Goal: Information Seeking & Learning: Learn about a topic

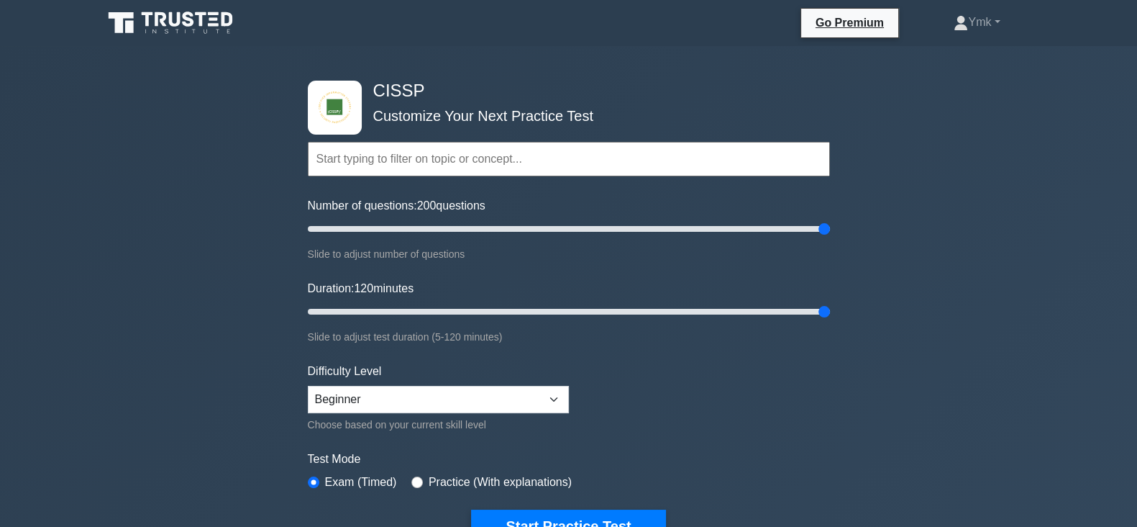
click at [530, 155] on input "text" at bounding box center [569, 159] width 522 height 35
type input "r"
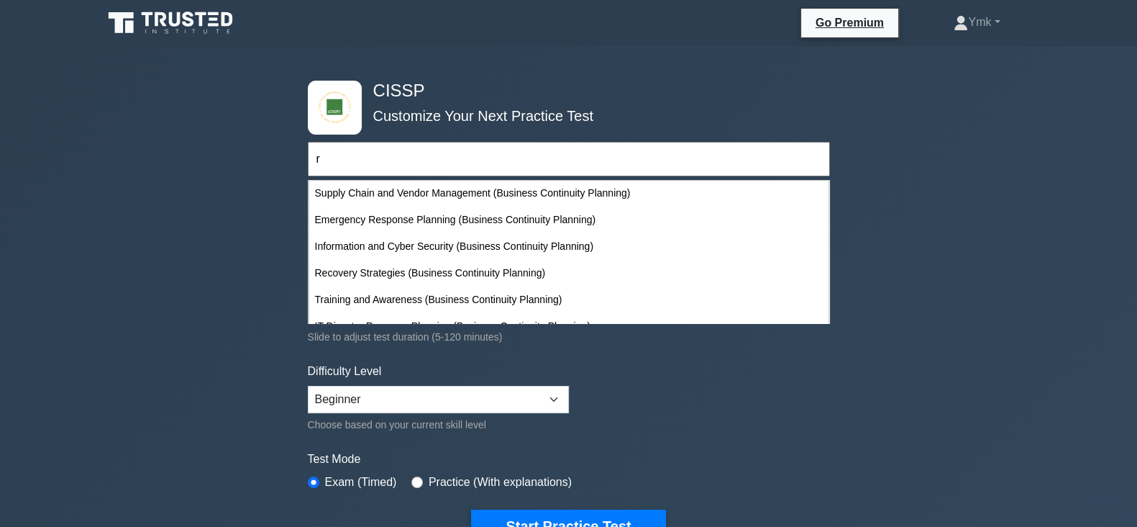
scroll to position [9425, 0]
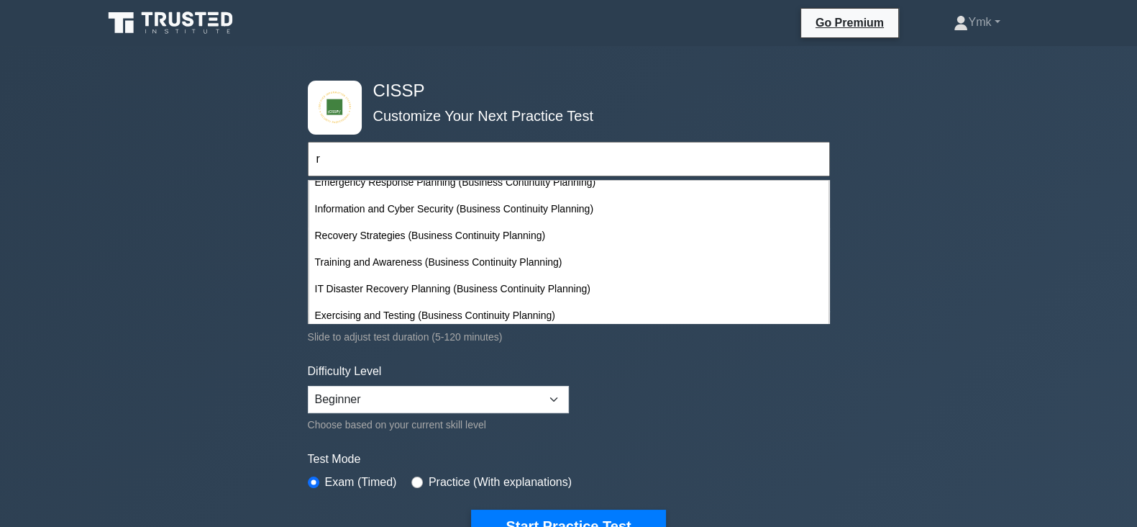
click at [711, 155] on input "r" at bounding box center [569, 159] width 522 height 35
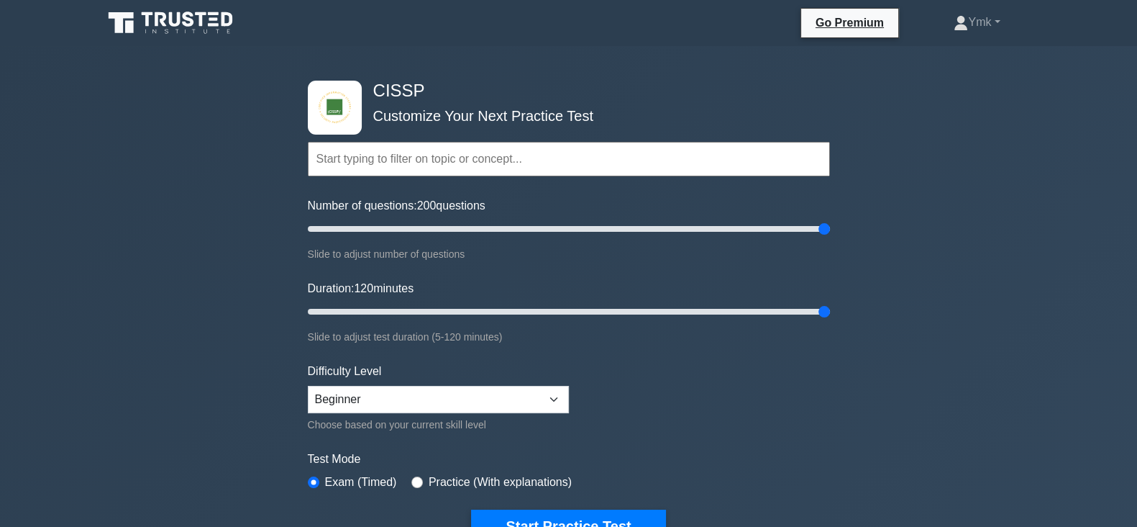
click at [734, 158] on input "text" at bounding box center [569, 159] width 522 height 35
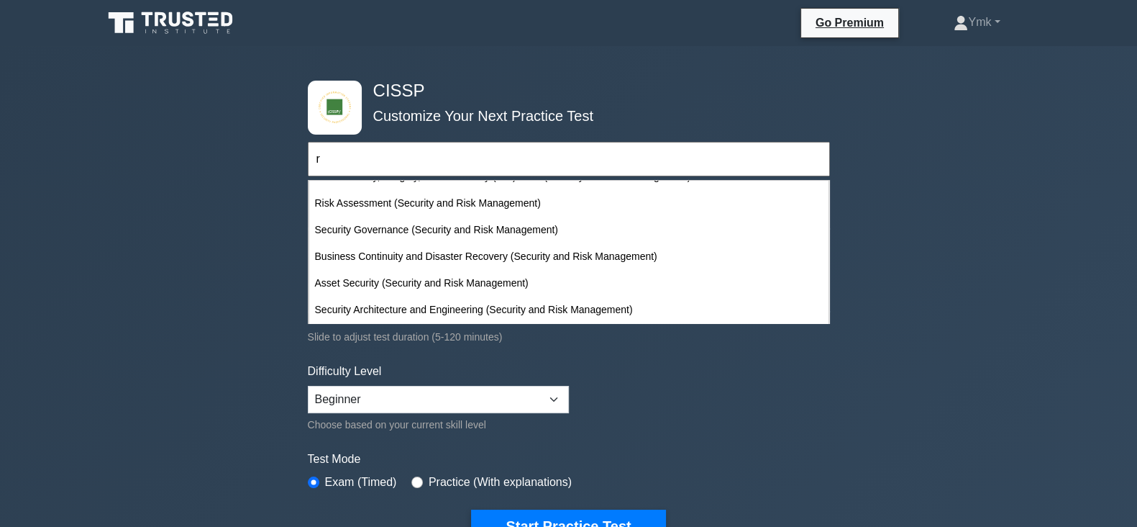
scroll to position [755, 0]
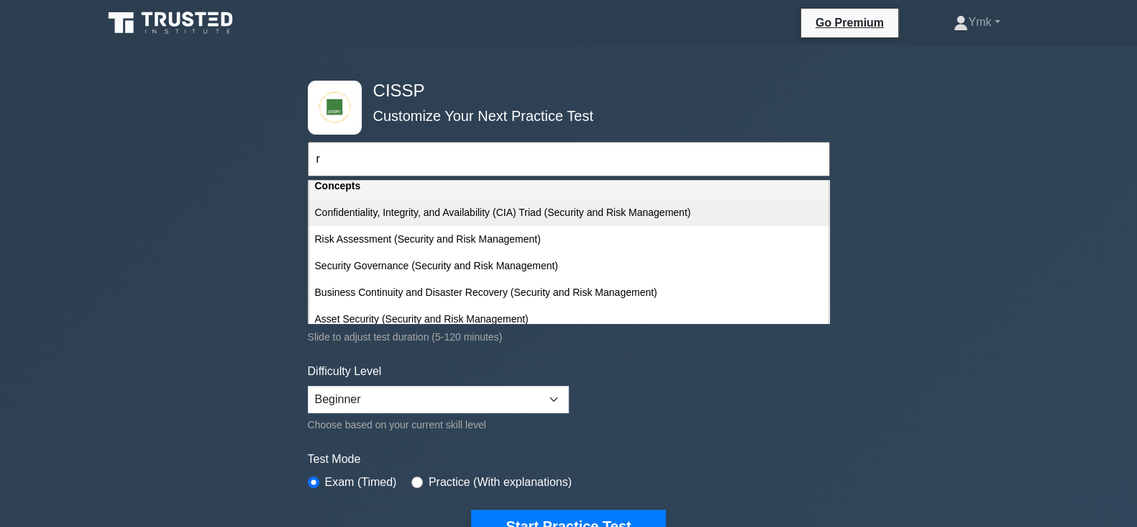
click at [662, 210] on div "Confidentiality, Integrity, and Availability (CIA) Triad (Security and Risk Man…" at bounding box center [568, 212] width 519 height 27
type input "Confidentiality, Integrity, and Availability (CIA) Triad (Security and Risk Man…"
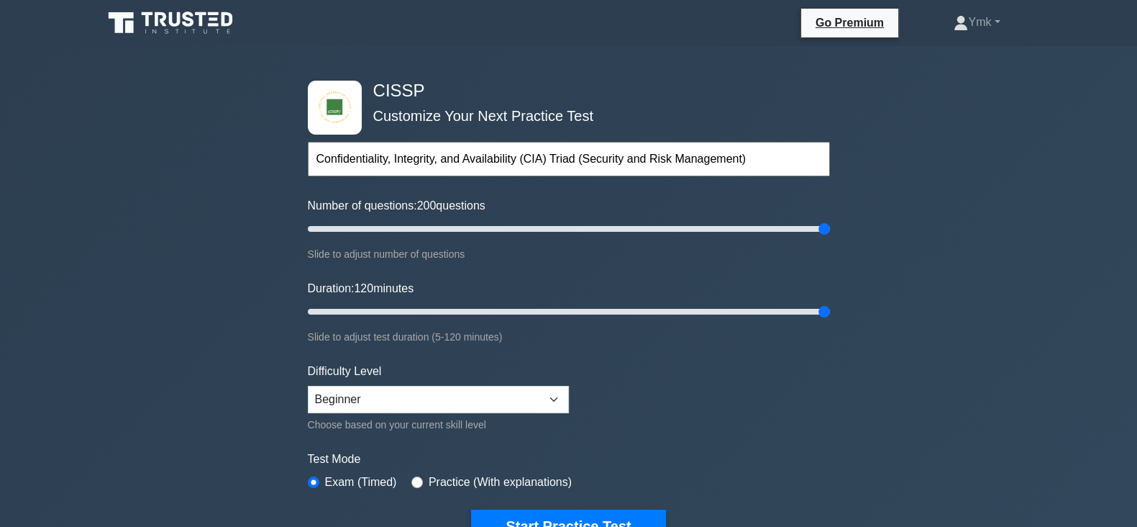
click at [227, 349] on div "CISSP Customize Your Next Practice Test Confidentiality, Integrity, and Availab…" at bounding box center [568, 471] width 1137 height 850
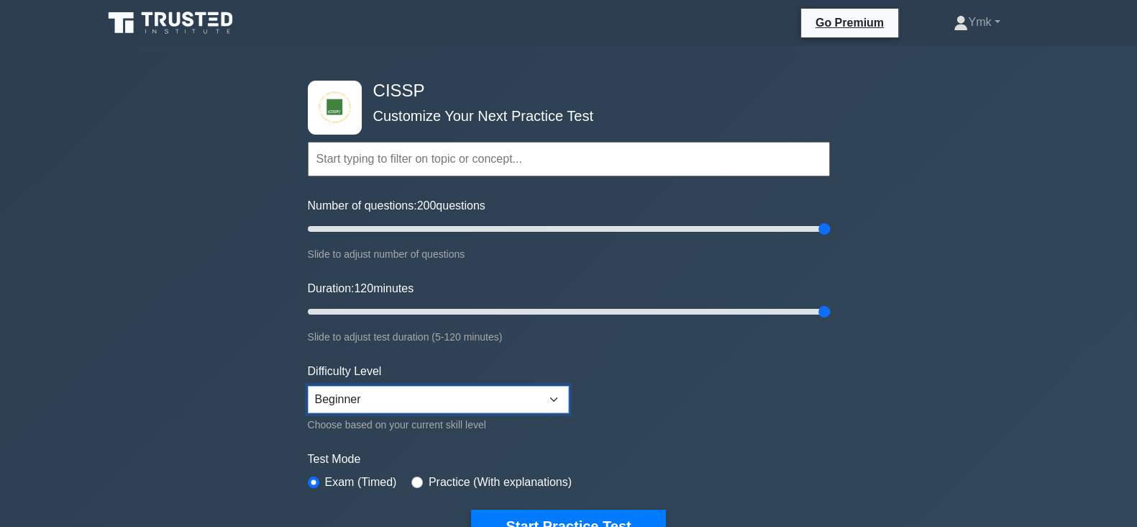
click at [366, 409] on select "Beginner Intermediate Expert" at bounding box center [438, 399] width 261 height 27
select select "expert"
click at [308, 386] on select "Beginner Intermediate Expert" at bounding box center [438, 399] width 261 height 27
click at [551, 517] on button "Start Practice Test" at bounding box center [568, 525] width 194 height 33
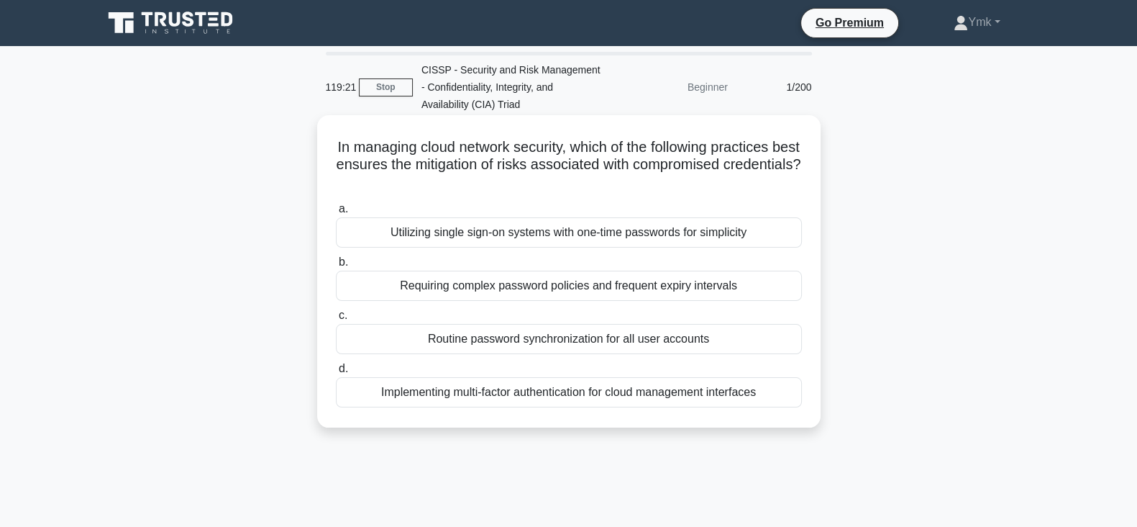
click at [630, 396] on div "Implementing multi-factor authentication for cloud management interfaces" at bounding box center [569, 392] width 466 height 30
click at [336, 373] on input "d. Implementing multi-factor authentication for cloud management interfaces" at bounding box center [336, 368] width 0 height 9
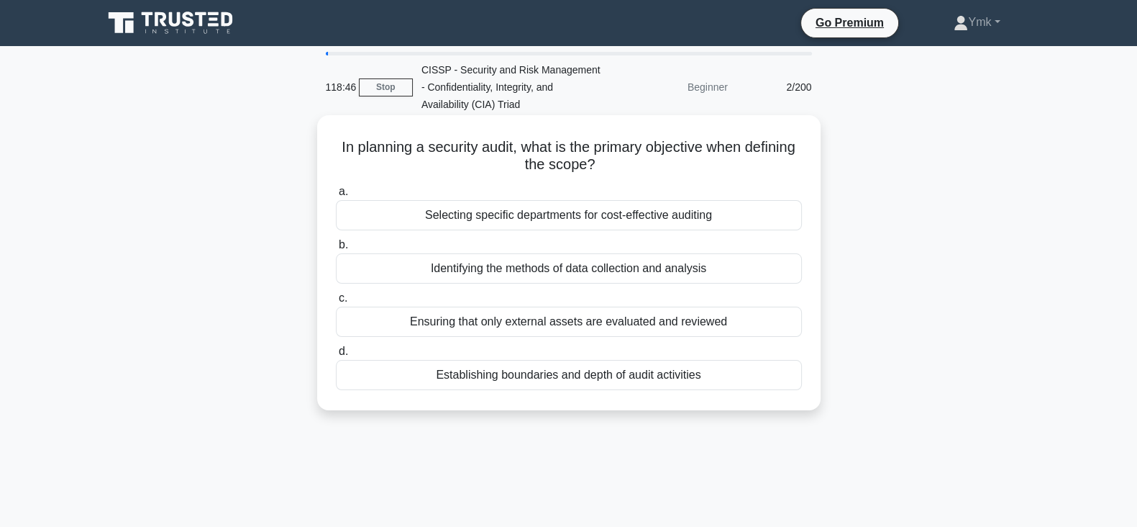
click at [686, 376] on div "Establishing boundaries and depth of audit activities" at bounding box center [569, 375] width 466 height 30
click at [336, 356] on input "d. Establishing boundaries and depth of audit activities" at bounding box center [336, 351] width 0 height 9
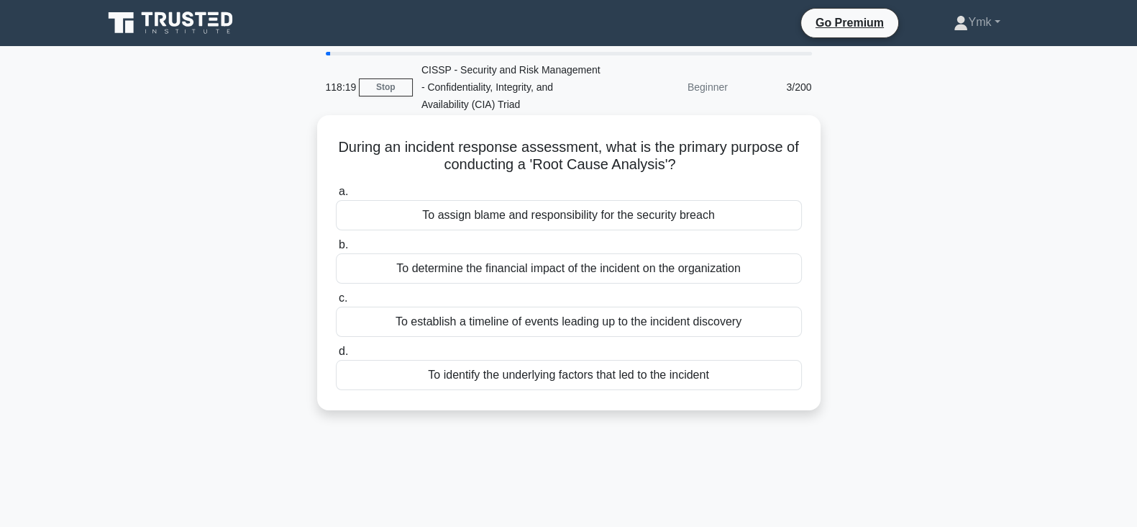
click at [584, 378] on div "To identify the underlying factors that led to the incident" at bounding box center [569, 375] width 466 height 30
click at [336, 356] on input "d. To identify the underlying factors that led to the incident" at bounding box center [336, 351] width 0 height 9
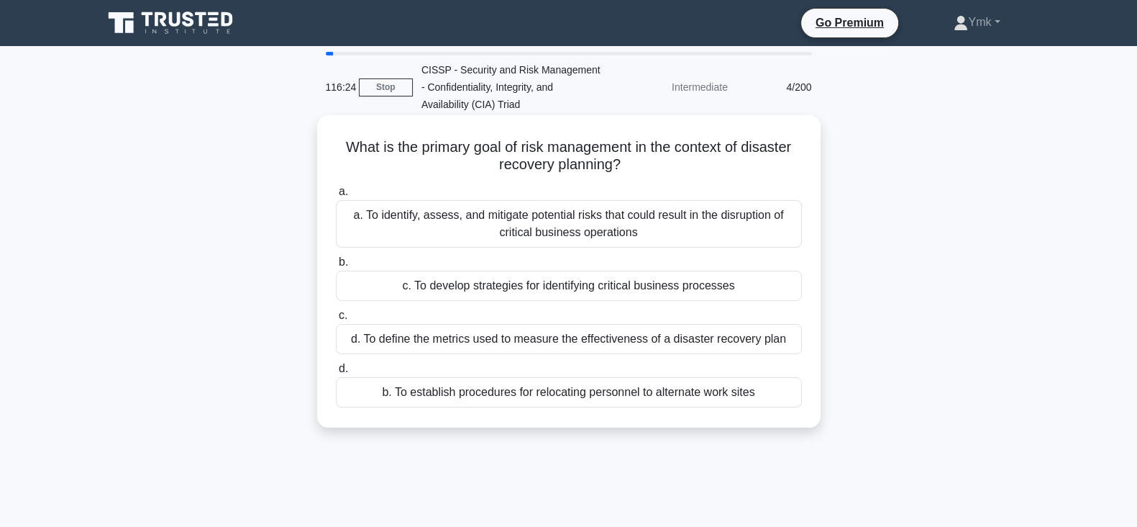
click at [719, 230] on div "a. To identify, assess, and mitigate potential risks that could result in the d…" at bounding box center [569, 223] width 466 height 47
click at [336, 196] on input "a. a. To identify, assess, and mitigate potential risks that could result in th…" at bounding box center [336, 191] width 0 height 9
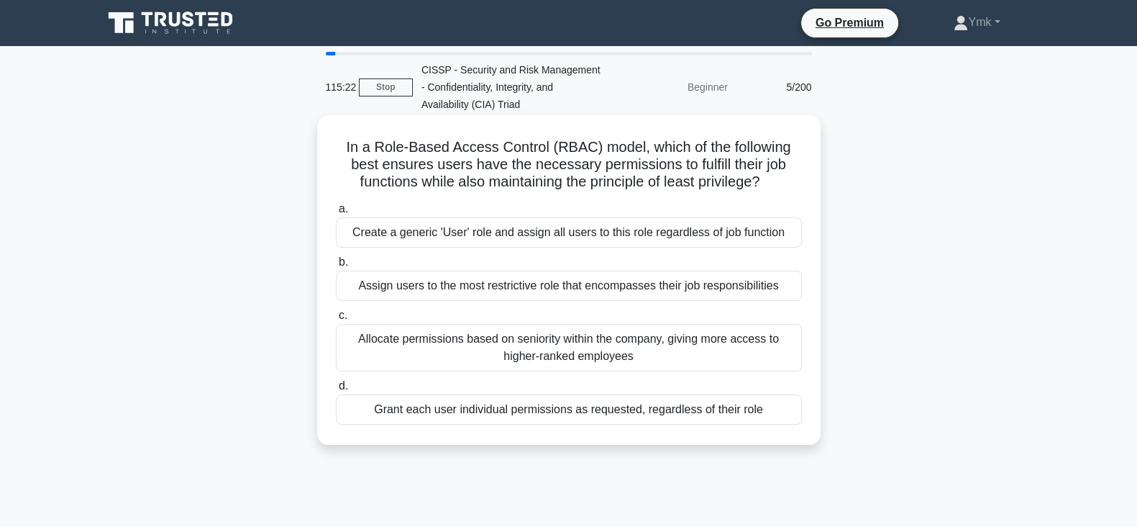
click at [763, 289] on div "Assign users to the most restrictive role that encompasses their job responsibi…" at bounding box center [569, 286] width 466 height 30
click at [336, 267] on input "b. Assign users to the most restrictive role that encompasses their job respons…" at bounding box center [336, 262] width 0 height 9
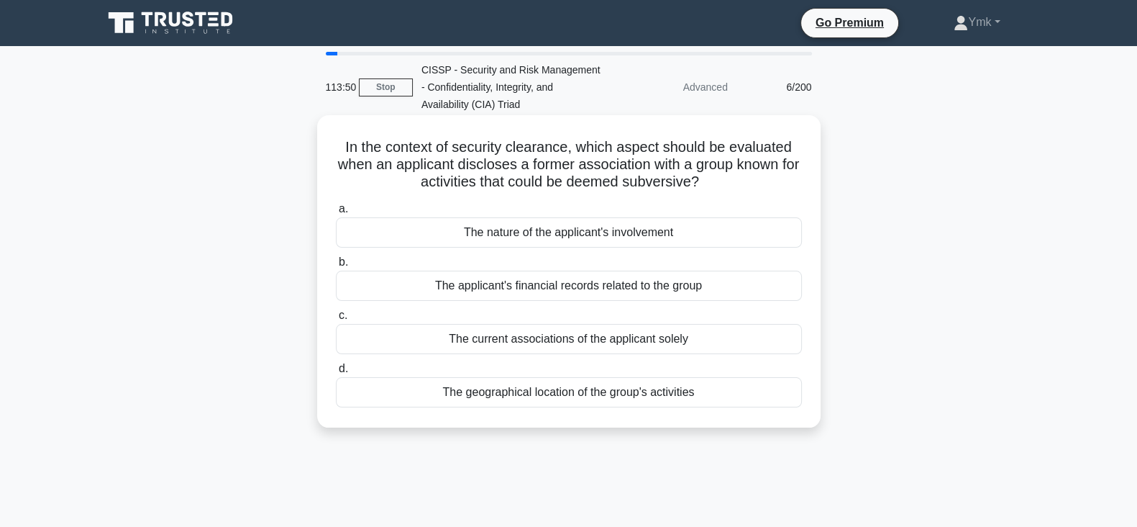
click at [713, 232] on div "The nature of the applicant's involvement" at bounding box center [569, 232] width 466 height 30
click at [336, 214] on input "a. The nature of the applicant's involvement" at bounding box center [336, 208] width 0 height 9
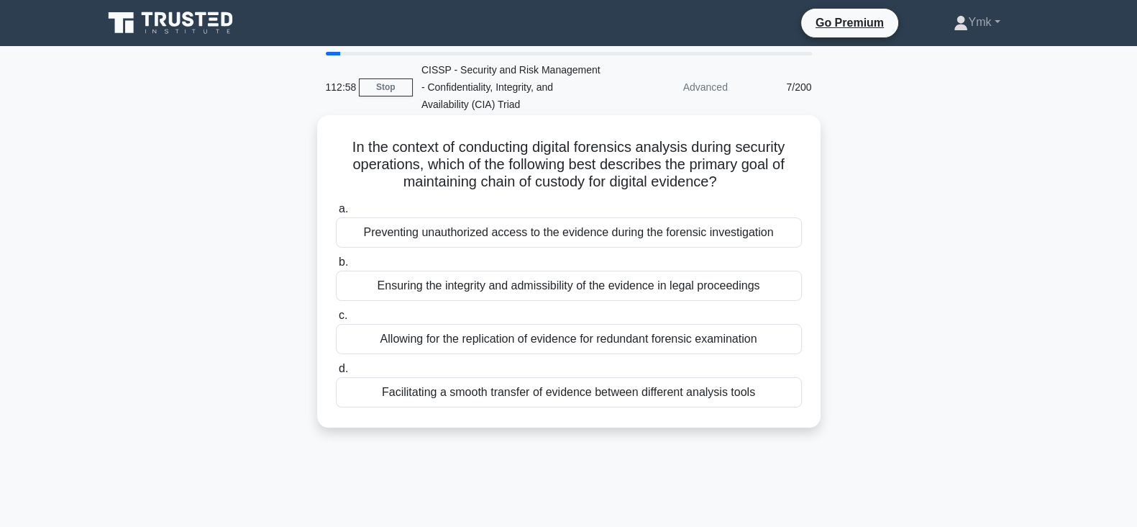
click at [770, 287] on div "Ensuring the integrity and admissibility of the evidence in legal proceedings" at bounding box center [569, 286] width 466 height 30
click at [336, 267] on input "b. Ensuring the integrity and admissibility of the evidence in legal proceedings" at bounding box center [336, 262] width 0 height 9
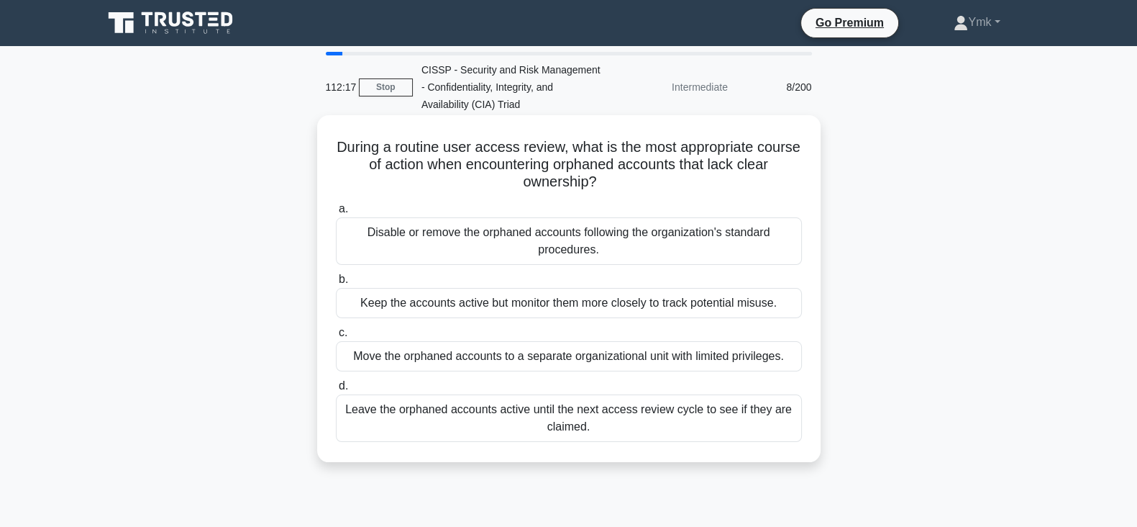
click at [700, 250] on div "Disable or remove the orphaned accounts following the organization's standard p…" at bounding box center [569, 240] width 466 height 47
click at [336, 214] on input "a. Disable or remove the orphaned accounts following the organization's standar…" at bounding box center [336, 208] width 0 height 9
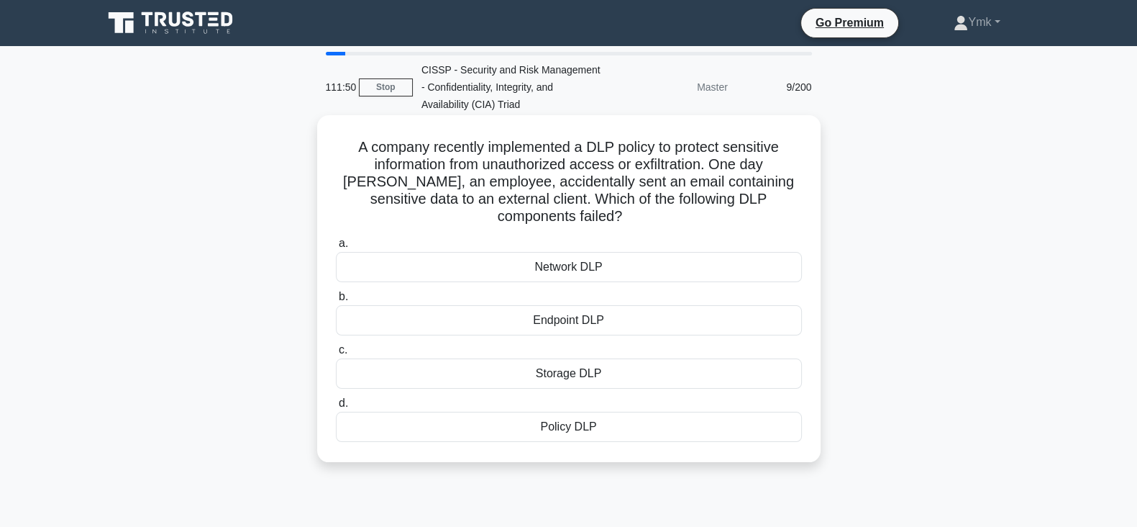
click at [728, 413] on div "Policy DLP" at bounding box center [569, 427] width 466 height 30
click at [336, 408] on input "d. Policy DLP" at bounding box center [336, 403] width 0 height 9
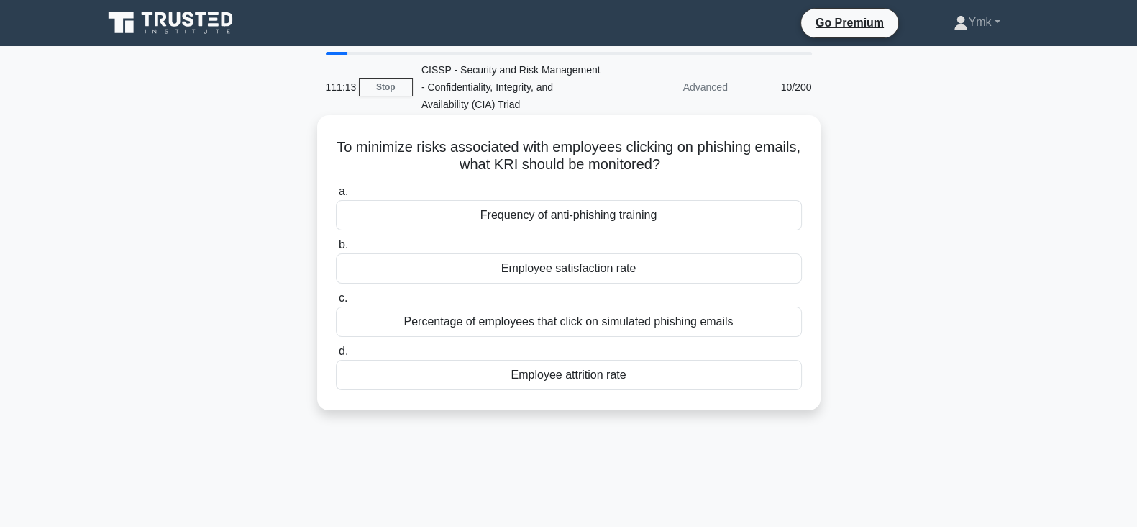
click at [694, 219] on div "Frequency of anti-phishing training" at bounding box center [569, 215] width 466 height 30
click at [336, 196] on input "a. Frequency of anti-phishing training" at bounding box center [336, 191] width 0 height 9
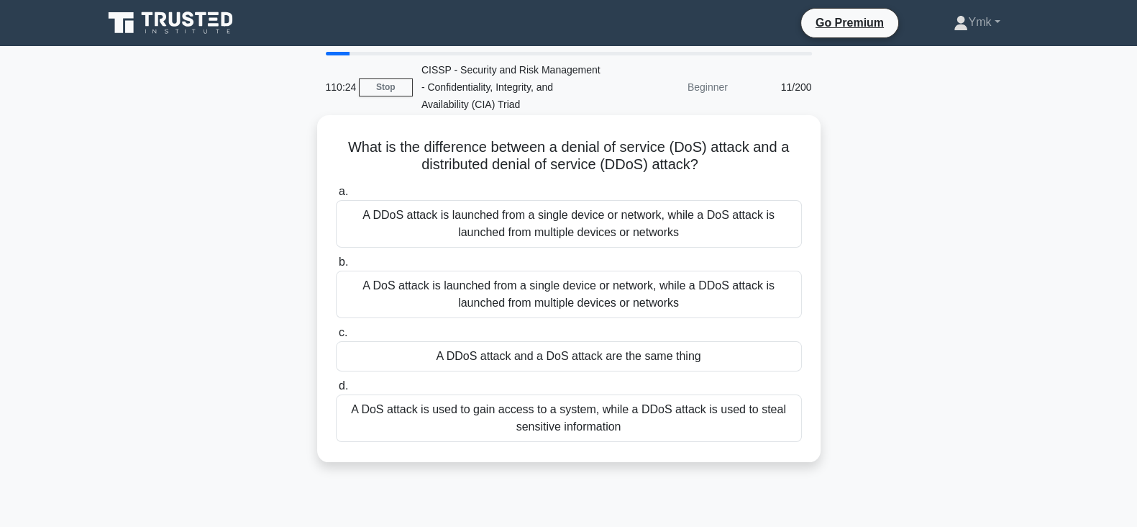
click at [699, 300] on div "A DoS attack is launched from a single device or network, while a DDoS attack i…" at bounding box center [569, 294] width 466 height 47
click at [336, 267] on input "b. A DoS attack is launched from a single device or network, while a DDoS attac…" at bounding box center [336, 262] width 0 height 9
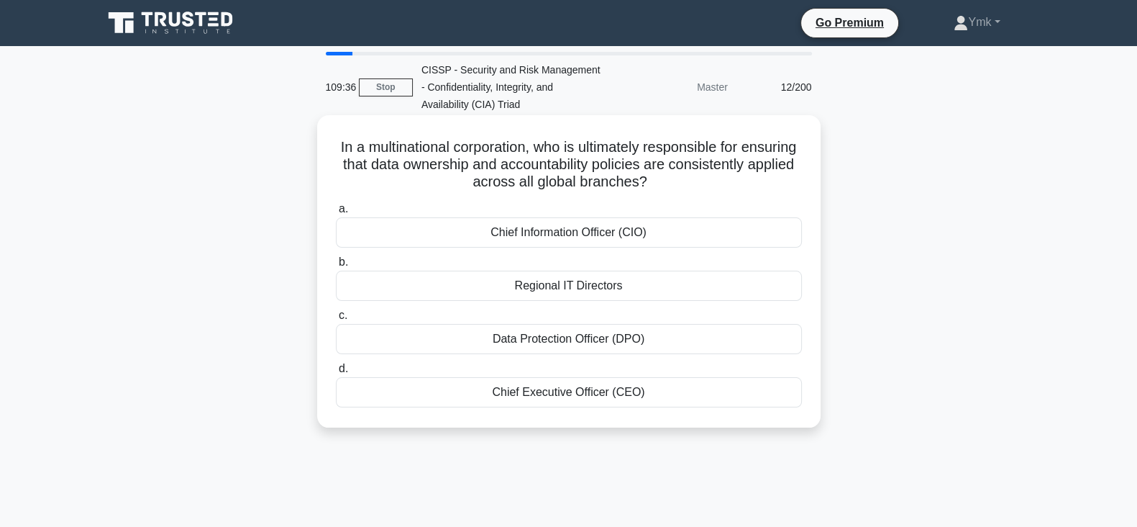
click at [645, 386] on div "Chief Executive Officer (CEO)" at bounding box center [569, 392] width 466 height 30
click at [336, 373] on input "d. Chief Executive Officer (CEO)" at bounding box center [336, 368] width 0 height 9
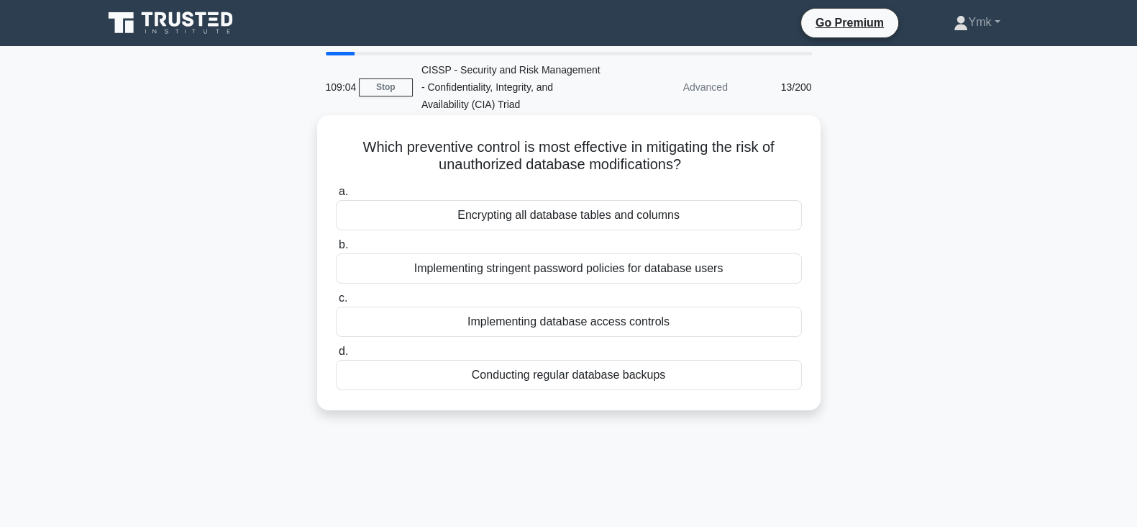
click at [611, 275] on div "Implementing stringent password policies for database users" at bounding box center [569, 268] width 466 height 30
click at [336, 250] on input "b. Implementing stringent password policies for database users" at bounding box center [336, 244] width 0 height 9
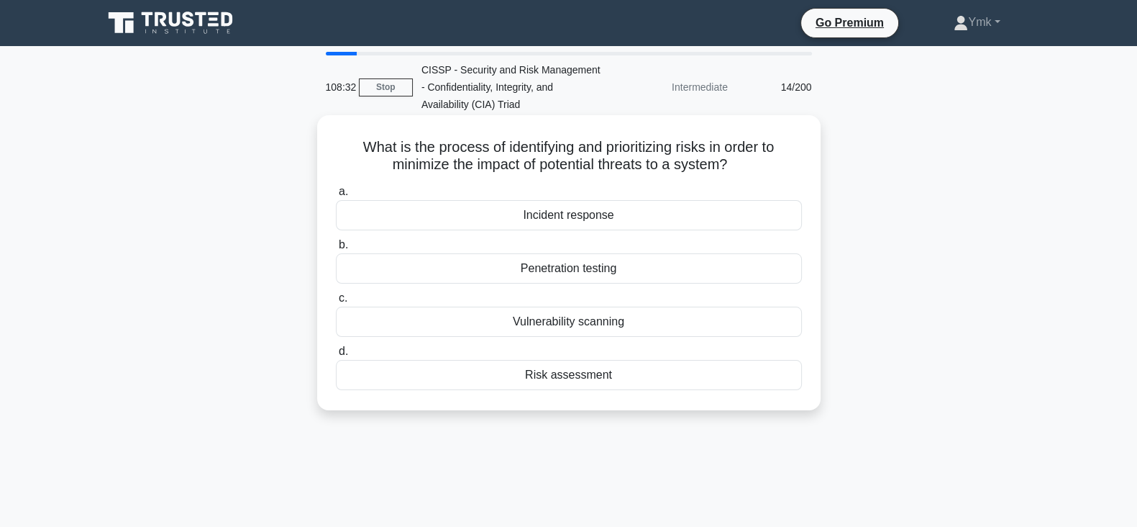
click at [596, 383] on div "Risk assessment" at bounding box center [569, 375] width 466 height 30
click at [336, 356] on input "d. Risk assessment" at bounding box center [336, 351] width 0 height 9
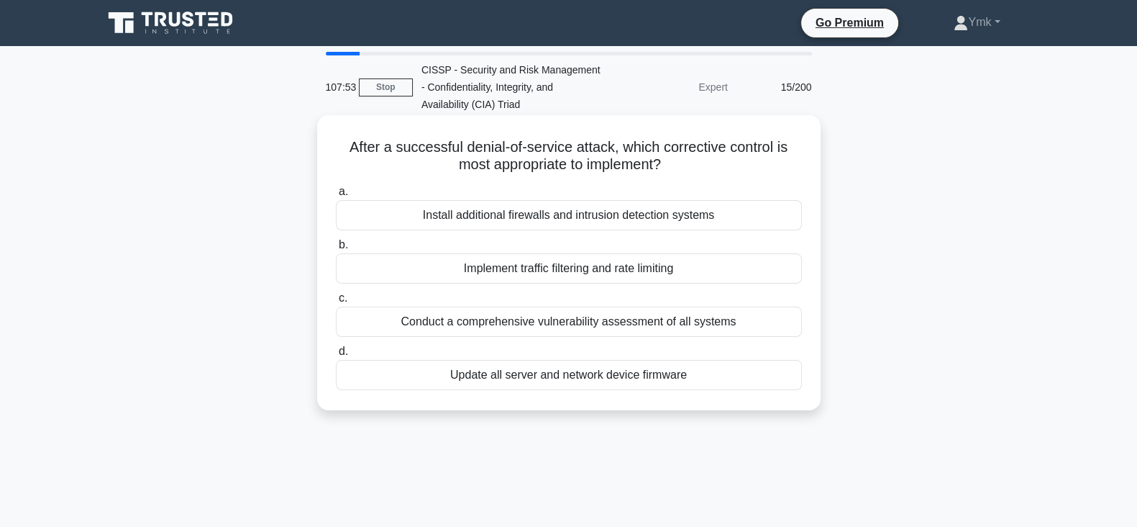
click at [672, 330] on div "Conduct a comprehensive vulnerability assessment of all systems" at bounding box center [569, 321] width 466 height 30
click at [336, 303] on input "c. Conduct a comprehensive vulnerability assessment of all systems" at bounding box center [336, 298] width 0 height 9
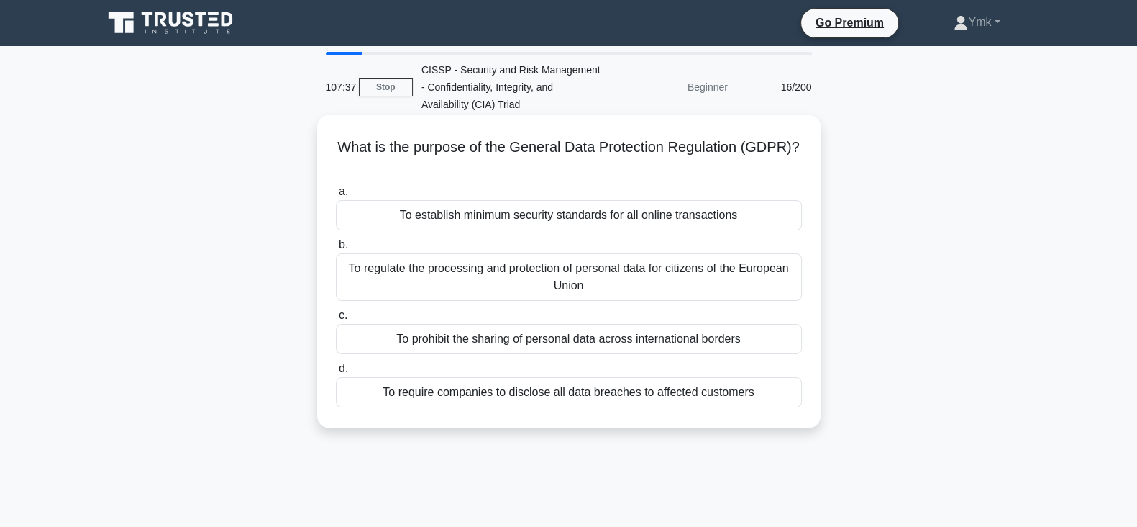
click at [757, 265] on div "To regulate the processing and protection of personal data for citizens of the …" at bounding box center [569, 276] width 466 height 47
click at [336, 250] on input "b. To regulate the processing and protection of personal data for citizens of t…" at bounding box center [336, 244] width 0 height 9
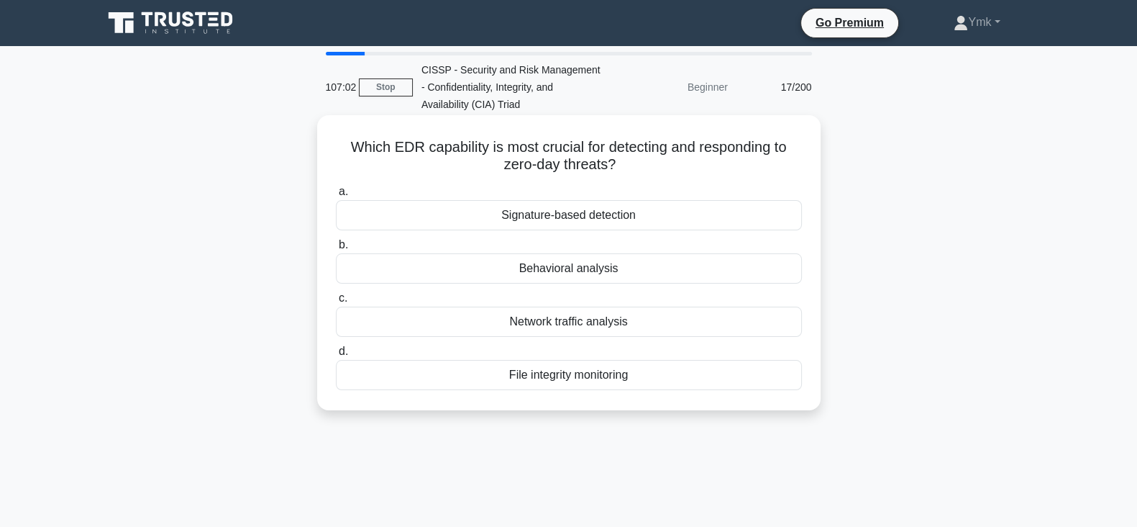
click at [705, 275] on div "Behavioral analysis" at bounding box center [569, 268] width 466 height 30
click at [336, 250] on input "b. Behavioral analysis" at bounding box center [336, 244] width 0 height 9
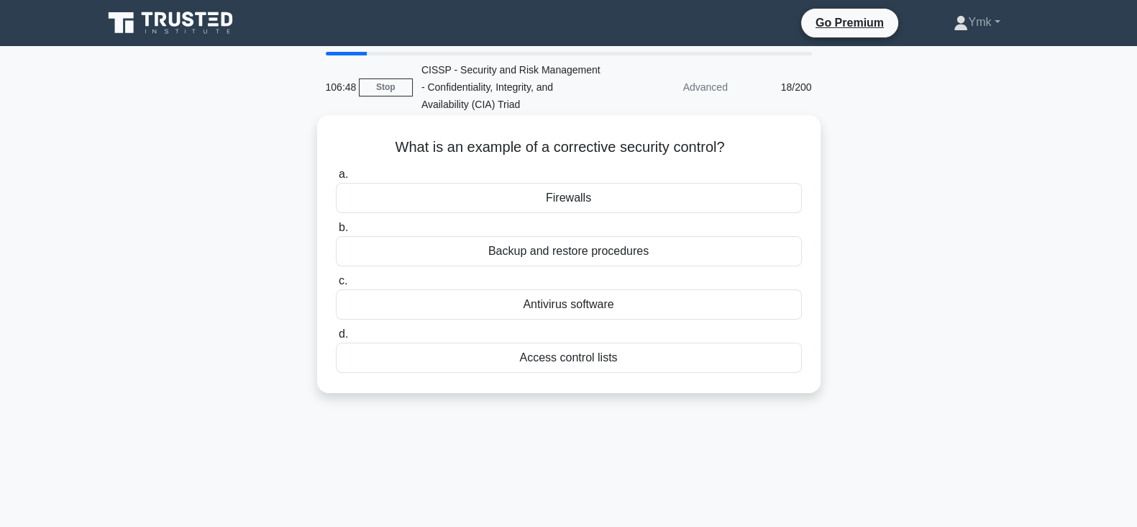
click at [736, 250] on div "Backup and restore procedures" at bounding box center [569, 251] width 466 height 30
click at [336, 232] on input "b. Backup and restore procedures" at bounding box center [336, 227] width 0 height 9
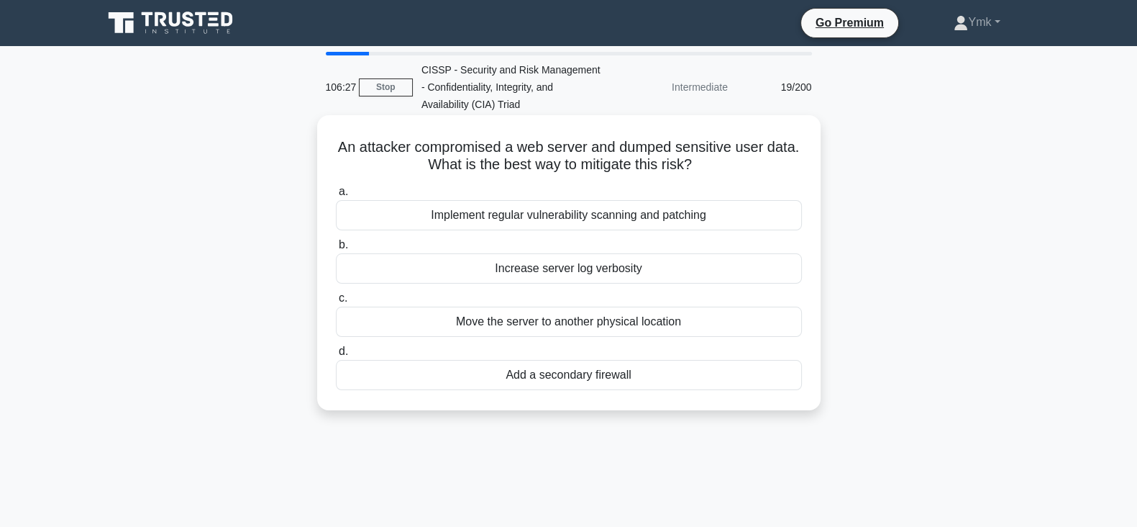
click at [702, 214] on div "Implement regular vulnerability scanning and patching" at bounding box center [569, 215] width 466 height 30
click at [336, 196] on input "a. Implement regular vulnerability scanning and patching" at bounding box center [336, 191] width 0 height 9
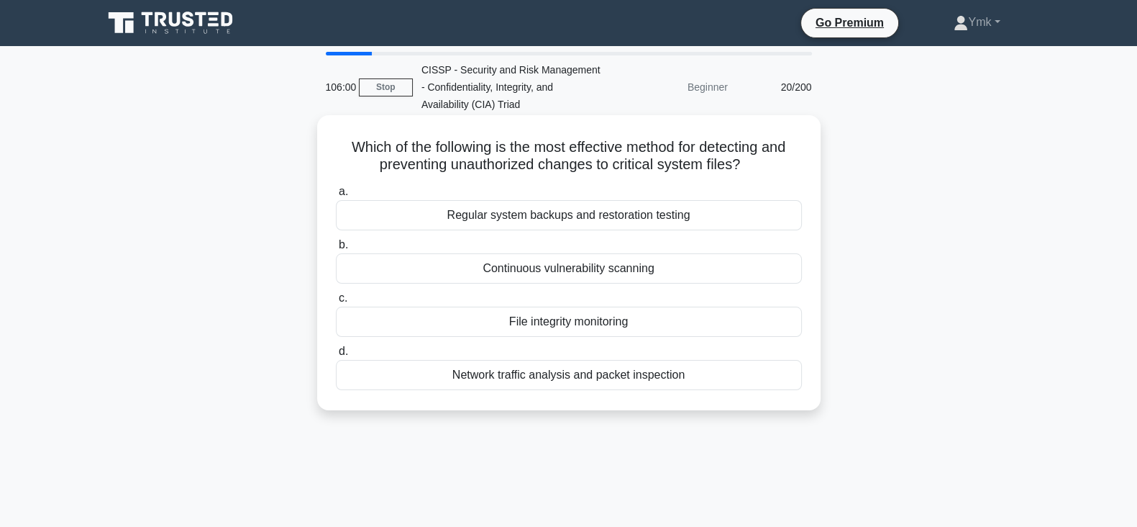
click at [694, 218] on div "Regular system backups and restoration testing" at bounding box center [569, 215] width 466 height 30
click at [336, 196] on input "a. Regular system backups and restoration testing" at bounding box center [336, 191] width 0 height 9
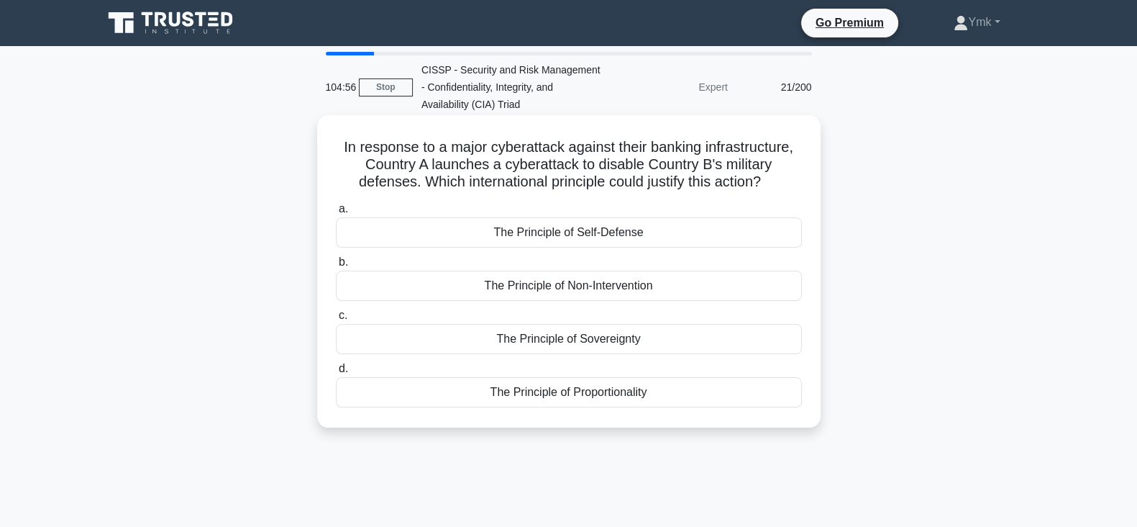
click at [710, 340] on div "The Principle of Sovereignty" at bounding box center [569, 339] width 466 height 30
click at [336, 320] on input "c. The Principle of Sovereignty" at bounding box center [336, 315] width 0 height 9
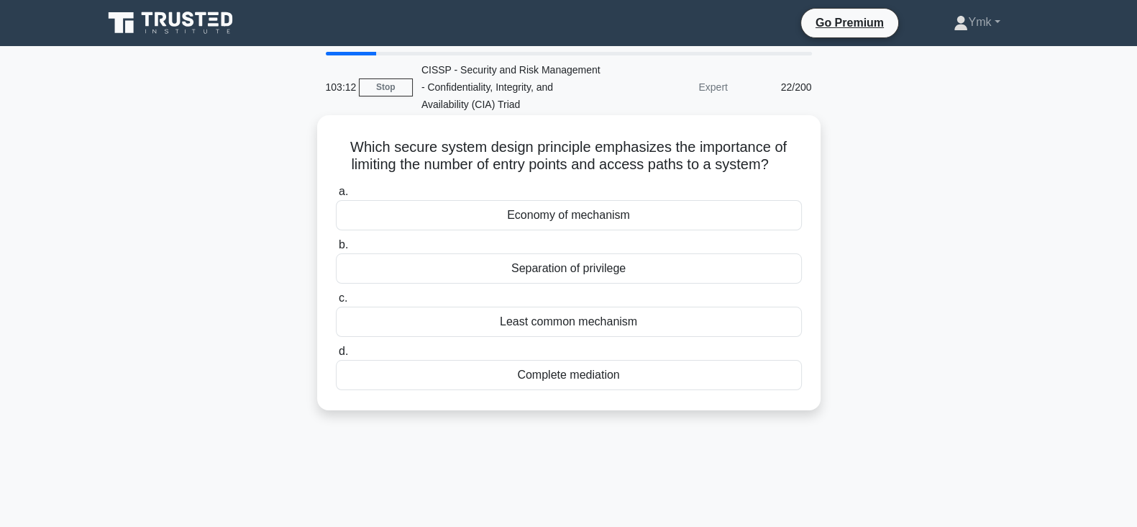
click at [583, 325] on div "Least common mechanism" at bounding box center [569, 321] width 466 height 30
click at [336, 303] on input "c. Least common mechanism" at bounding box center [336, 298] width 0 height 9
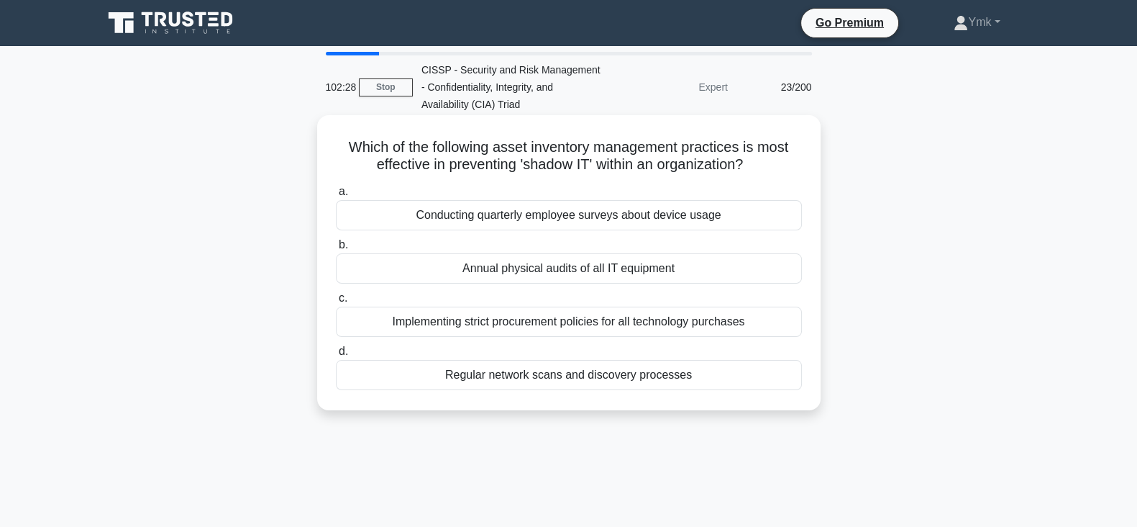
click at [706, 270] on div "Annual physical audits of all IT equipment" at bounding box center [569, 268] width 466 height 30
click at [336, 250] on input "b. Annual physical audits of all IT equipment" at bounding box center [336, 244] width 0 height 9
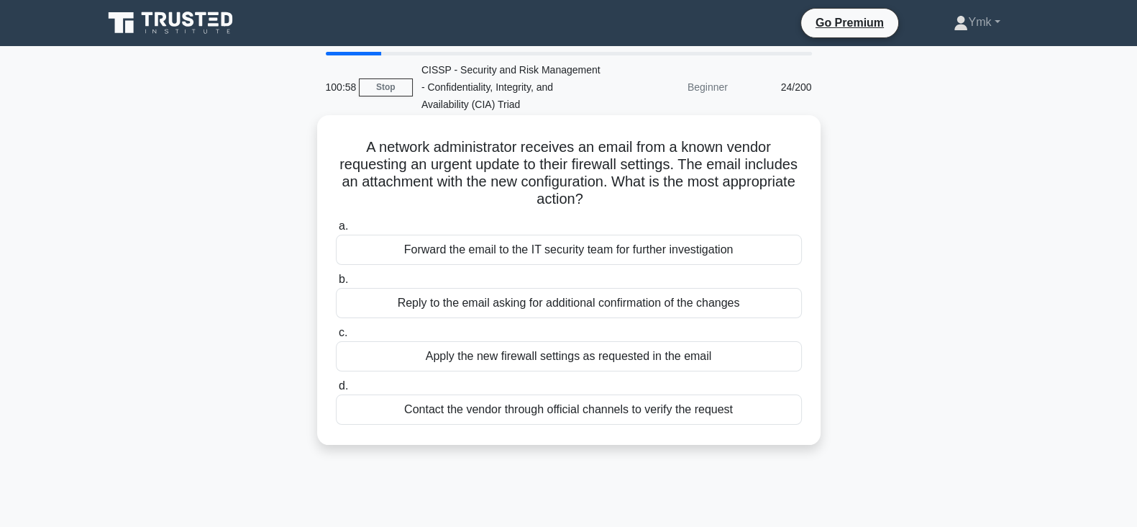
click at [684, 405] on div "Contact the vendor through official channels to verify the request" at bounding box center [569, 409] width 466 height 30
click at [336, 391] on input "d. Contact the vendor through official channels to verify the request" at bounding box center [336, 385] width 0 height 9
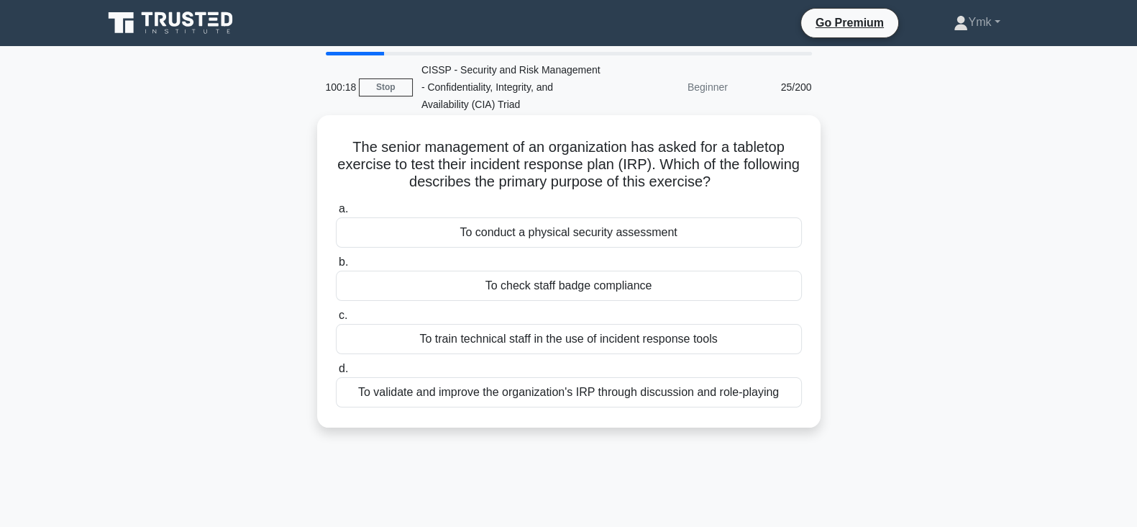
click at [740, 388] on div "To validate and improve the organization's IRP through discussion and role-play…" at bounding box center [569, 392] width 466 height 30
click at [336, 373] on input "d. To validate and improve the organization's IRP through discussion and role-p…" at bounding box center [336, 368] width 0 height 9
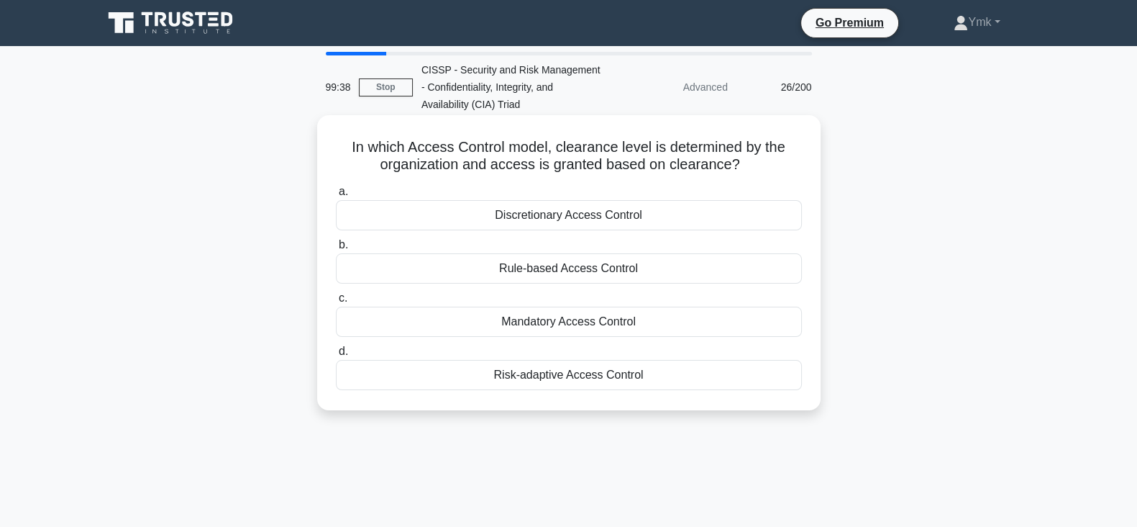
click at [681, 265] on div "Rule-based Access Control" at bounding box center [569, 268] width 466 height 30
click at [336, 250] on input "b. Rule-based Access Control" at bounding box center [336, 244] width 0 height 9
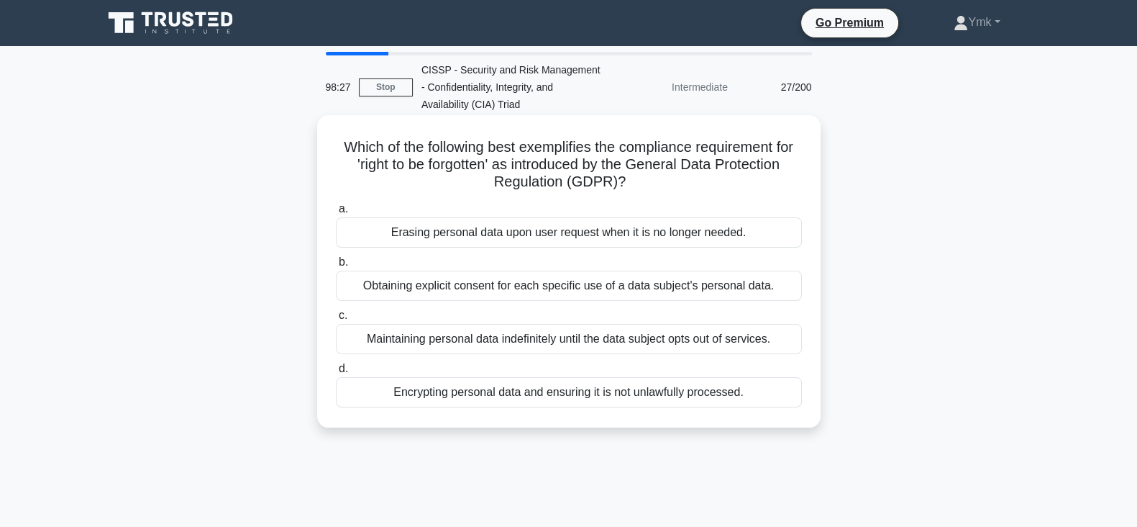
click at [739, 232] on div "Erasing personal data upon user request when it is no longer needed." at bounding box center [569, 232] width 466 height 30
click at [336, 214] on input "a. Erasing personal data upon user request when it is no longer needed." at bounding box center [336, 208] width 0 height 9
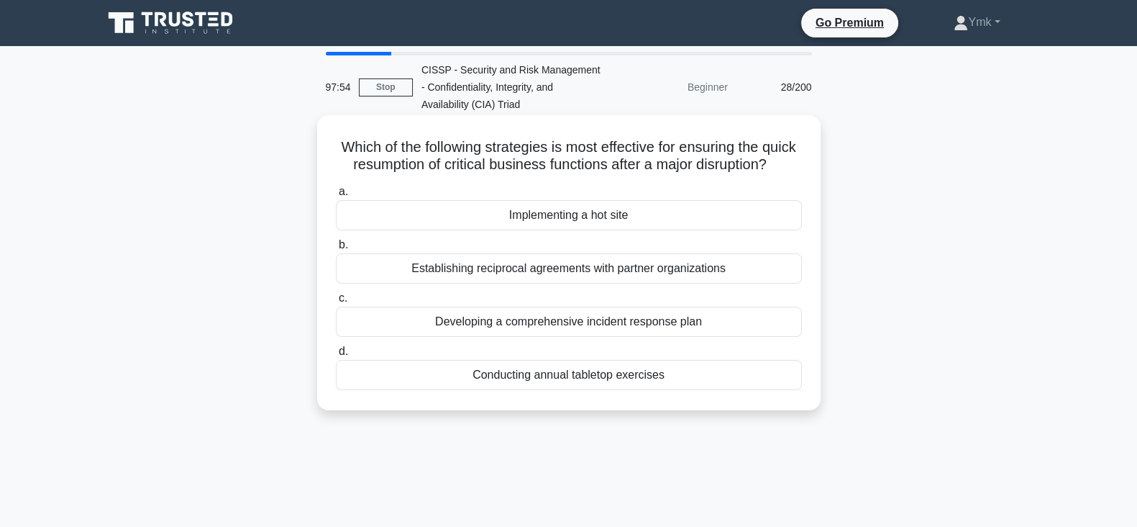
click at [648, 224] on div "Implementing a hot site" at bounding box center [569, 215] width 466 height 30
click at [336, 196] on input "a. Implementing a hot site" at bounding box center [336, 191] width 0 height 9
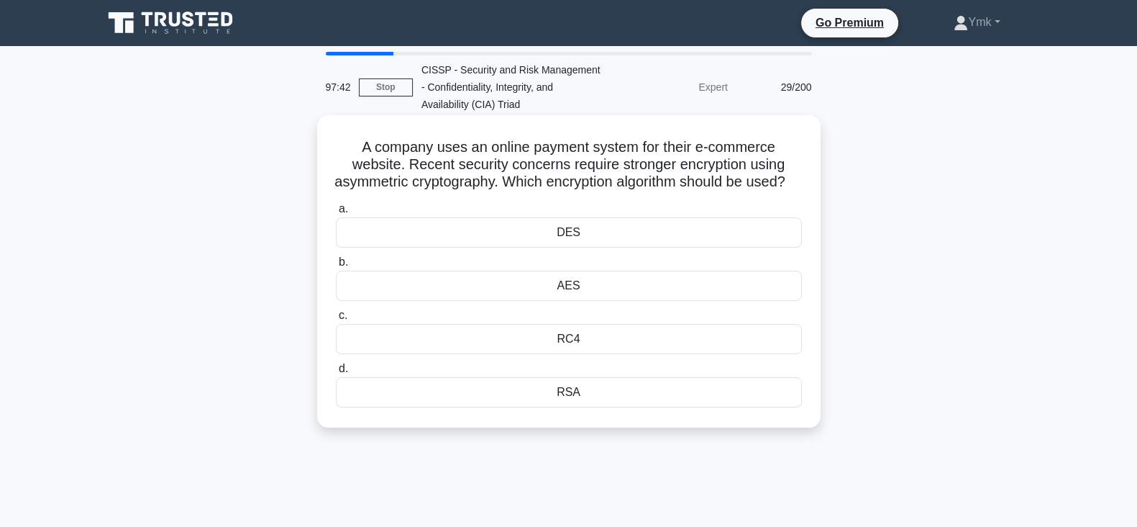
click at [655, 299] on div "AES" at bounding box center [569, 286] width 466 height 30
click at [336, 267] on input "b. AES" at bounding box center [336, 262] width 0 height 9
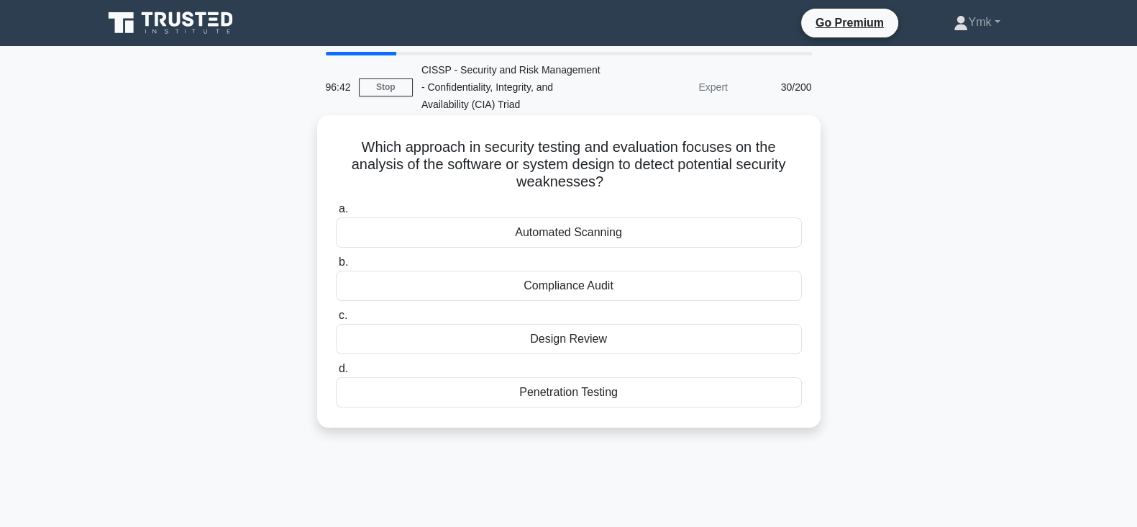
click at [665, 340] on div "Design Review" at bounding box center [569, 339] width 466 height 30
click at [336, 320] on input "c. Design Review" at bounding box center [336, 315] width 0 height 9
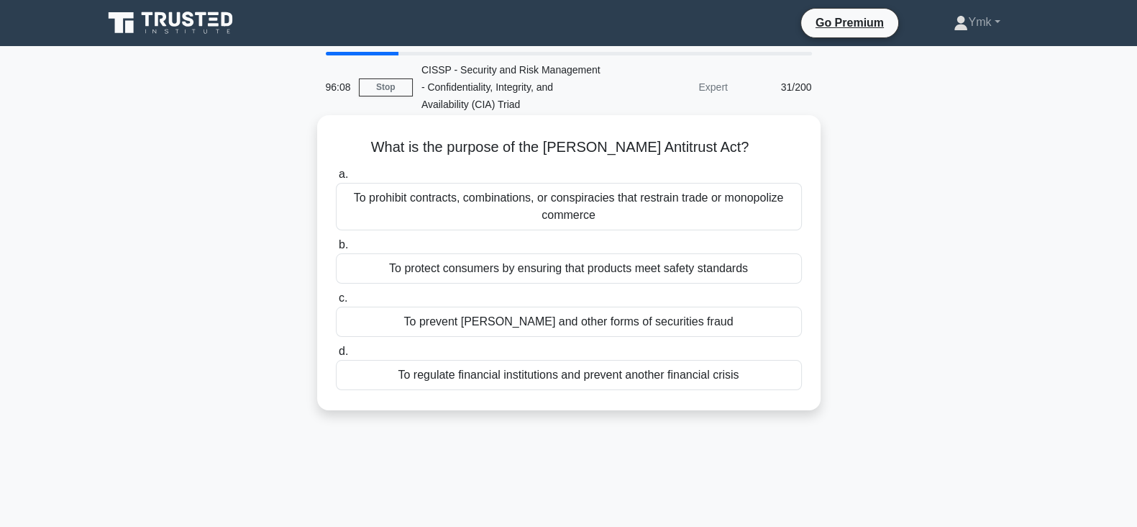
click at [735, 268] on div "To protect consumers by ensuring that products meet safety standards" at bounding box center [569, 268] width 466 height 30
click at [336, 250] on input "b. To protect consumers by ensuring that products meet safety standards" at bounding box center [336, 244] width 0 height 9
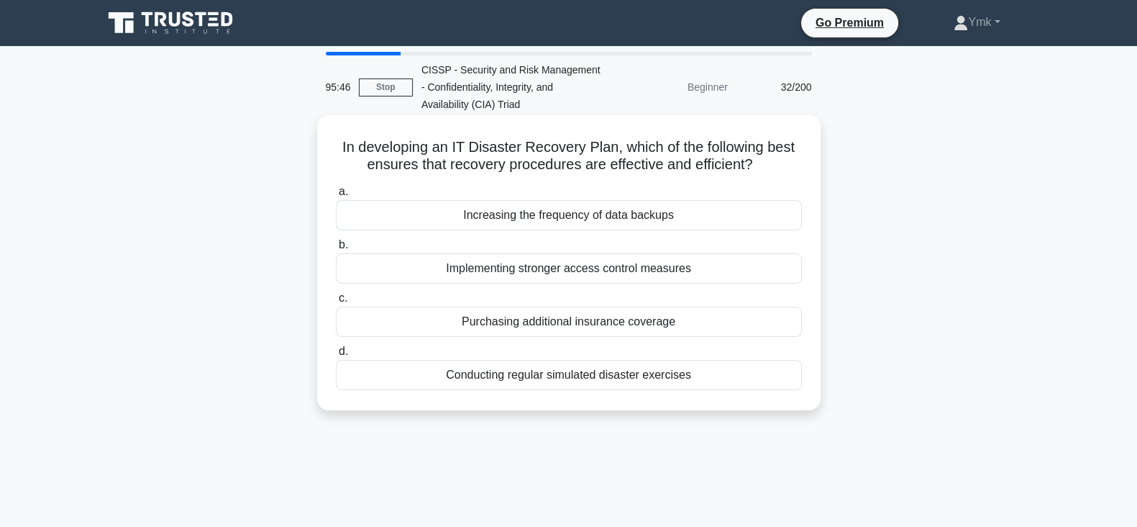
click at [740, 370] on div "Conducting regular simulated disaster exercises" at bounding box center [569, 375] width 466 height 30
click at [336, 356] on input "d. Conducting regular simulated disaster exercises" at bounding box center [336, 351] width 0 height 9
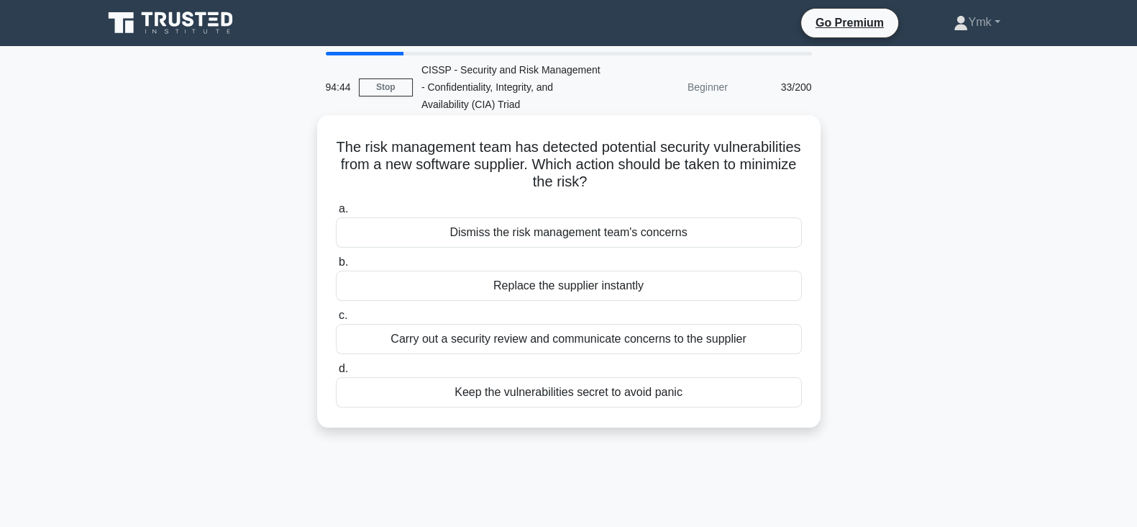
click at [620, 345] on div "Carry out a security review and communicate concerns to the supplier" at bounding box center [569, 339] width 466 height 30
click at [336, 320] on input "c. Carry out a security review and communicate concerns to the supplier" at bounding box center [336, 315] width 0 height 9
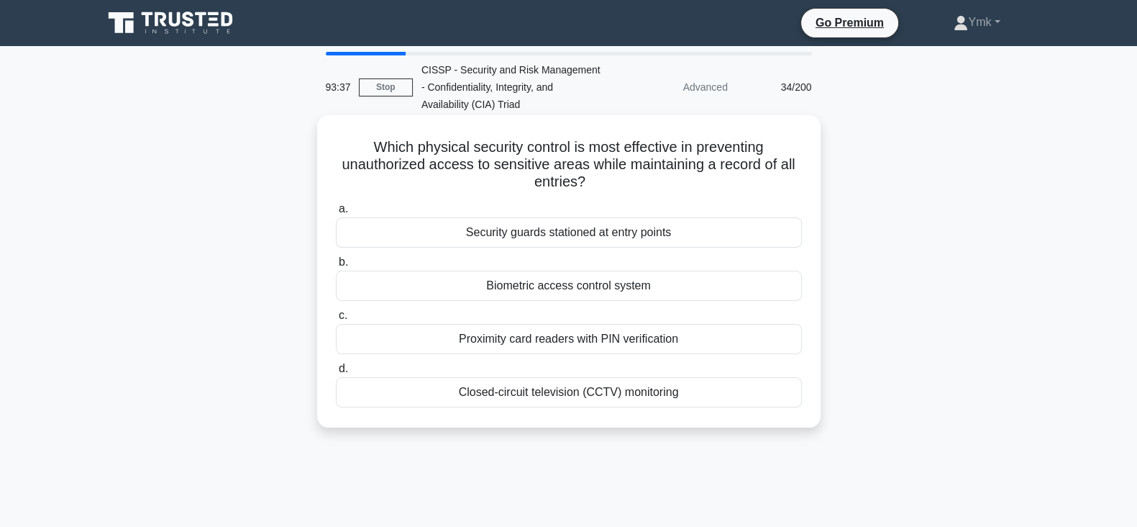
click at [633, 285] on div "Biometric access control system" at bounding box center [569, 286] width 466 height 30
click at [336, 267] on input "b. Biometric access control system" at bounding box center [336, 262] width 0 height 9
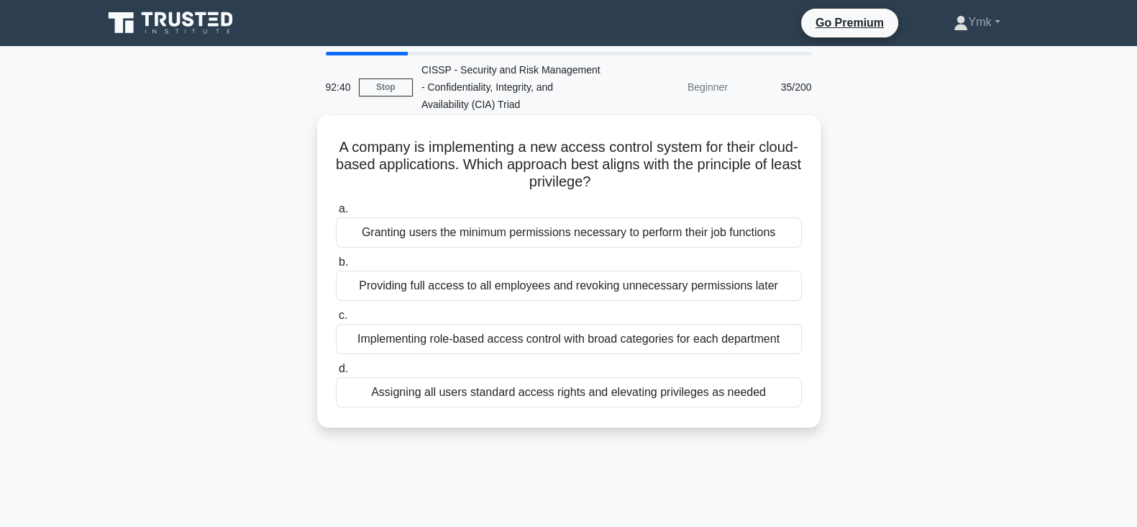
click at [706, 235] on div "Granting users the minimum permissions necessary to perform their job functions" at bounding box center [569, 232] width 466 height 30
click at [336, 214] on input "a. Granting users the minimum permissions necessary to perform their job functi…" at bounding box center [336, 208] width 0 height 9
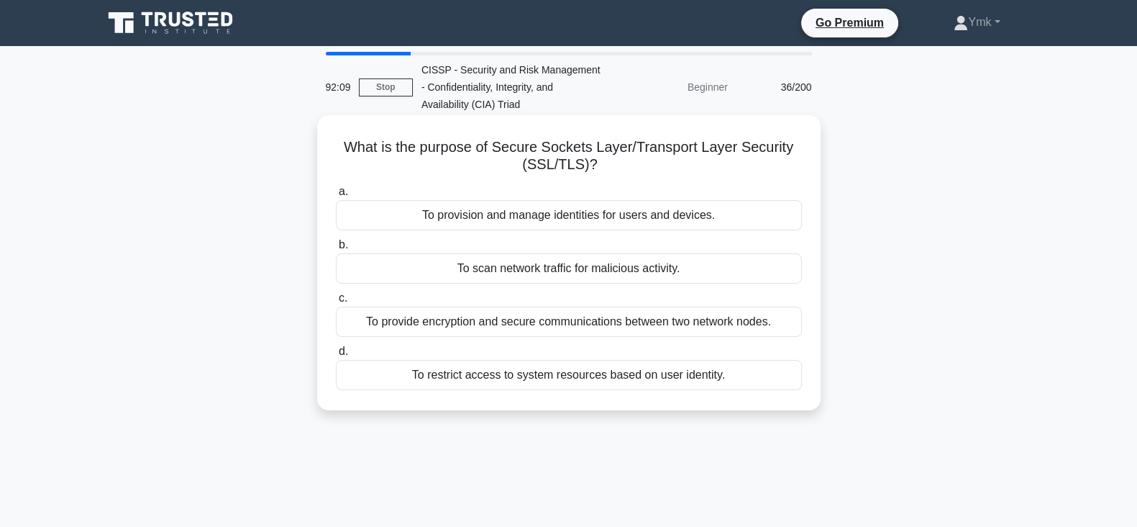
click at [765, 322] on div "To provide encryption and secure communications between two network nodes." at bounding box center [569, 321] width 466 height 30
click at [336, 303] on input "c. To provide encryption and secure communications between two network nodes." at bounding box center [336, 298] width 0 height 9
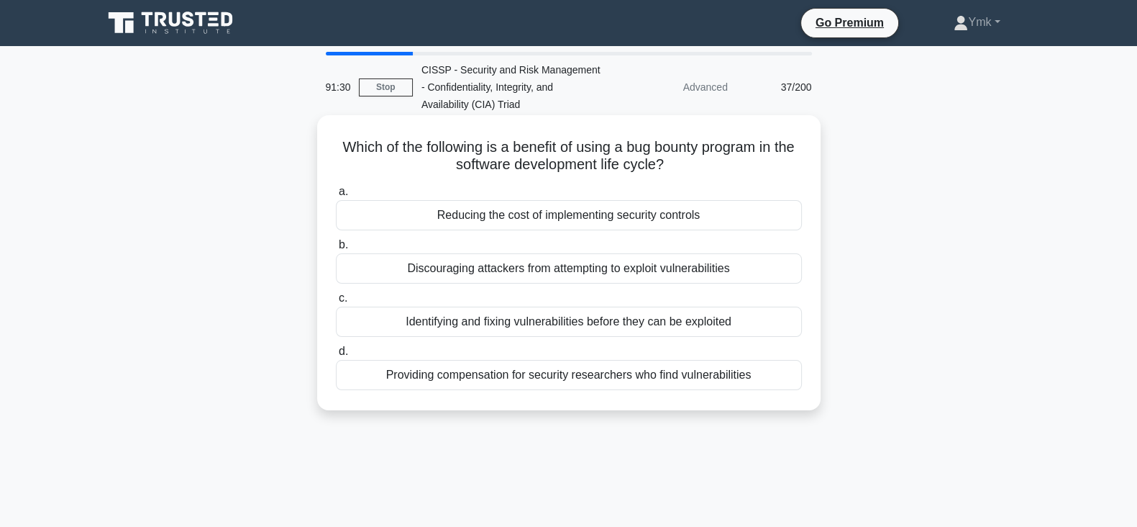
click at [725, 372] on div "Providing compensation for security researchers who find vulnerabilities" at bounding box center [569, 375] width 466 height 30
click at [336, 356] on input "d. Providing compensation for security researchers who find vulnerabilities" at bounding box center [336, 351] width 0 height 9
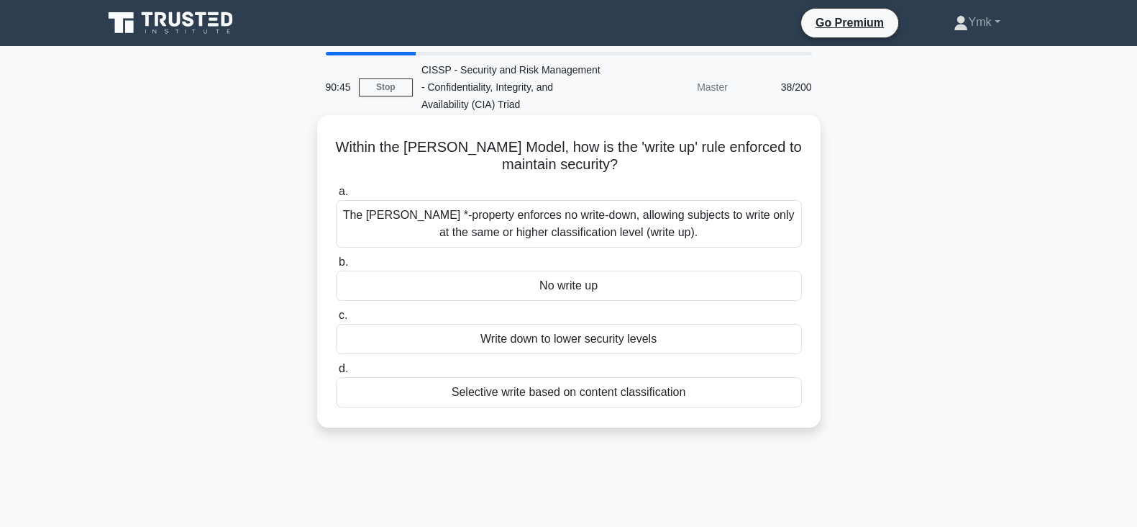
click at [632, 390] on div "Selective write based on content classification" at bounding box center [569, 392] width 466 height 30
click at [336, 373] on input "d. Selective write based on content classification" at bounding box center [336, 368] width 0 height 9
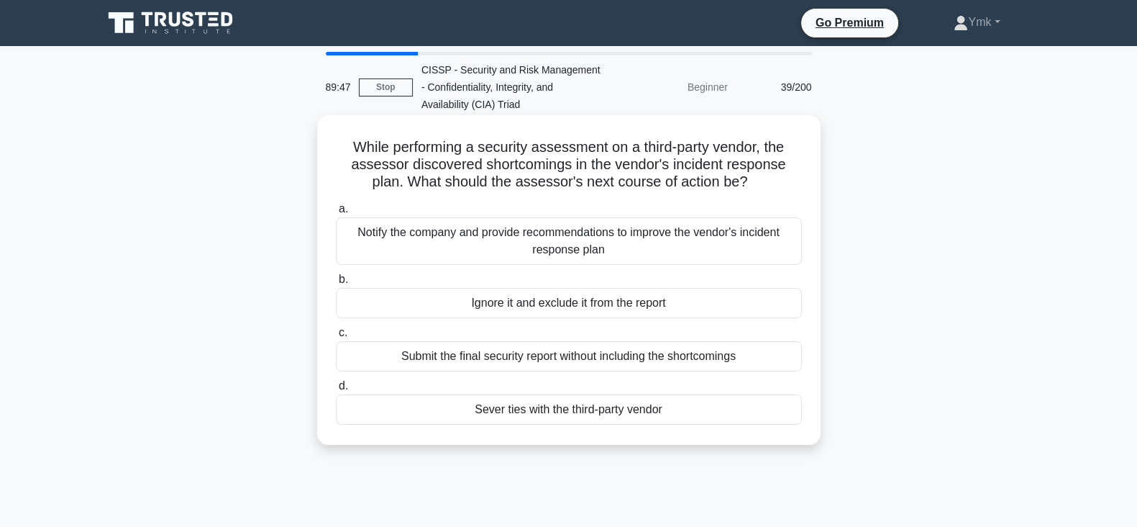
click at [681, 226] on div "Notify the company and provide recommendations to improve the vendor's incident…" at bounding box center [569, 240] width 466 height 47
click at [336, 214] on input "a. Notify the company and provide recommendations to improve the vendor's incid…" at bounding box center [336, 208] width 0 height 9
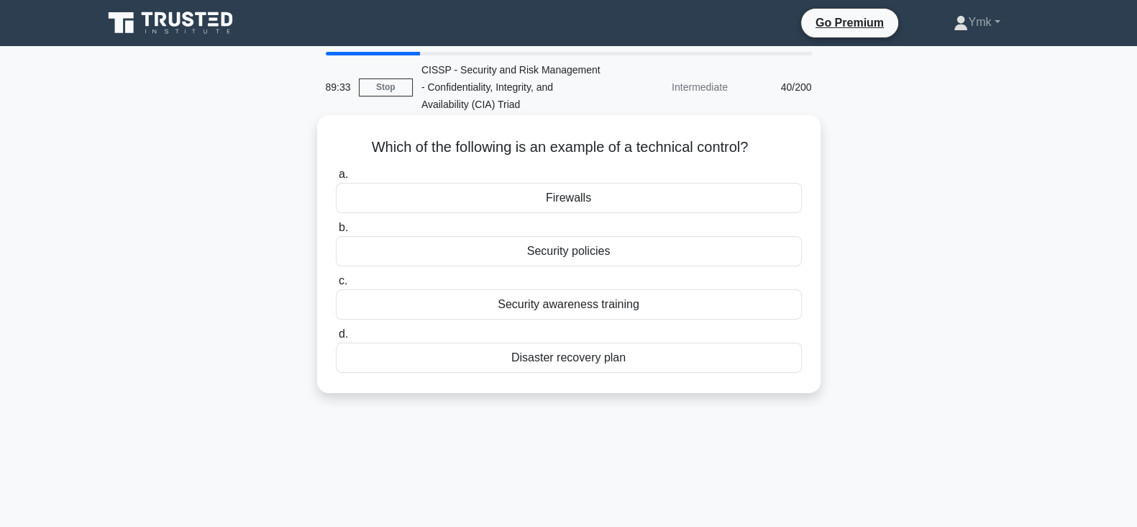
click at [730, 255] on div "Security policies" at bounding box center [569, 251] width 466 height 30
click at [336, 232] on input "b. Security policies" at bounding box center [336, 227] width 0 height 9
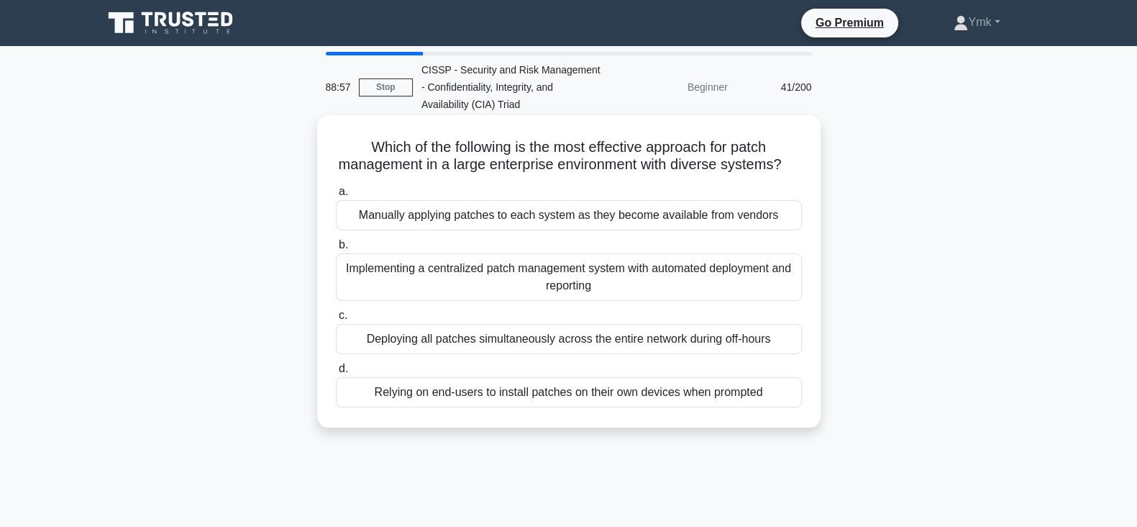
click at [706, 296] on div "Implementing a centralized patch management system with automated deployment an…" at bounding box center [569, 276] width 466 height 47
click at [336, 250] on input "b. Implementing a centralized patch management system with automated deployment…" at bounding box center [336, 244] width 0 height 9
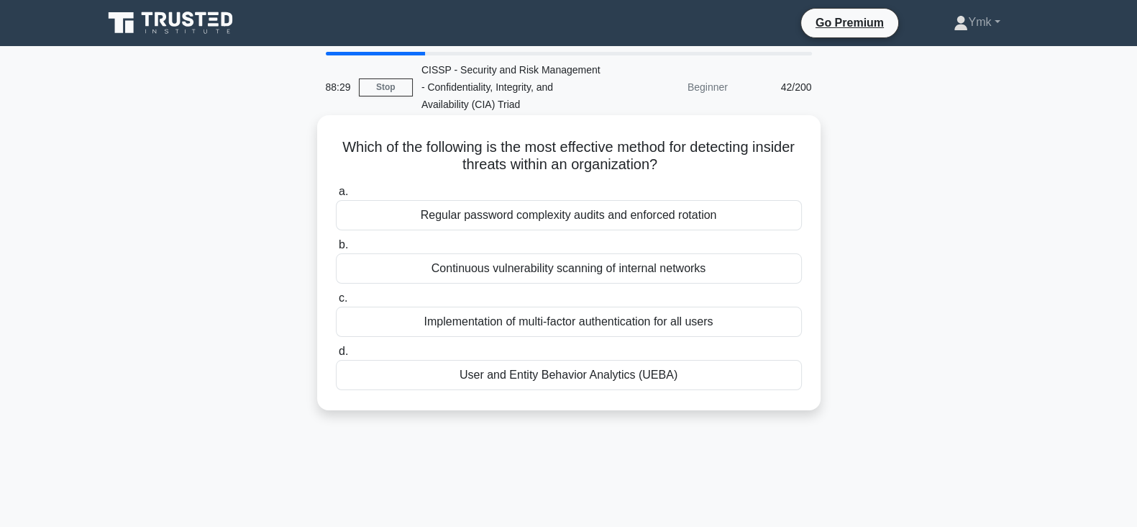
click at [590, 376] on div "User and Entity Behavior Analytics (UEBA)" at bounding box center [569, 375] width 466 height 30
click at [336, 356] on input "d. User and Entity Behavior Analytics (UEBA)" at bounding box center [336, 351] width 0 height 9
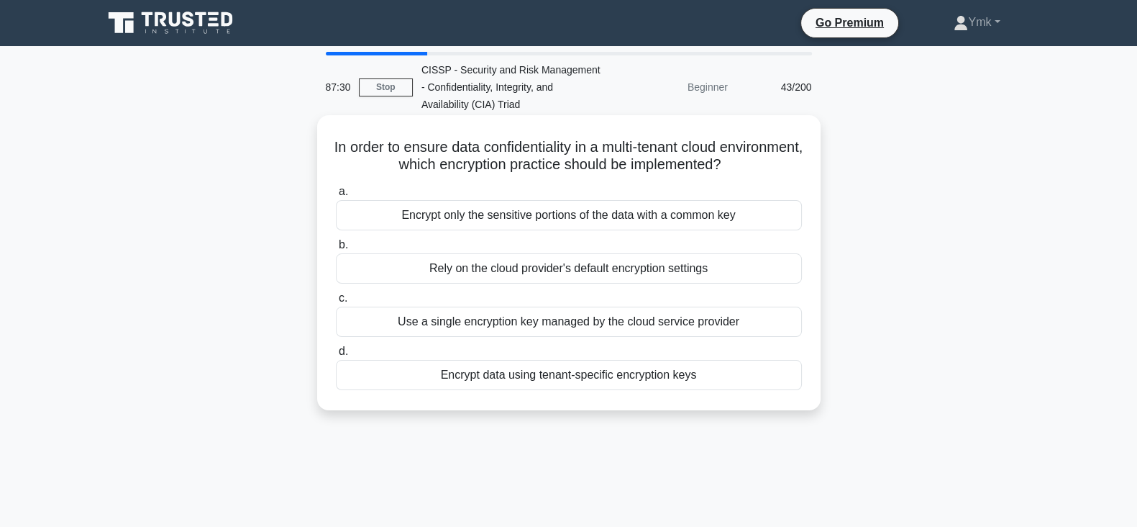
click at [593, 376] on div "Encrypt data using tenant-specific encryption keys" at bounding box center [569, 375] width 466 height 30
click at [336, 356] on input "d. Encrypt data using tenant-specific encryption keys" at bounding box center [336, 351] width 0 height 9
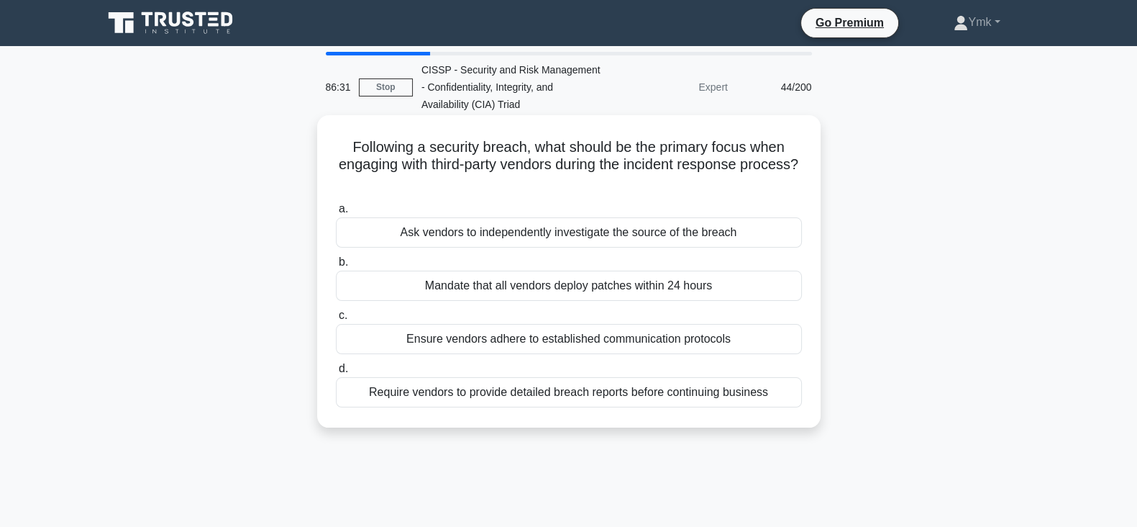
click at [604, 397] on div "Require vendors to provide detailed breach reports before continuing business" at bounding box center [569, 392] width 466 height 30
click at [336, 373] on input "d. Require vendors to provide detailed breach reports before continuing business" at bounding box center [336, 368] width 0 height 9
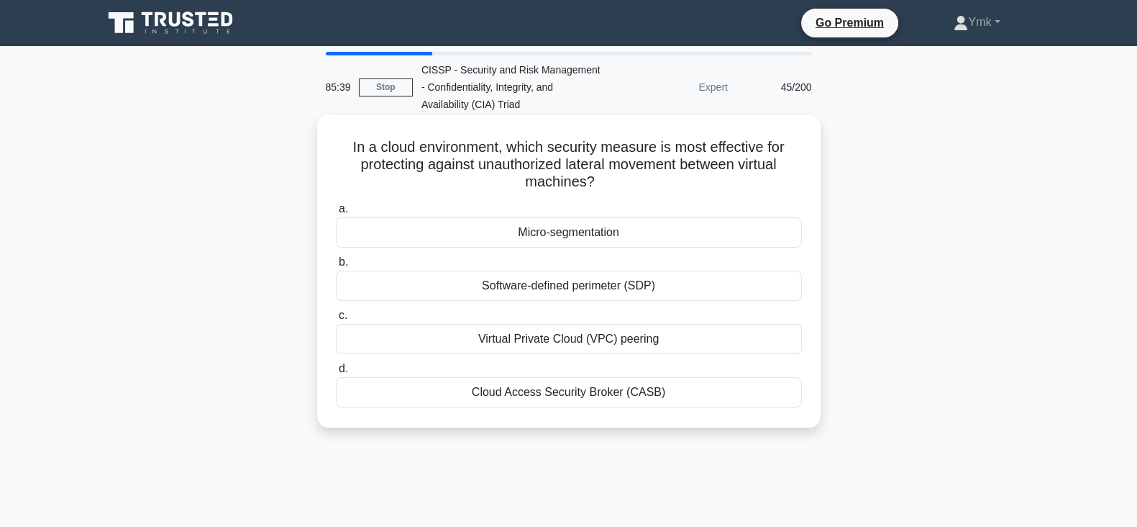
click at [678, 229] on div "Micro-segmentation" at bounding box center [569, 232] width 466 height 30
click at [336, 214] on input "a. Micro-segmentation" at bounding box center [336, 208] width 0 height 9
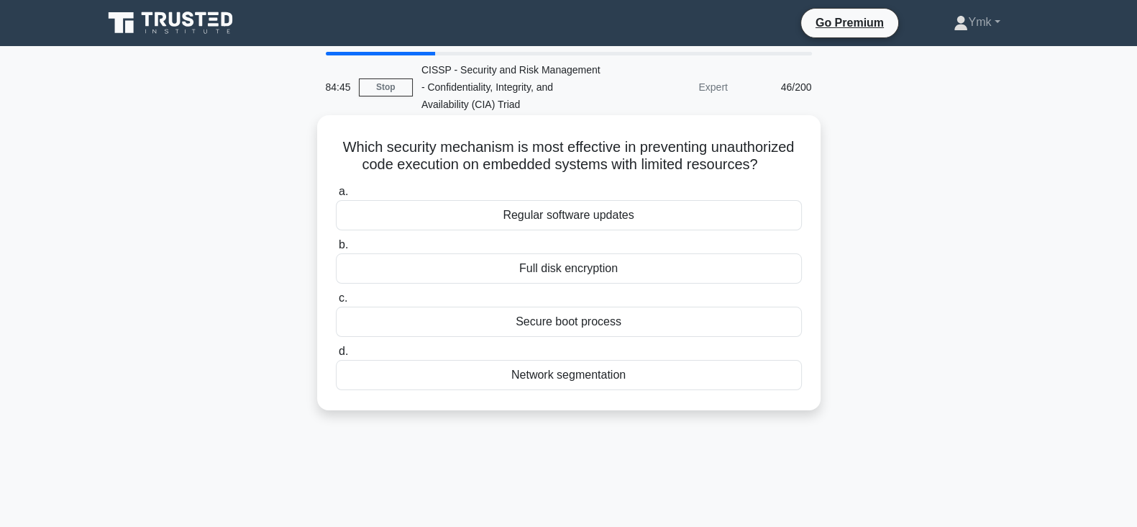
click at [612, 276] on div "Full disk encryption" at bounding box center [569, 268] width 466 height 30
click at [336, 250] on input "b. Full disk encryption" at bounding box center [336, 244] width 0 height 9
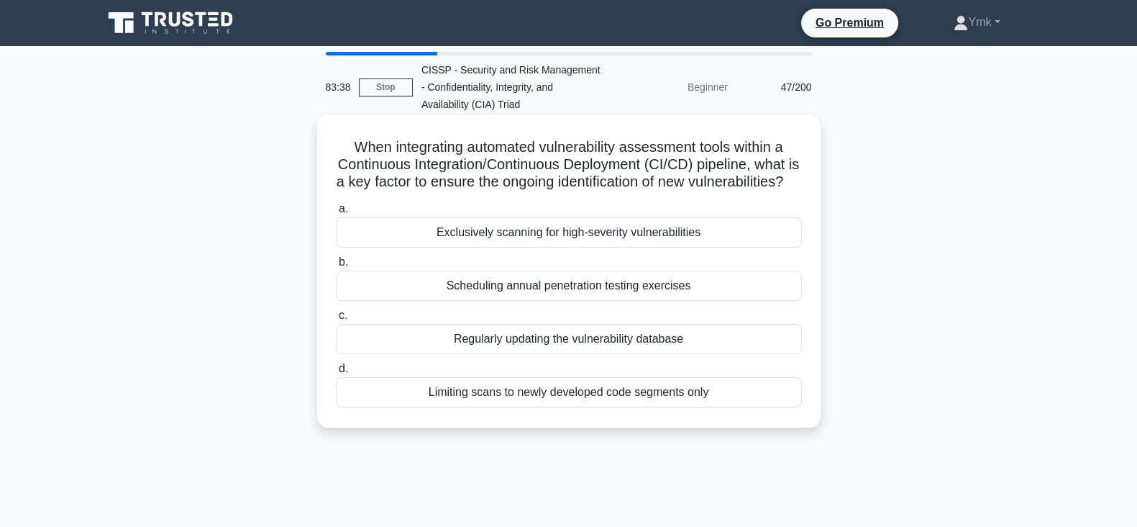
click at [720, 242] on div "Exclusively scanning for high-severity vulnerabilities" at bounding box center [569, 232] width 466 height 30
click at [336, 214] on input "a. Exclusively scanning for high-severity vulnerabilities" at bounding box center [336, 208] width 0 height 9
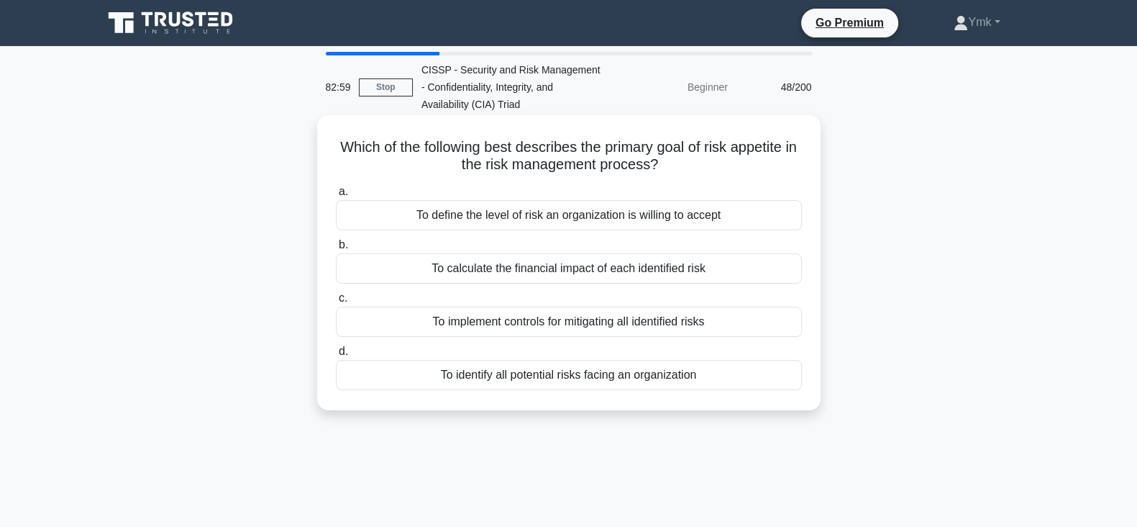
click at [767, 209] on div "To define the level of risk an organization is willing to accept" at bounding box center [569, 215] width 466 height 30
click at [336, 196] on input "a. To define the level of risk an organization is willing to accept" at bounding box center [336, 191] width 0 height 9
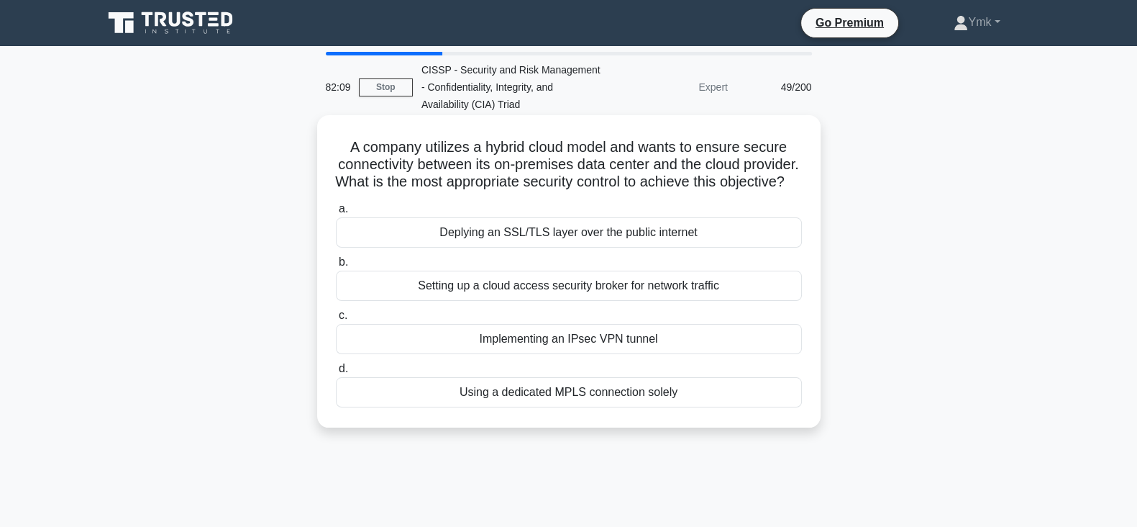
click at [710, 351] on div "Implementing an IPsec VPN tunnel" at bounding box center [569, 339] width 466 height 30
click at [336, 320] on input "c. Implementing an IPsec VPN tunnel" at bounding box center [336, 315] width 0 height 9
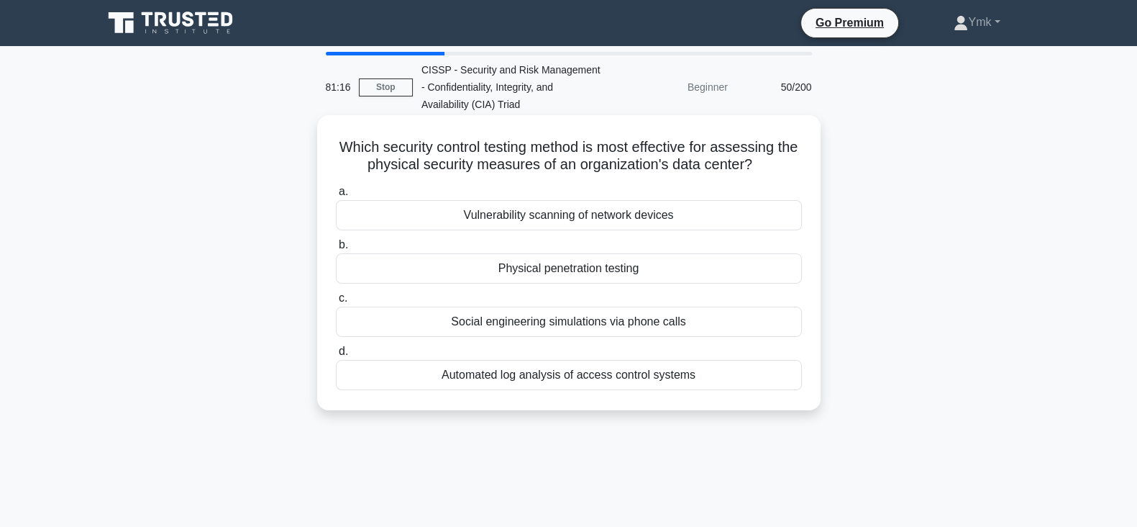
click at [749, 376] on div "Automated log analysis of access control systems" at bounding box center [569, 375] width 466 height 30
click at [336, 356] on input "d. Automated log analysis of access control systems" at bounding box center [336, 351] width 0 height 9
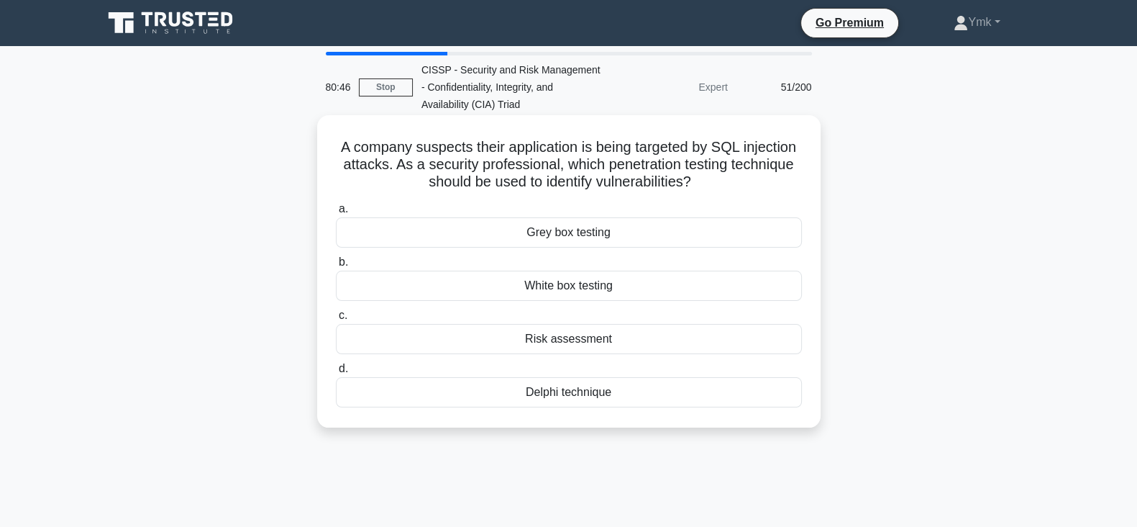
click at [671, 388] on div "Delphi technique" at bounding box center [569, 392] width 466 height 30
click at [336, 373] on input "d. Delphi technique" at bounding box center [336, 368] width 0 height 9
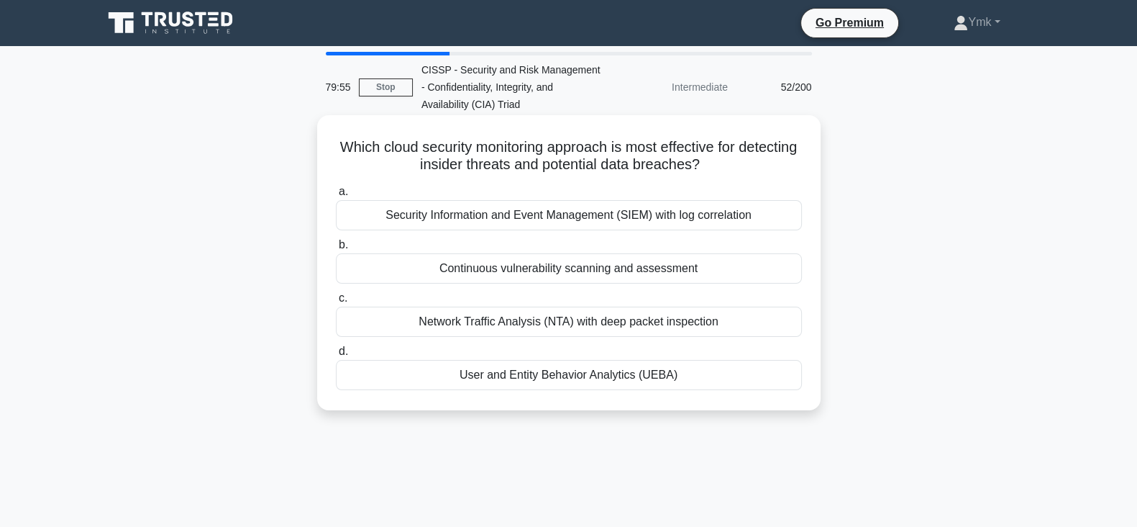
click at [744, 376] on div "User and Entity Behavior Analytics (UEBA)" at bounding box center [569, 375] width 466 height 30
click at [336, 356] on input "d. User and Entity Behavior Analytics (UEBA)" at bounding box center [336, 351] width 0 height 9
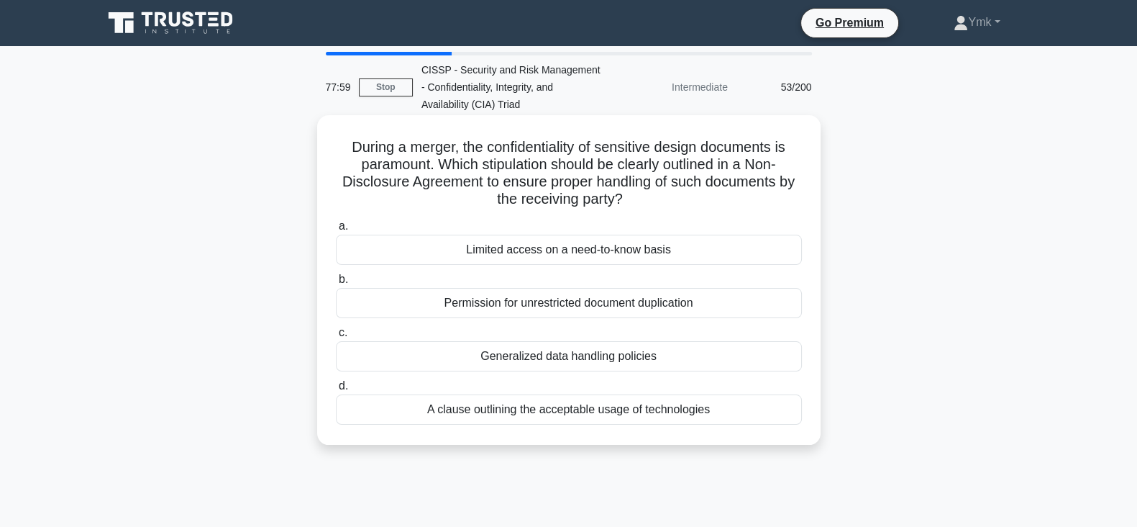
click at [709, 408] on div "A clause outlining the acceptable usage of technologies" at bounding box center [569, 409] width 466 height 30
click at [336, 391] on input "d. A clause outlining the acceptable usage of technologies" at bounding box center [336, 385] width 0 height 9
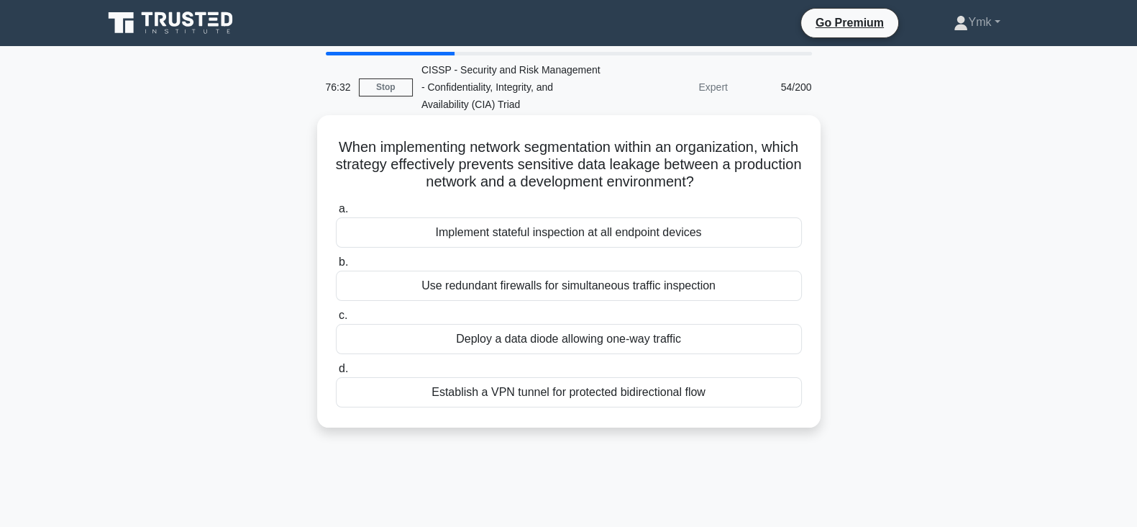
click at [699, 238] on div "Implement stateful inspection at all endpoint devices" at bounding box center [569, 232] width 466 height 30
click at [336, 214] on input "a. Implement stateful inspection at all endpoint devices" at bounding box center [336, 208] width 0 height 9
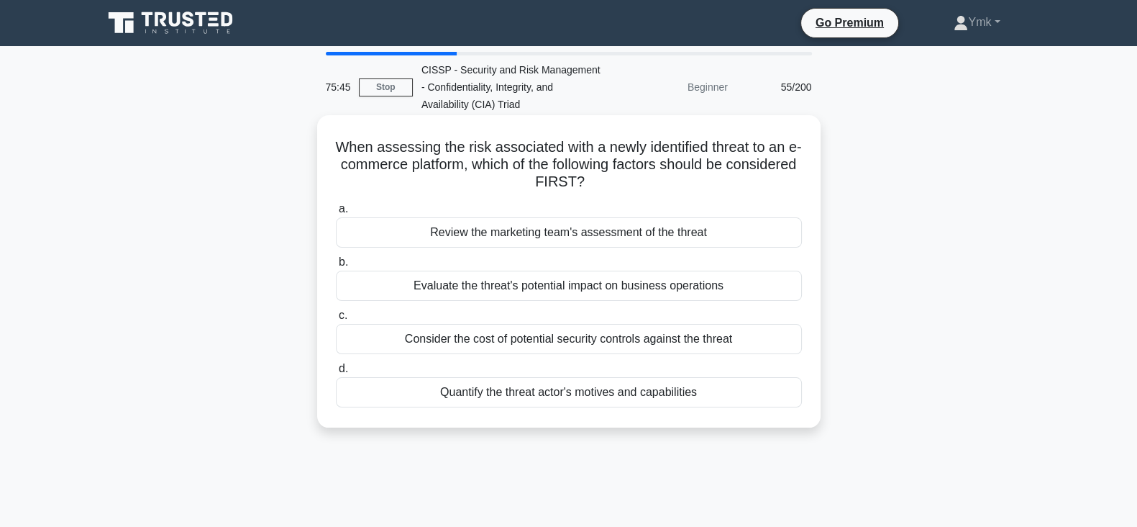
click at [690, 283] on div "Evaluate the threat's potential impact on business operations" at bounding box center [569, 286] width 466 height 30
click at [336, 267] on input "b. Evaluate the threat's potential impact on business operations" at bounding box center [336, 262] width 0 height 9
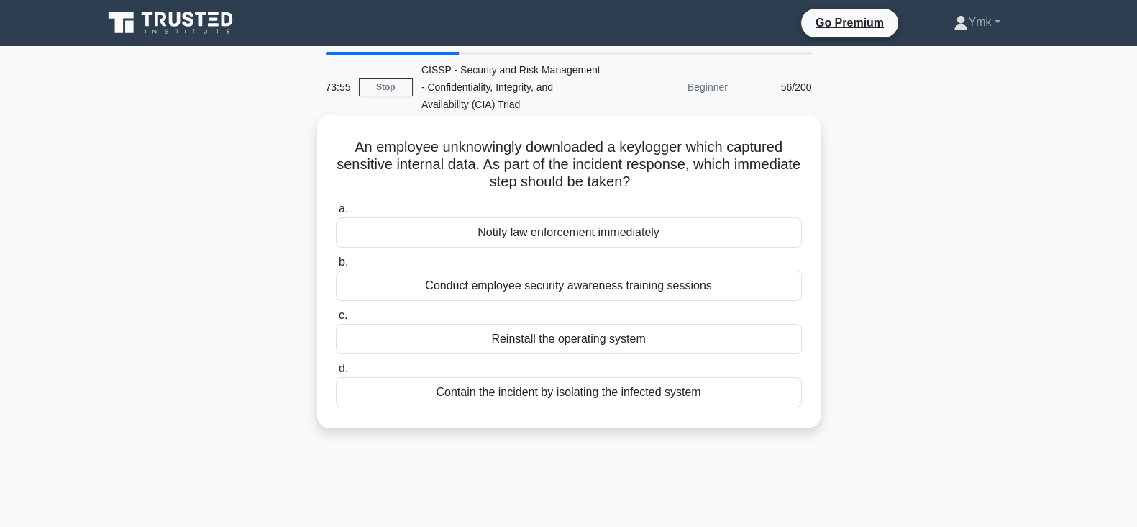
click at [710, 285] on div "Conduct employee security awareness training sessions" at bounding box center [569, 286] width 466 height 30
click at [336, 267] on input "b. Conduct employee security awareness training sessions" at bounding box center [336, 262] width 0 height 9
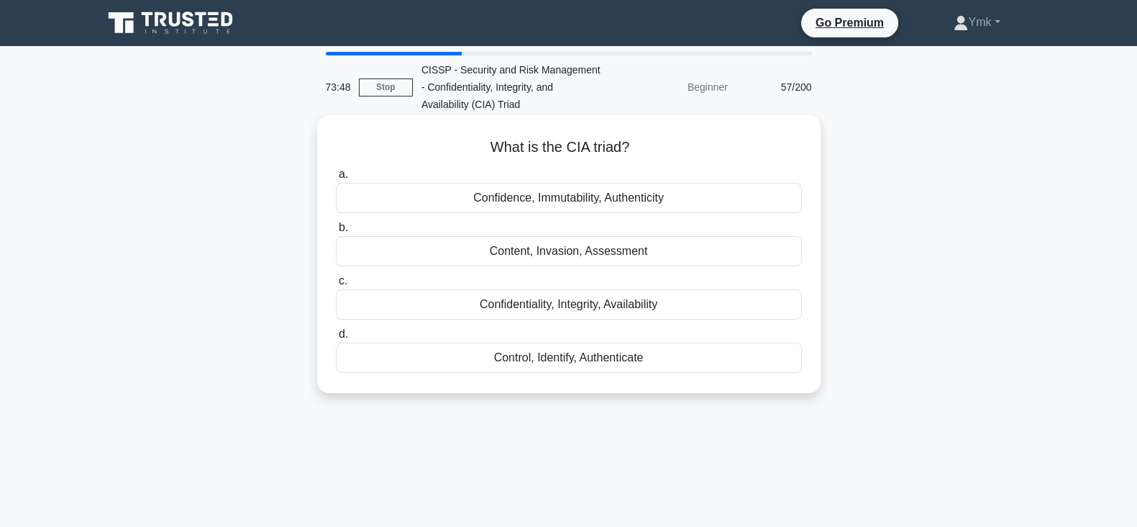
click at [762, 309] on div "Confidentiality, Integrity, Availability" at bounding box center [569, 304] width 466 height 30
click at [336, 286] on input "c. Confidentiality, Integrity, Availability" at bounding box center [336, 280] width 0 height 9
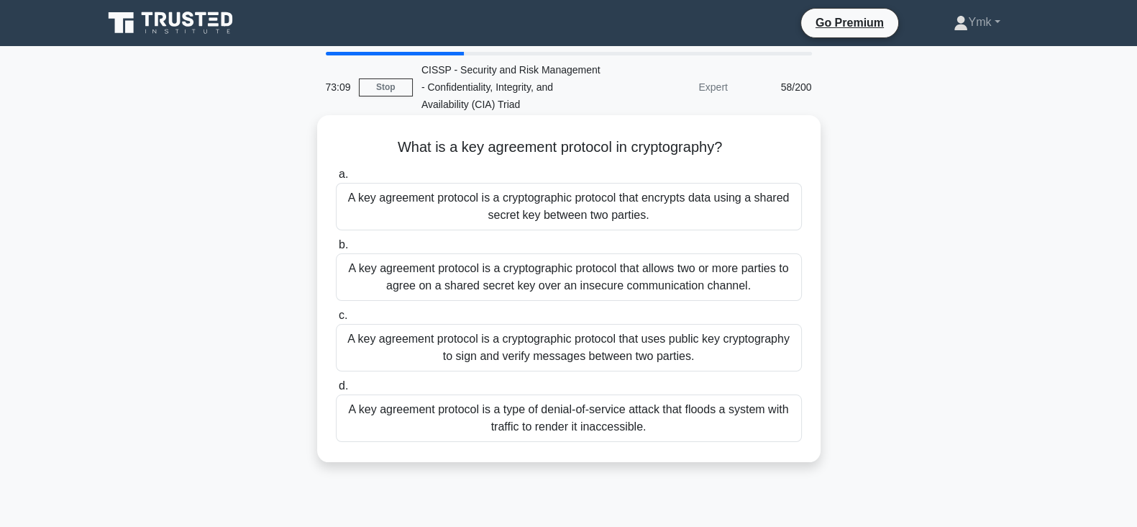
click at [739, 217] on div "A key agreement protocol is a cryptographic protocol that encrypts data using a…" at bounding box center [569, 206] width 466 height 47
click at [336, 179] on input "a. A key agreement protocol is a cryptographic protocol that encrypts data usin…" at bounding box center [336, 174] width 0 height 9
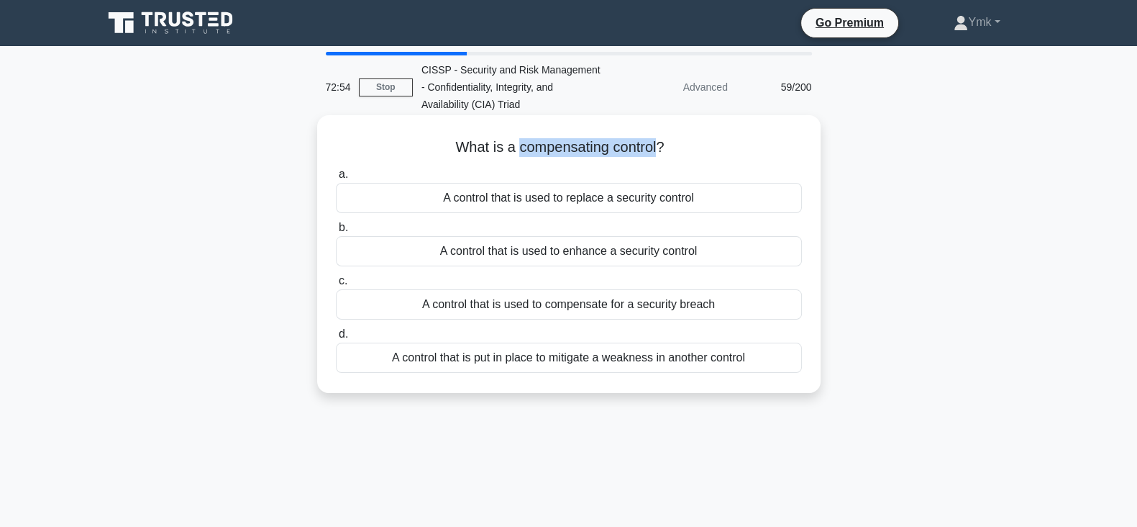
drag, startPoint x: 661, startPoint y: 147, endPoint x: 515, endPoint y: 151, distance: 146.1
click at [515, 151] on h5 "What is a compensating control? .spinner_0XTQ{transform-origin:center;animation…" at bounding box center [569, 147] width 469 height 19
copy h5 "compensating control"
click at [637, 253] on div "A control that is used to enhance a security control" at bounding box center [569, 251] width 466 height 30
click at [336, 232] on input "b. A control that is used to enhance a security control" at bounding box center [336, 227] width 0 height 9
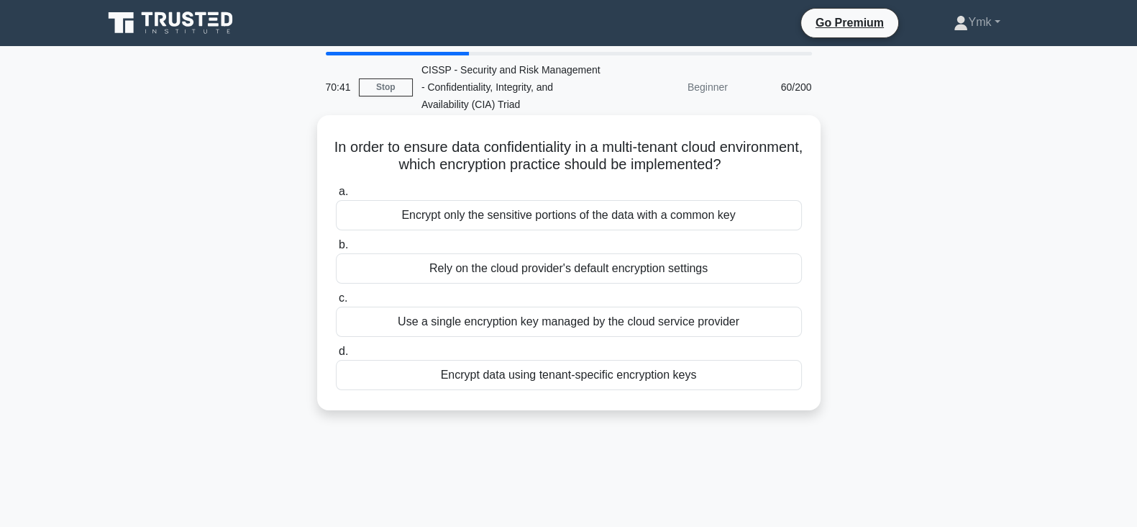
click at [730, 372] on div "Encrypt data using tenant-specific encryption keys" at bounding box center [569, 375] width 466 height 30
click at [336, 356] on input "d. Encrypt data using tenant-specific encryption keys" at bounding box center [336, 351] width 0 height 9
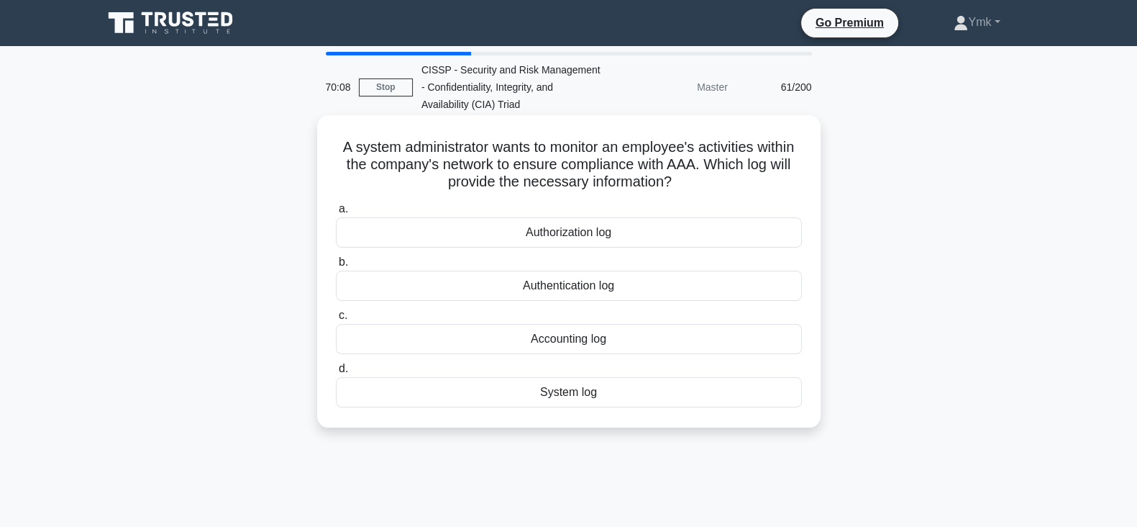
click at [649, 391] on div "System log" at bounding box center [569, 392] width 466 height 30
click at [336, 373] on input "d. System log" at bounding box center [336, 368] width 0 height 9
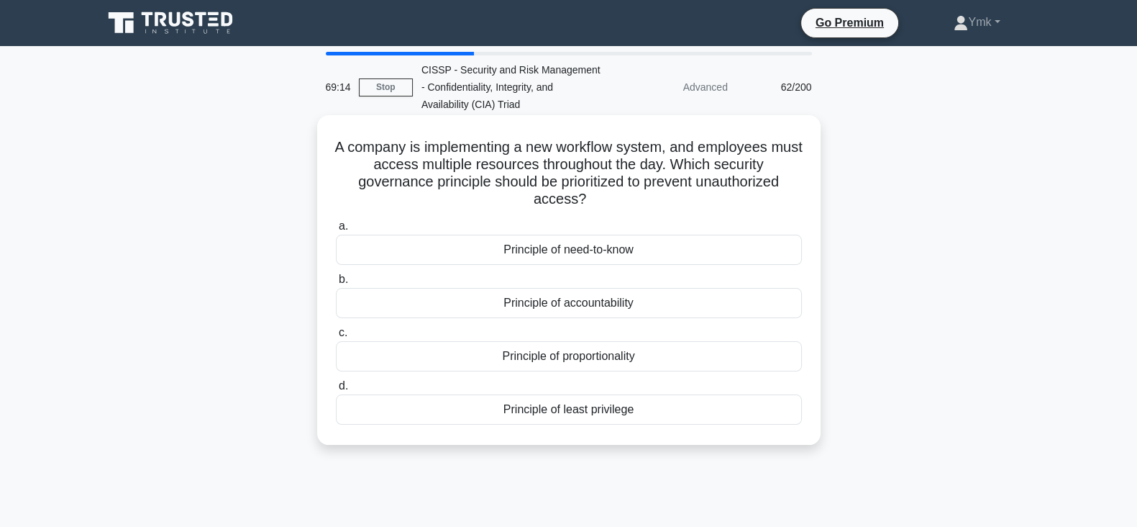
click at [634, 412] on div "Principle of least privilege" at bounding box center [569, 409] width 466 height 30
click at [336, 391] on input "d. Principle of least privilege" at bounding box center [336, 385] width 0 height 9
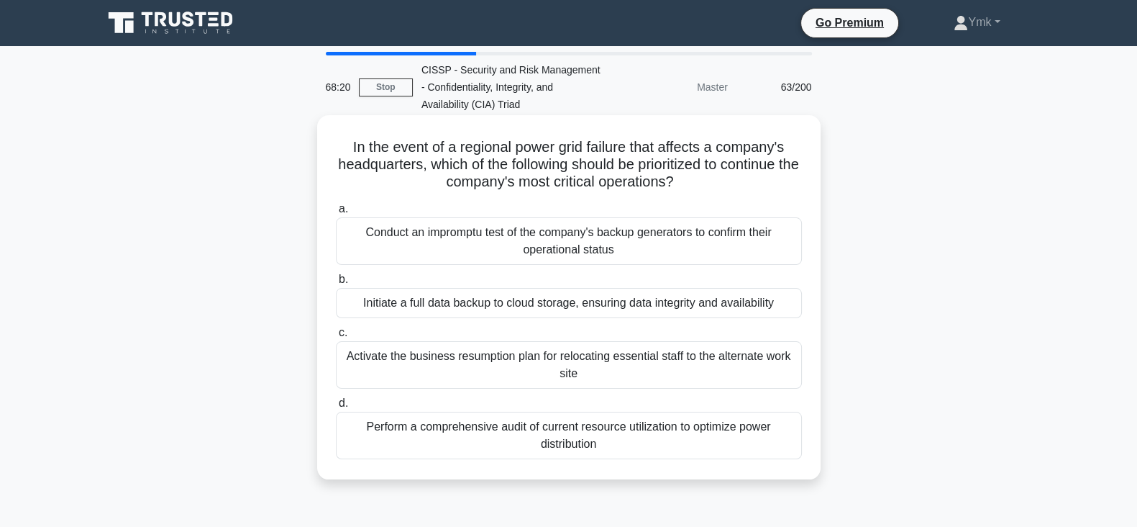
click at [733, 247] on div "Conduct an impromptu test of the company's backup generators to confirm their o…" at bounding box center [569, 240] width 466 height 47
click at [336, 214] on input "a. Conduct an impromptu test of the company's backup generators to confirm thei…" at bounding box center [336, 208] width 0 height 9
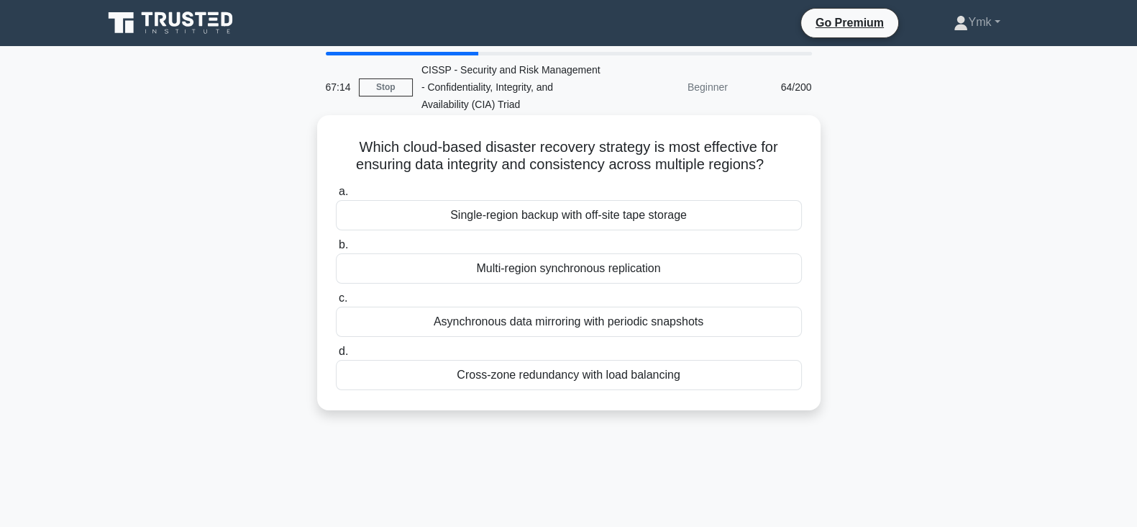
click at [748, 324] on div "Asynchronous data mirroring with periodic snapshots" at bounding box center [569, 321] width 466 height 30
click at [336, 303] on input "c. Asynchronous data mirroring with periodic snapshots" at bounding box center [336, 298] width 0 height 9
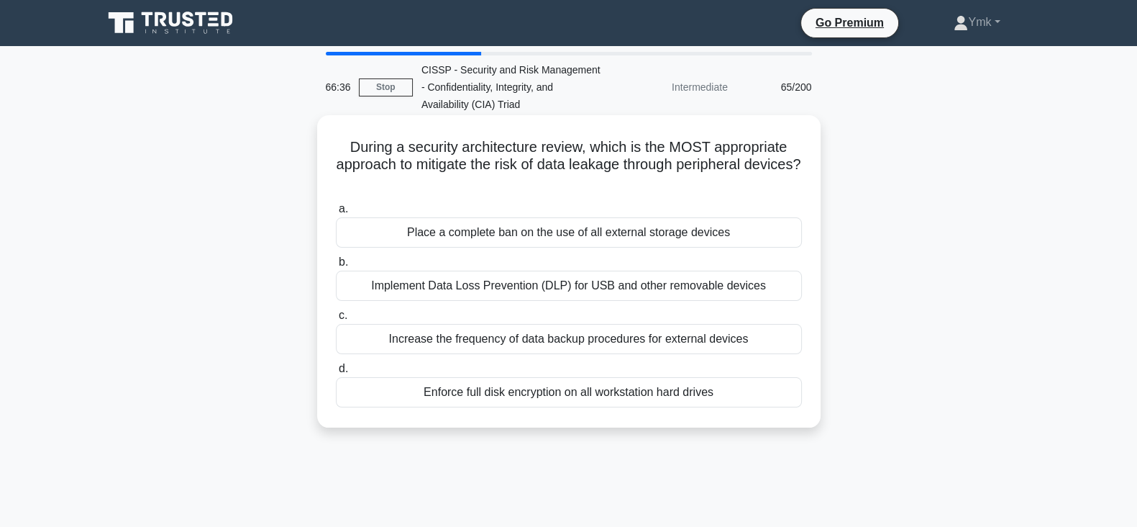
click at [737, 396] on div "Enforce full disk encryption on all workstation hard drives" at bounding box center [569, 392] width 466 height 30
click at [336, 373] on input "d. Enforce full disk encryption on all workstation hard drives" at bounding box center [336, 368] width 0 height 9
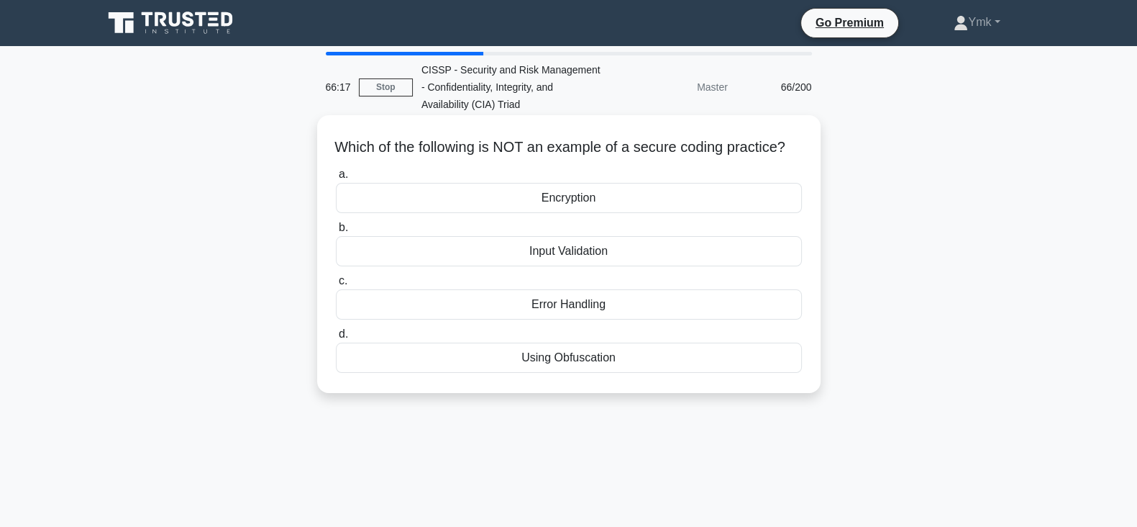
click at [638, 213] on div "Encryption" at bounding box center [569, 198] width 466 height 30
click at [336, 179] on input "a. Encryption" at bounding box center [336, 174] width 0 height 9
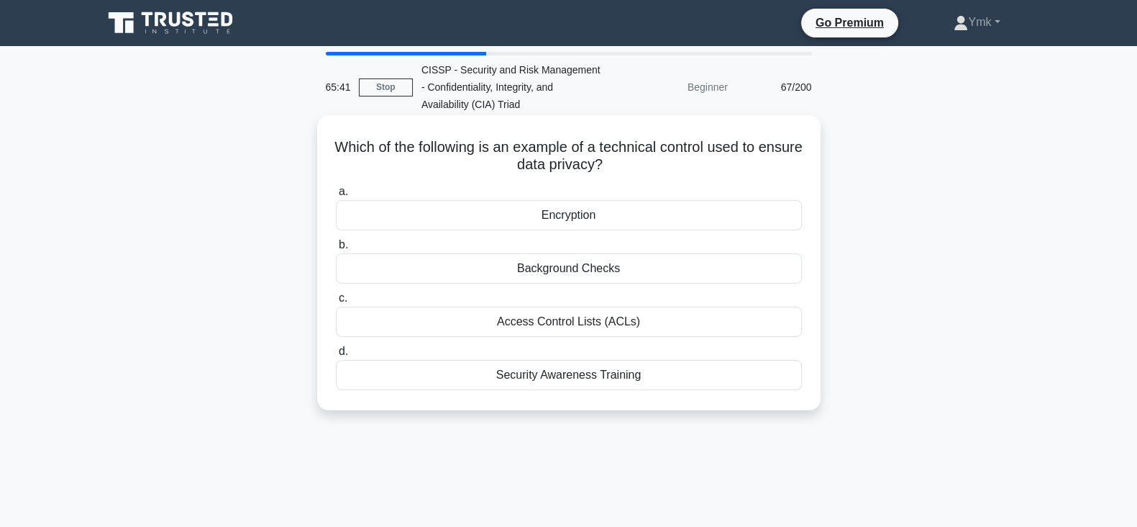
click at [648, 214] on div "Encryption" at bounding box center [569, 215] width 466 height 30
click at [336, 196] on input "a. Encryption" at bounding box center [336, 191] width 0 height 9
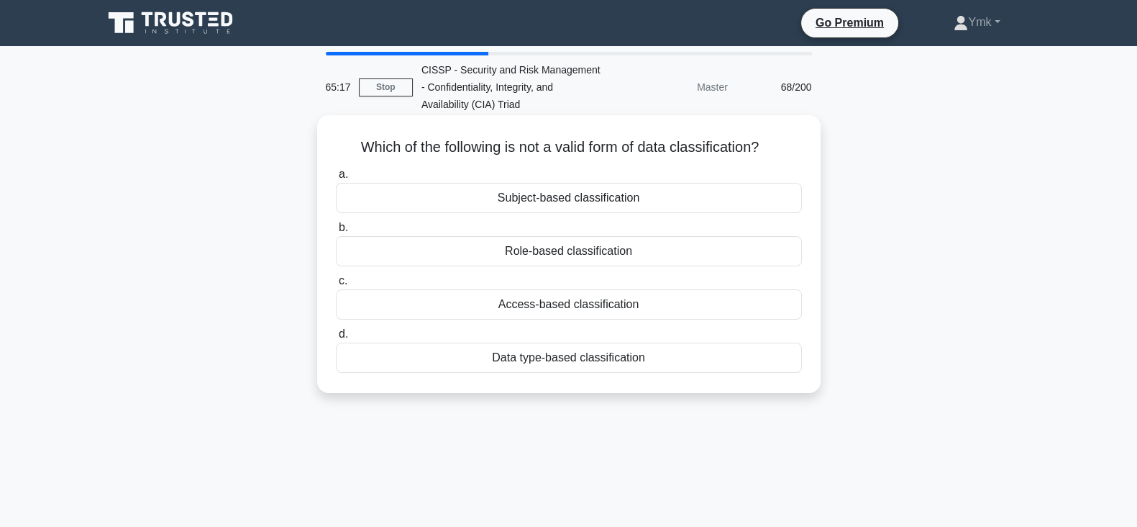
click at [770, 296] on div "Access-based classification" at bounding box center [569, 304] width 466 height 30
click at [336, 286] on input "c. Access-based classification" at bounding box center [336, 280] width 0 height 9
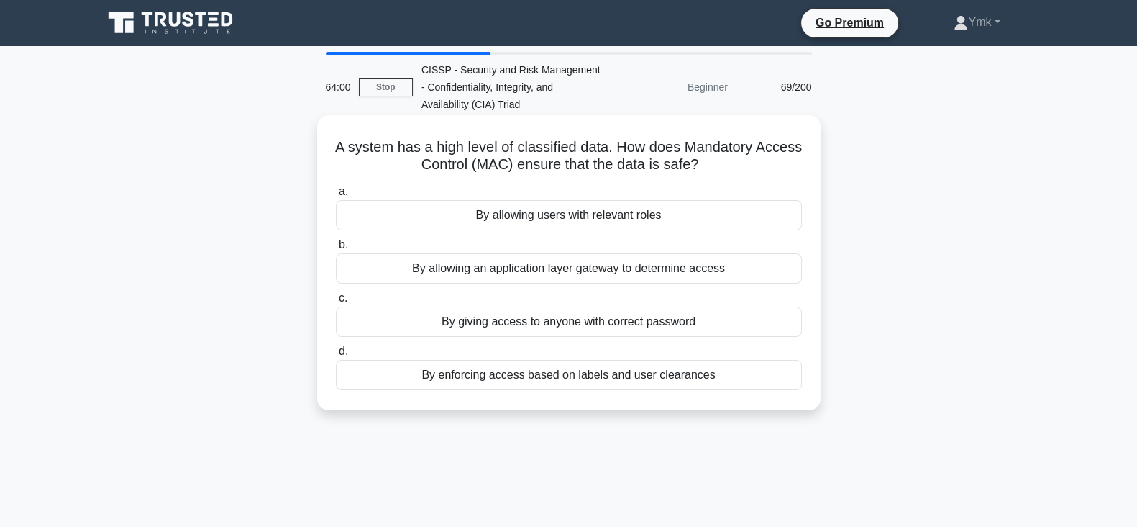
click at [647, 373] on div "By enforcing access based on labels and user clearances" at bounding box center [569, 375] width 466 height 30
click at [336, 356] on input "d. By enforcing access based on labels and user clearances" at bounding box center [336, 351] width 0 height 9
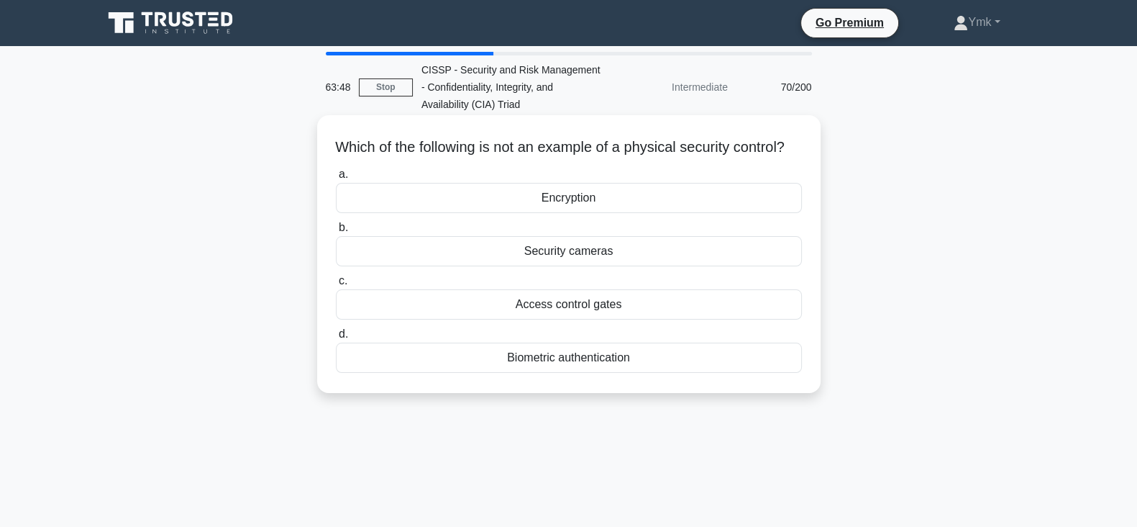
click at [658, 213] on div "Encryption" at bounding box center [569, 198] width 466 height 30
click at [336, 179] on input "a. Encryption" at bounding box center [336, 174] width 0 height 9
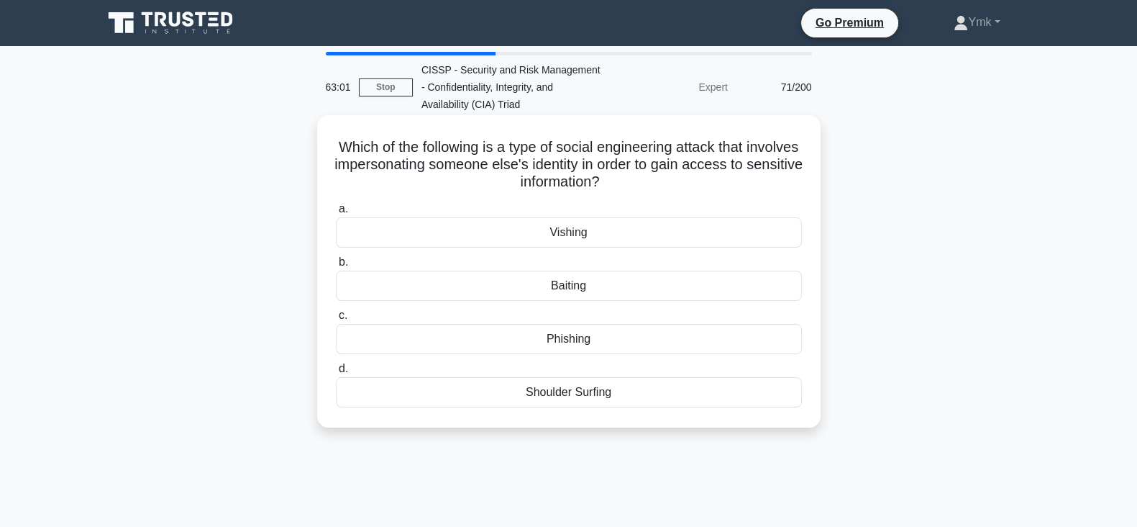
click at [712, 343] on div "Phishing" at bounding box center [569, 339] width 466 height 30
click at [336, 320] on input "c. Phishing" at bounding box center [336, 315] width 0 height 9
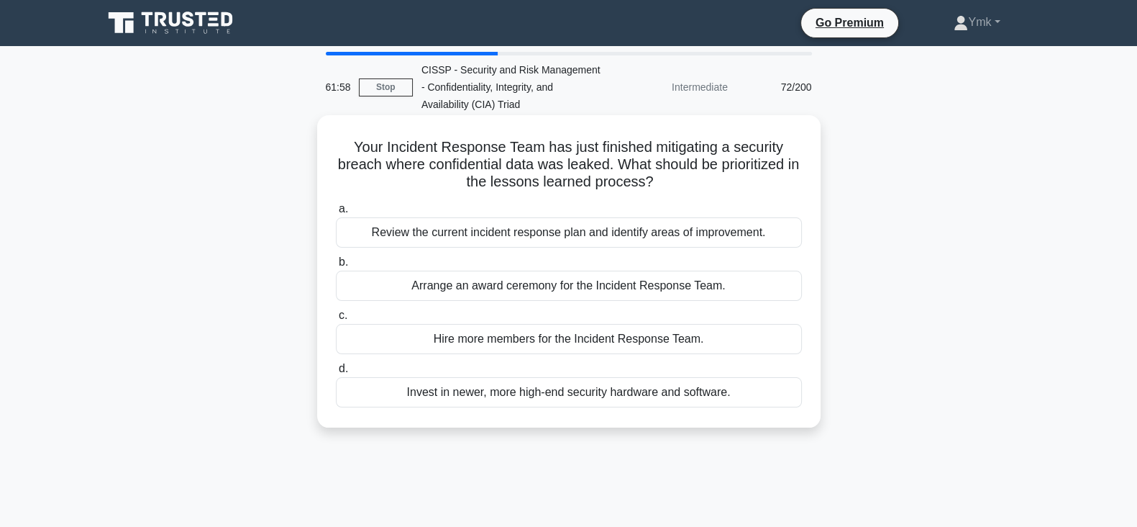
click at [765, 228] on div "Review the current incident response plan and identify areas of improvement." at bounding box center [569, 232] width 466 height 30
click at [336, 214] on input "a. Review the current incident response plan and identify areas of improvement." at bounding box center [336, 208] width 0 height 9
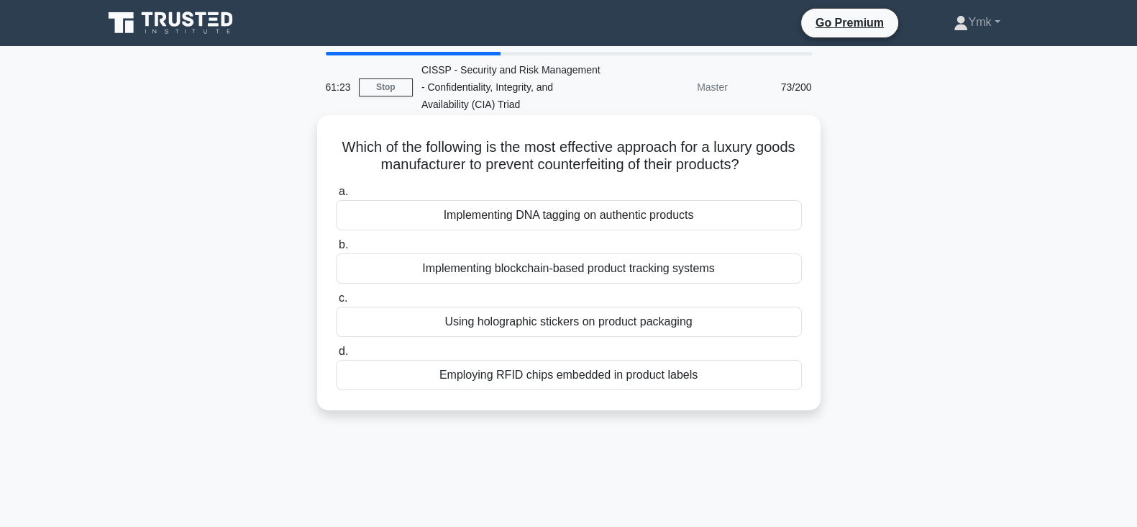
click at [772, 316] on div "Using holographic stickers on product packaging" at bounding box center [569, 321] width 466 height 30
click at [336, 303] on input "c. Using holographic stickers on product packaging" at bounding box center [336, 298] width 0 height 9
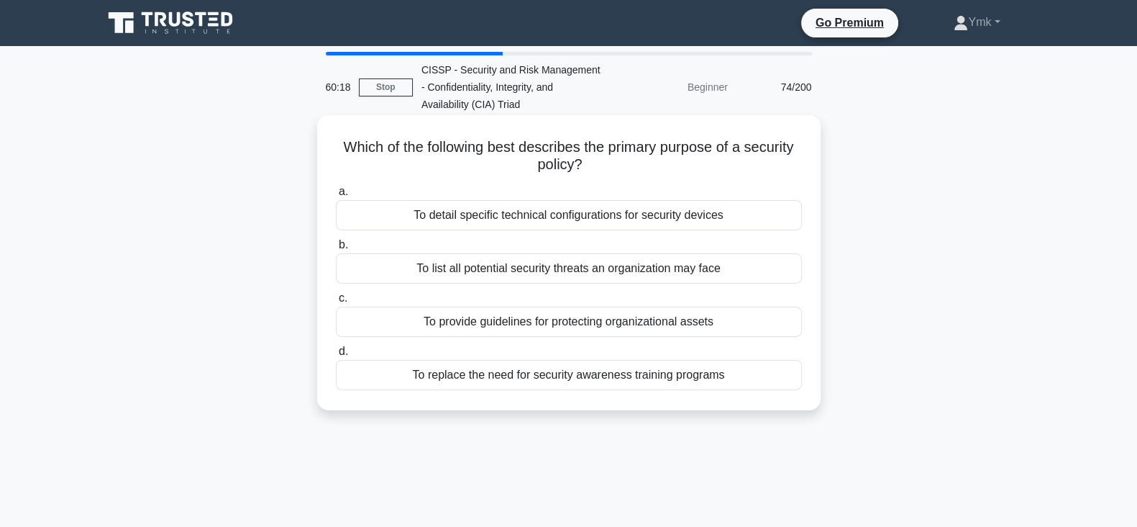
click at [697, 324] on div "To provide guidelines for protecting organizational assets" at bounding box center [569, 321] width 466 height 30
click at [336, 303] on input "c. To provide guidelines for protecting organizational assets" at bounding box center [336, 298] width 0 height 9
click at [728, 220] on div "A natural disaster disrupting production and shipping." at bounding box center [569, 215] width 466 height 30
click at [336, 196] on input "a. A natural disaster disrupting production and shipping." at bounding box center [336, 191] width 0 height 9
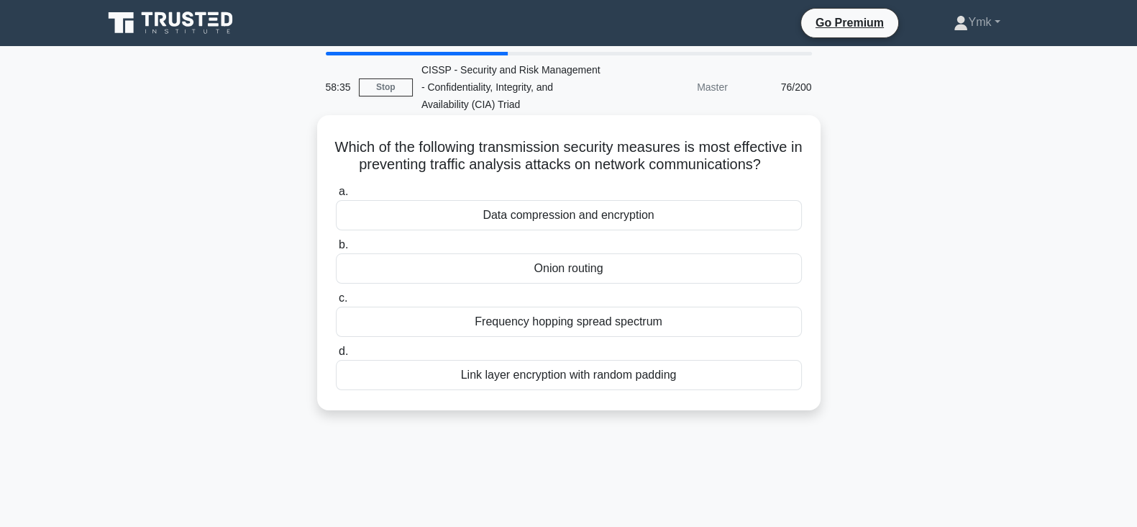
click at [669, 272] on div "Onion routing" at bounding box center [569, 268] width 466 height 30
click at [336, 250] on input "b. Onion routing" at bounding box center [336, 244] width 0 height 9
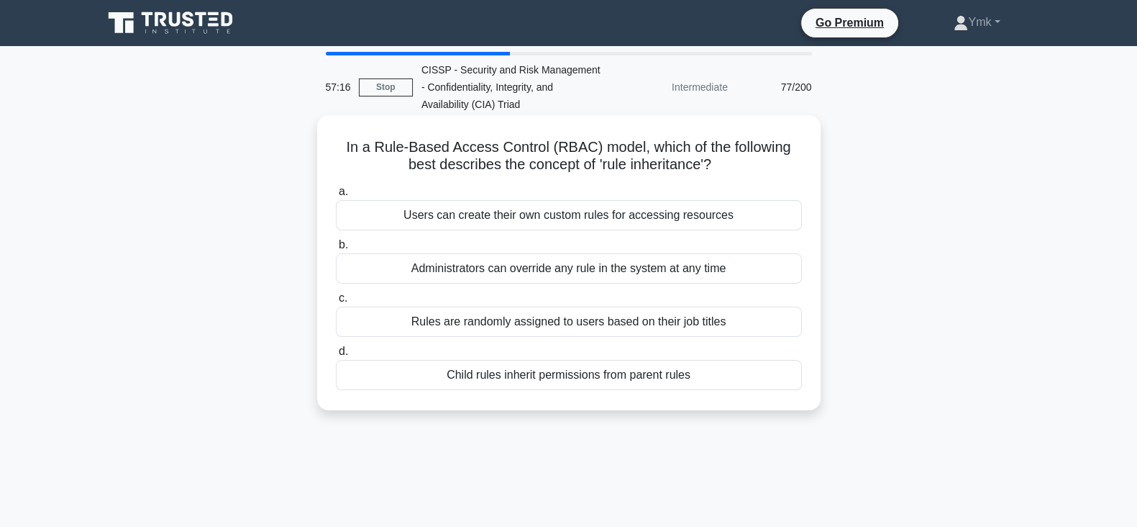
click at [691, 273] on div "Administrators can override any rule in the system at any time" at bounding box center [569, 268] width 466 height 30
click at [336, 250] on input "b. Administrators can override any rule in the system at any time" at bounding box center [336, 244] width 0 height 9
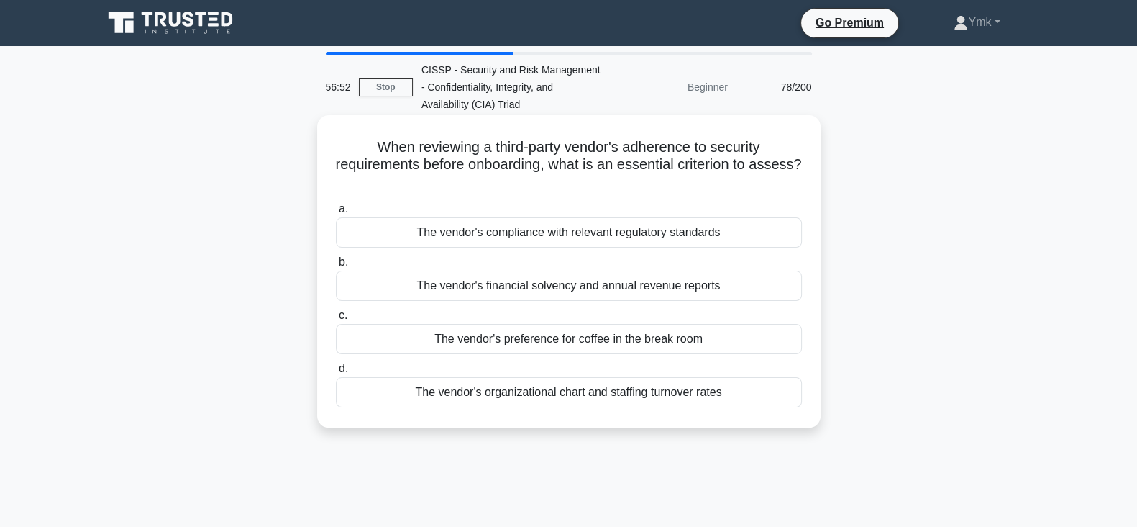
click at [761, 230] on div "The vendor's compliance with relevant regulatory standards" at bounding box center [569, 232] width 466 height 30
click at [336, 214] on input "a. The vendor's compliance with relevant regulatory standards" at bounding box center [336, 208] width 0 height 9
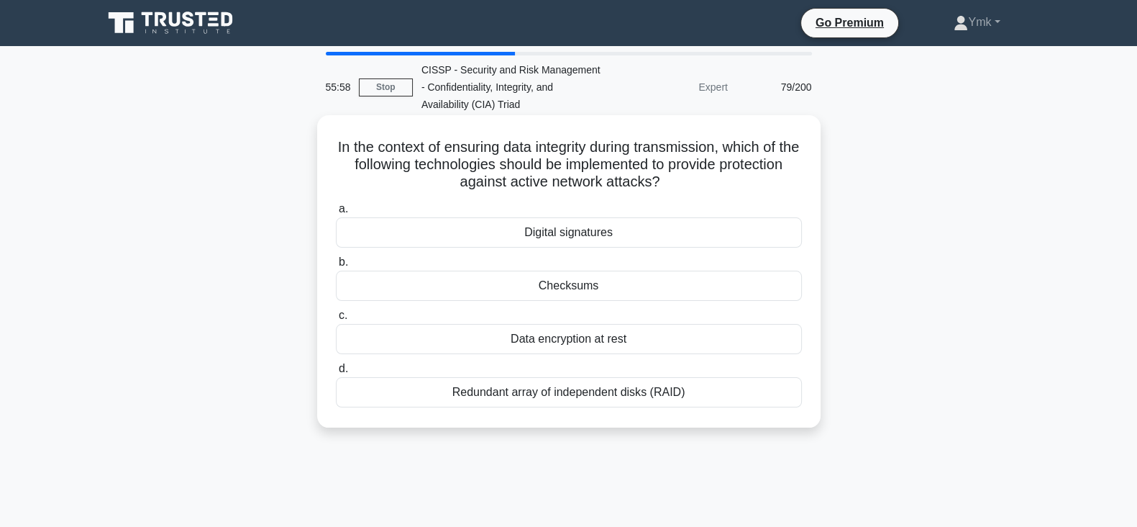
click at [669, 343] on div "Data encryption at rest" at bounding box center [569, 339] width 466 height 30
click at [336, 320] on input "c. Data encryption at rest" at bounding box center [336, 315] width 0 height 9
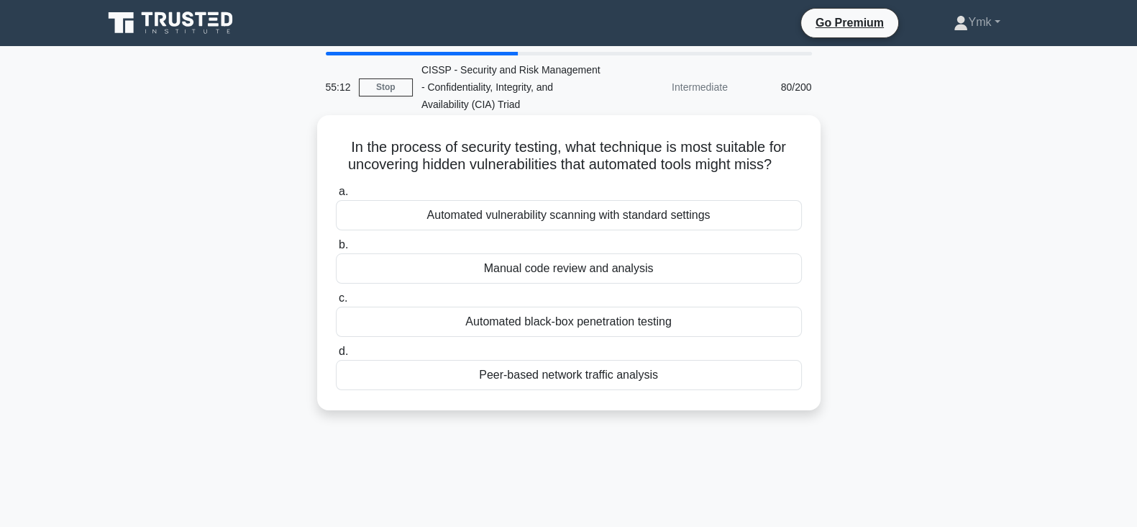
click at [759, 374] on div "Peer-based network traffic analysis" at bounding box center [569, 375] width 466 height 30
click at [336, 356] on input "d. Peer-based network traffic analysis" at bounding box center [336, 351] width 0 height 9
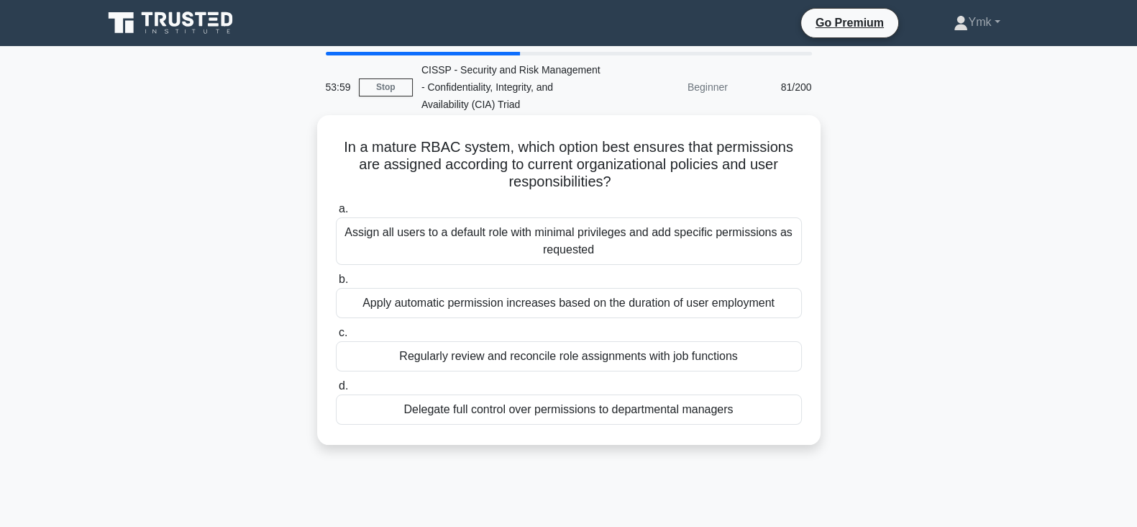
click at [631, 248] on div "Assign all users to a default role with minimal privileges and add specific per…" at bounding box center [569, 240] width 466 height 47
click at [336, 214] on input "a. Assign all users to a default role with minimal privileges and add specific …" at bounding box center [336, 208] width 0 height 9
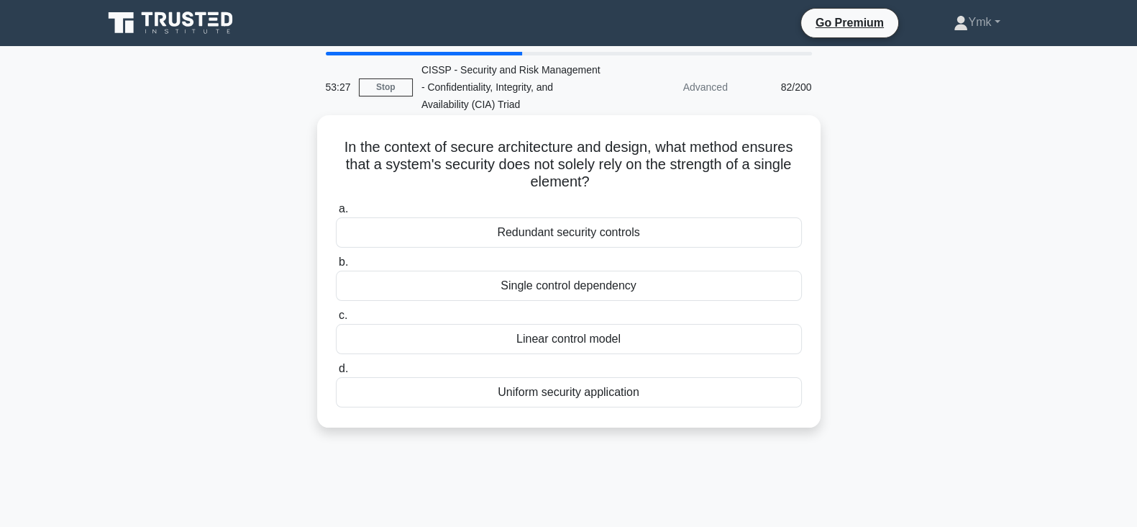
click at [631, 226] on div "Redundant security controls" at bounding box center [569, 232] width 466 height 30
click at [336, 214] on input "a. Redundant security controls" at bounding box center [336, 208] width 0 height 9
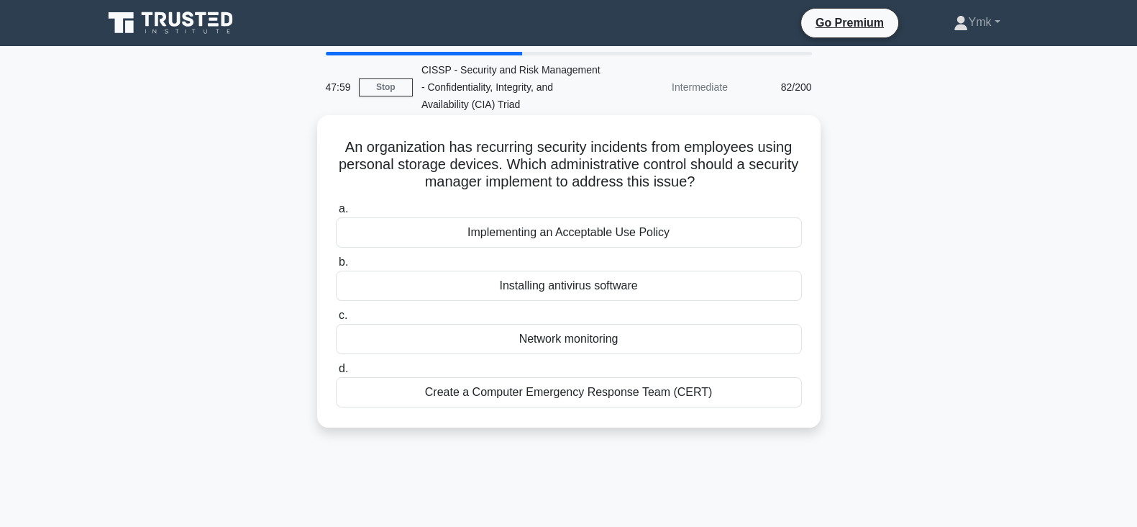
click at [485, 388] on div "Create a Computer Emergency Response Team (CERT)" at bounding box center [569, 392] width 466 height 30
click at [336, 373] on input "d. Create a Computer Emergency Response Team (CERT)" at bounding box center [336, 368] width 0 height 9
click at [597, 394] on div "Create a Computer Emergency Response Team (CERT)" at bounding box center [569, 392] width 466 height 30
click at [336, 373] on input "d. Create a Computer Emergency Response Team (CERT)" at bounding box center [336, 368] width 0 height 9
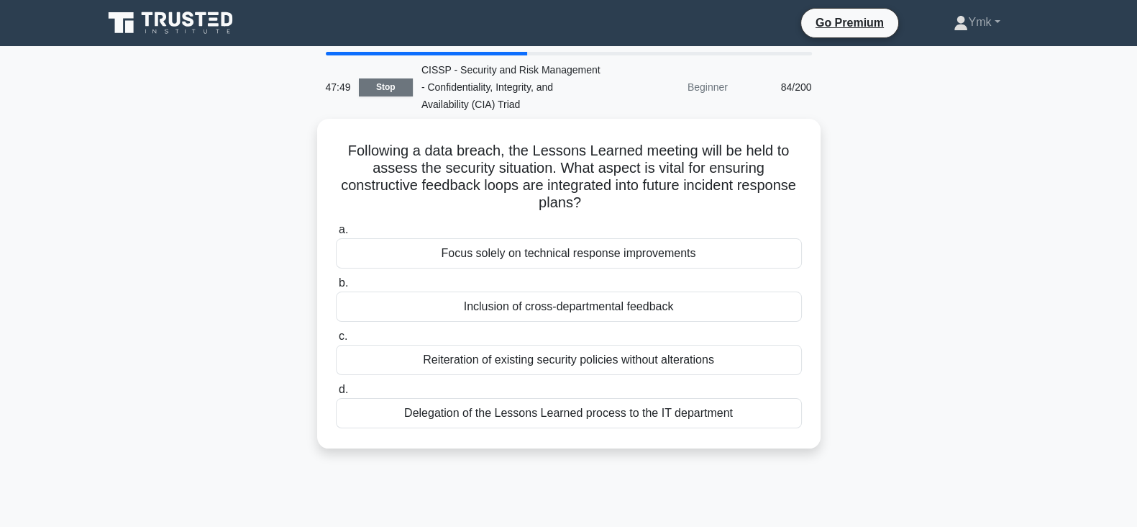
click at [398, 84] on link "Stop" at bounding box center [386, 87] width 54 height 18
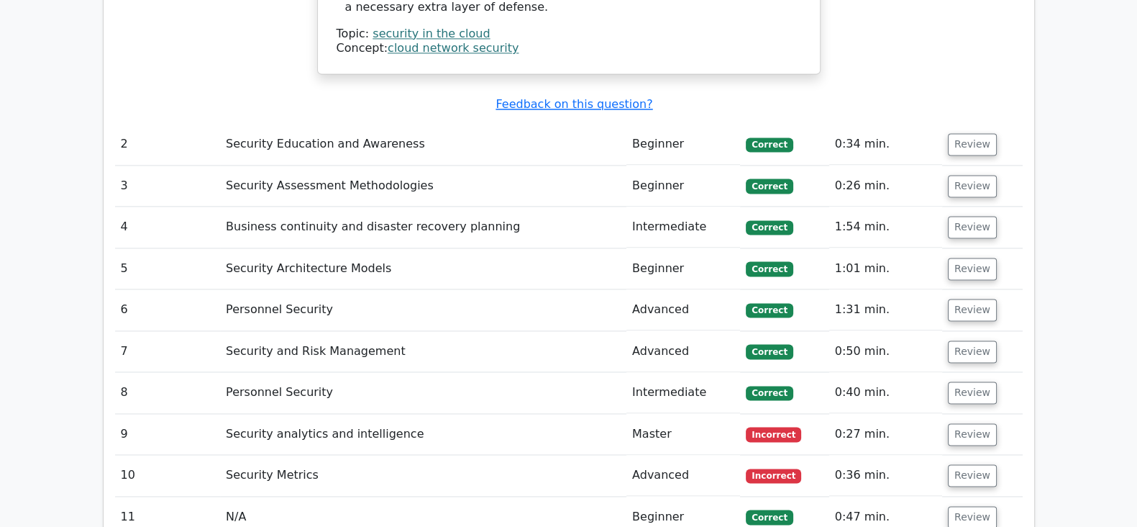
scroll to position [2618, 0]
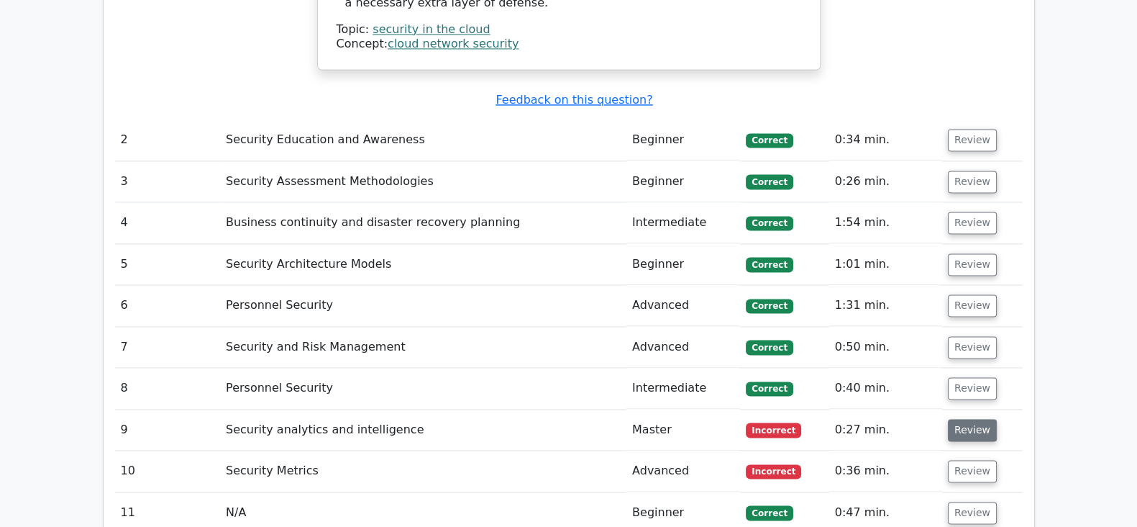
click at [968, 419] on button "Review" at bounding box center [972, 430] width 49 height 22
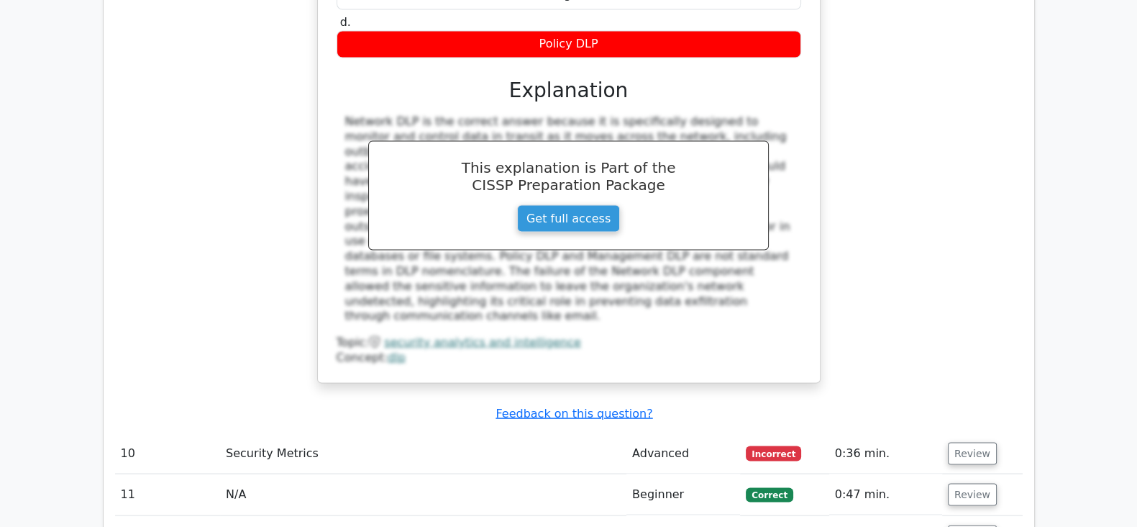
scroll to position [3322, 0]
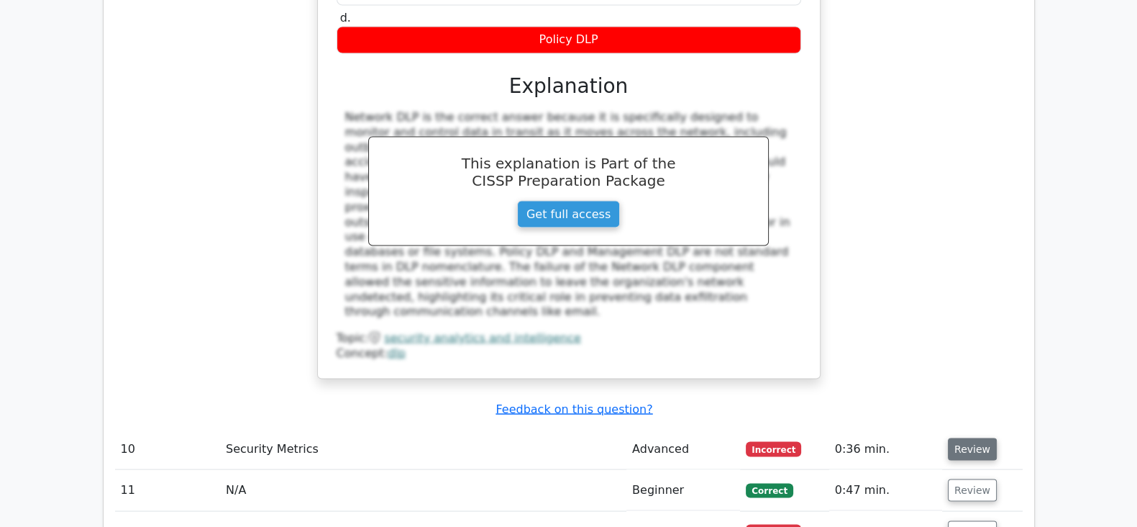
click at [963, 437] on button "Review" at bounding box center [972, 448] width 49 height 22
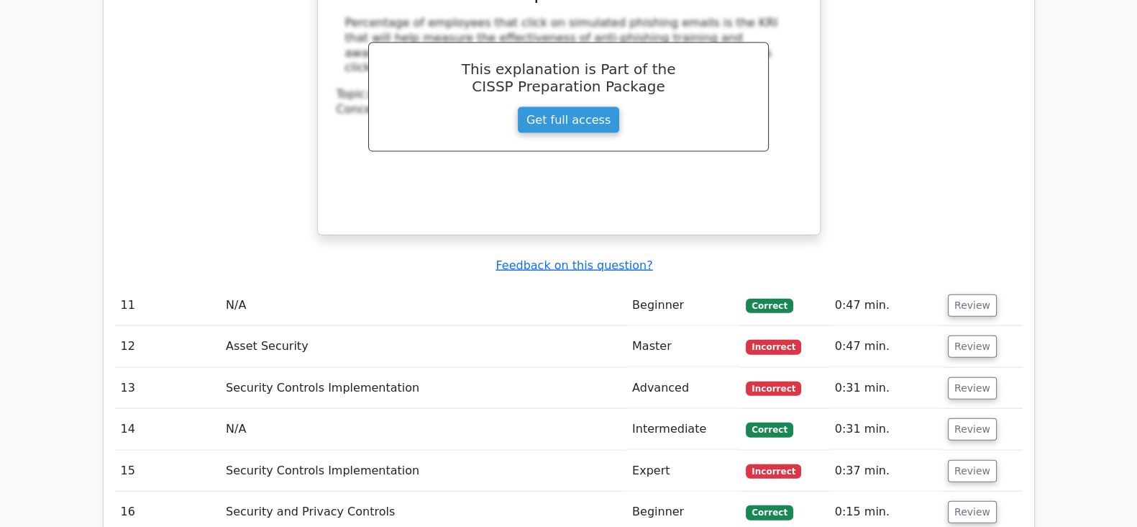
scroll to position [4088, 0]
click at [953, 335] on button "Review" at bounding box center [972, 346] width 49 height 22
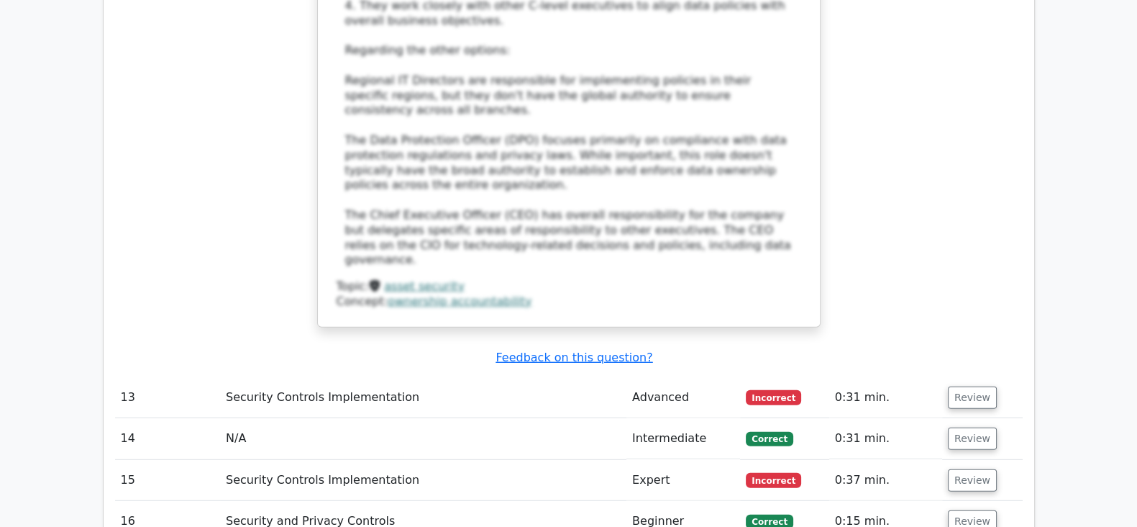
scroll to position [4939, 0]
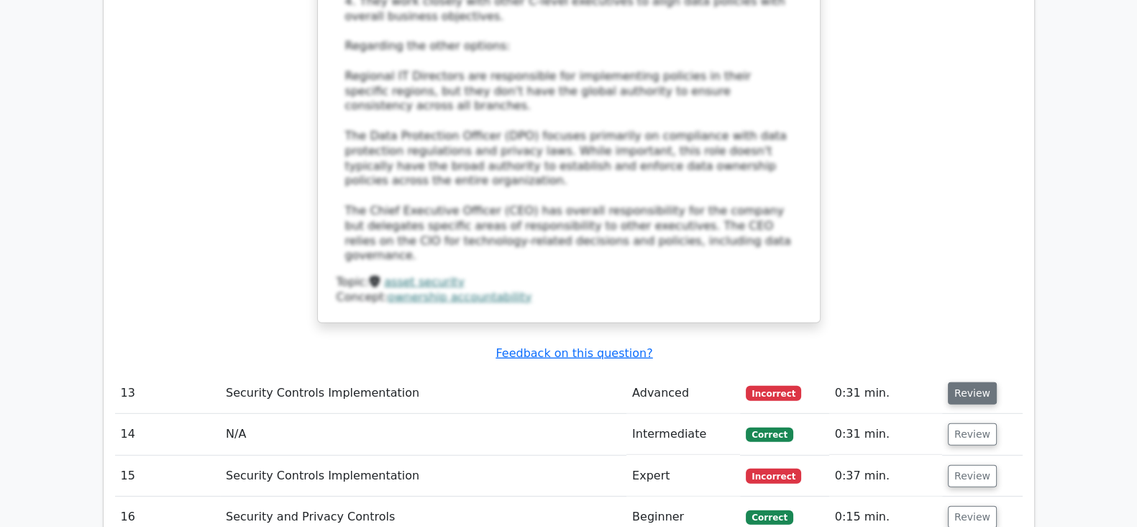
click at [967, 382] on button "Review" at bounding box center [972, 393] width 49 height 22
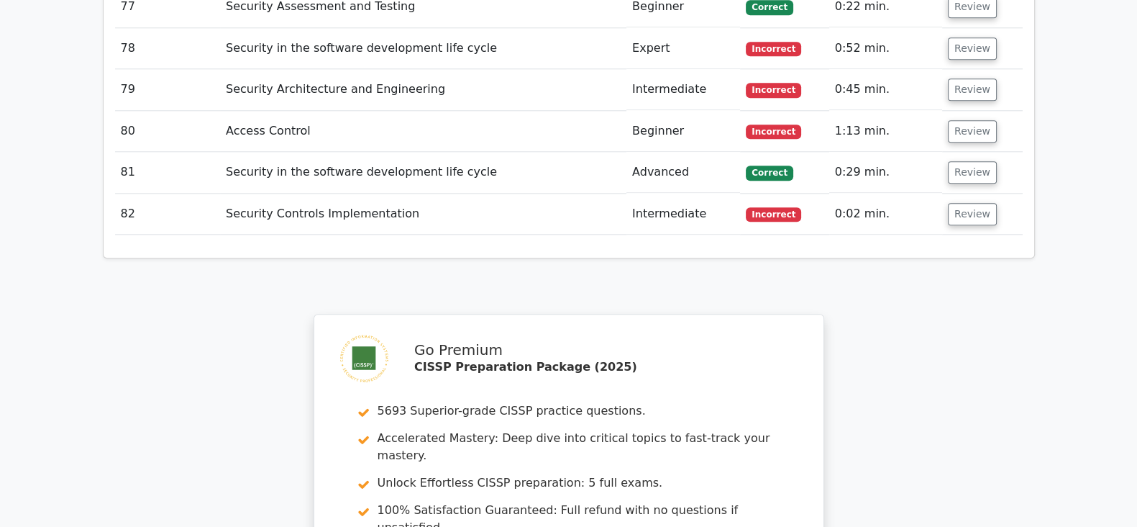
scroll to position [8984, 0]
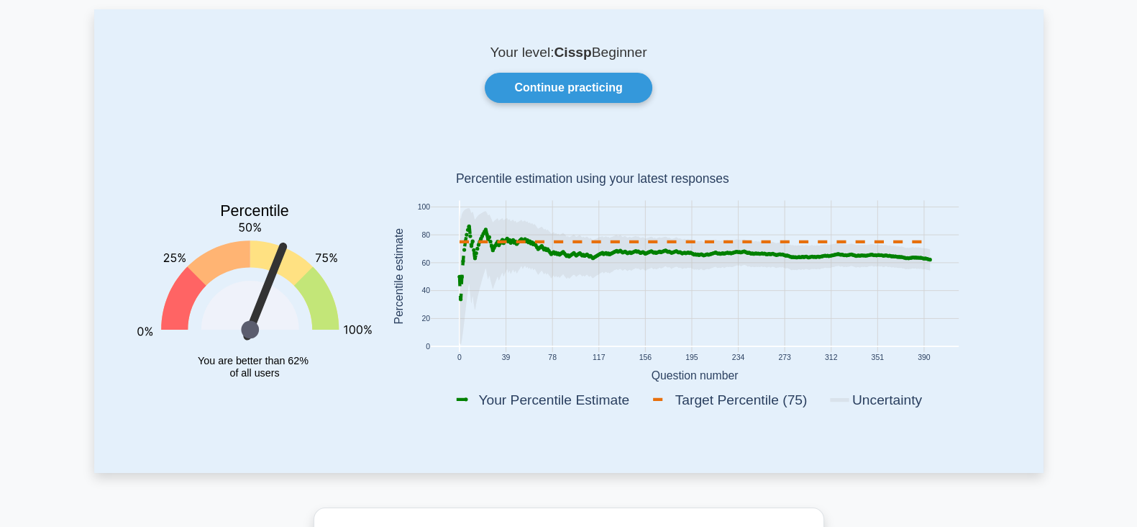
scroll to position [71, 0]
click at [615, 88] on link "Continue practicing" at bounding box center [568, 88] width 167 height 30
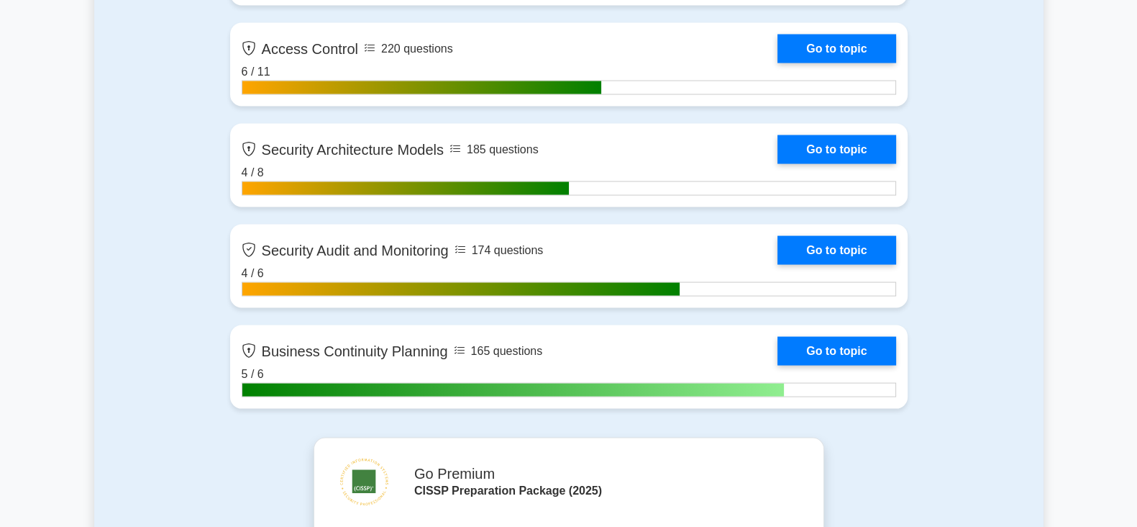
scroll to position [3536, 0]
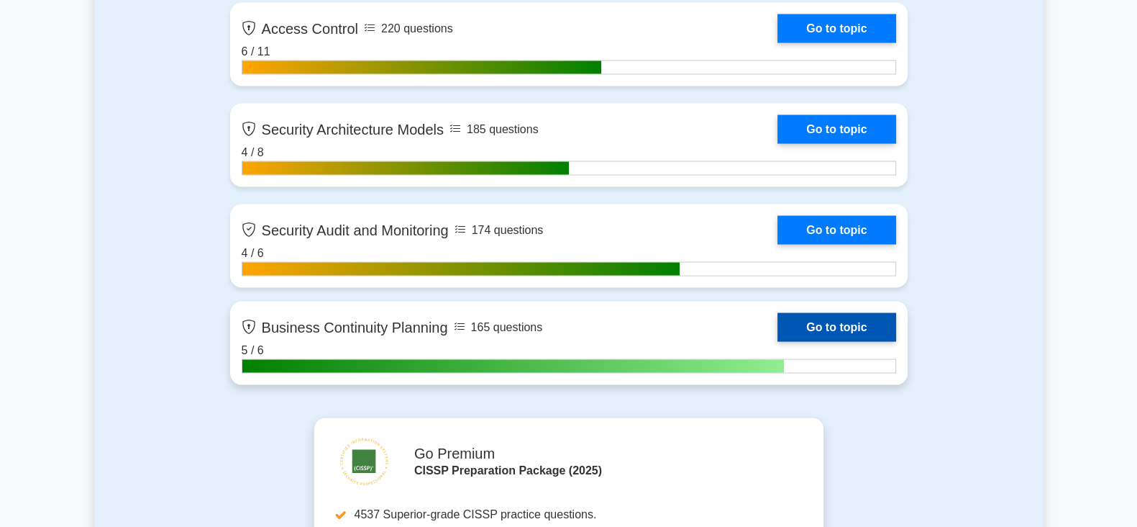
click at [865, 331] on link "Go to topic" at bounding box center [837, 327] width 118 height 29
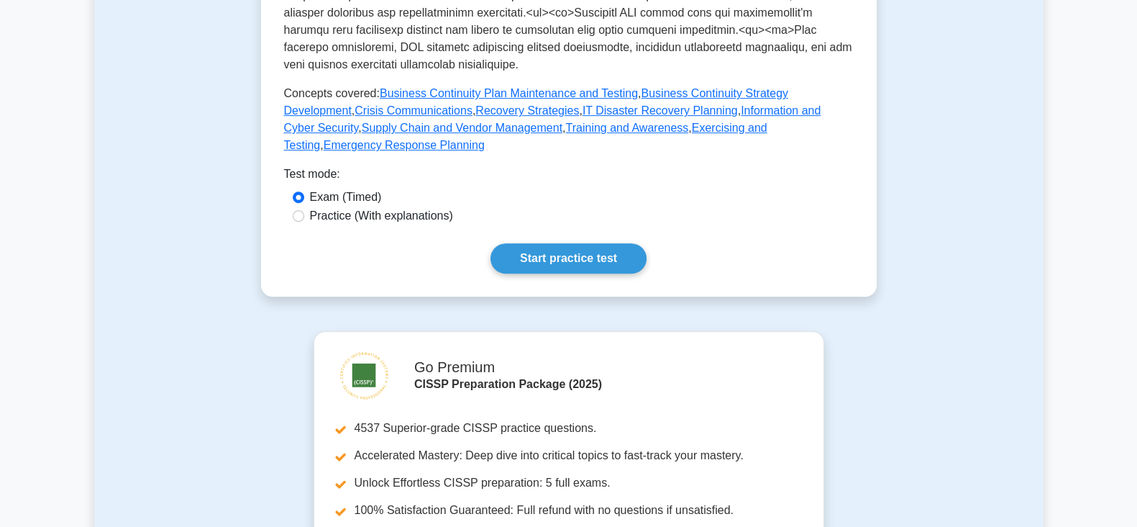
scroll to position [691, 0]
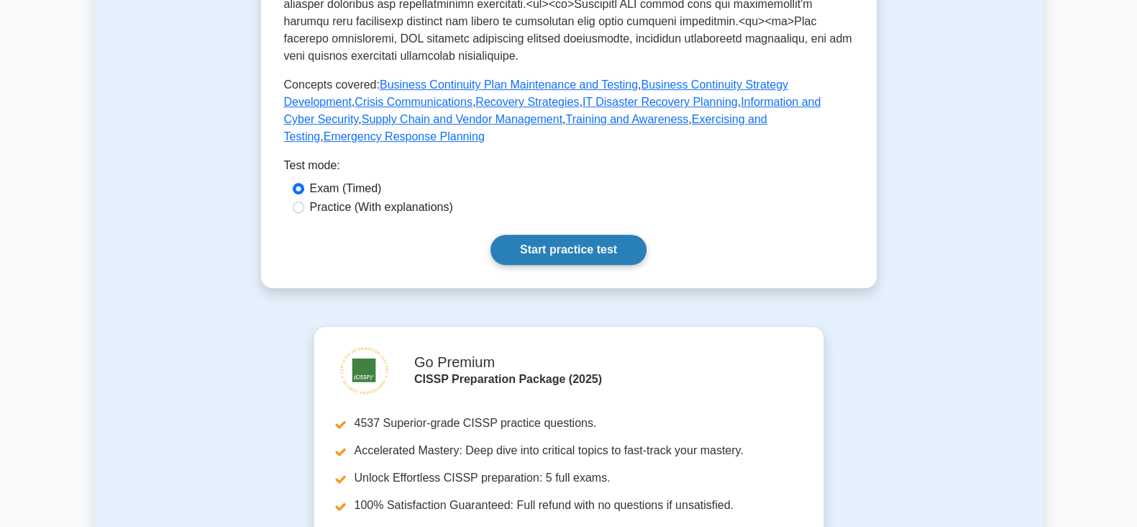
click at [601, 235] on link "Start practice test" at bounding box center [569, 250] width 156 height 30
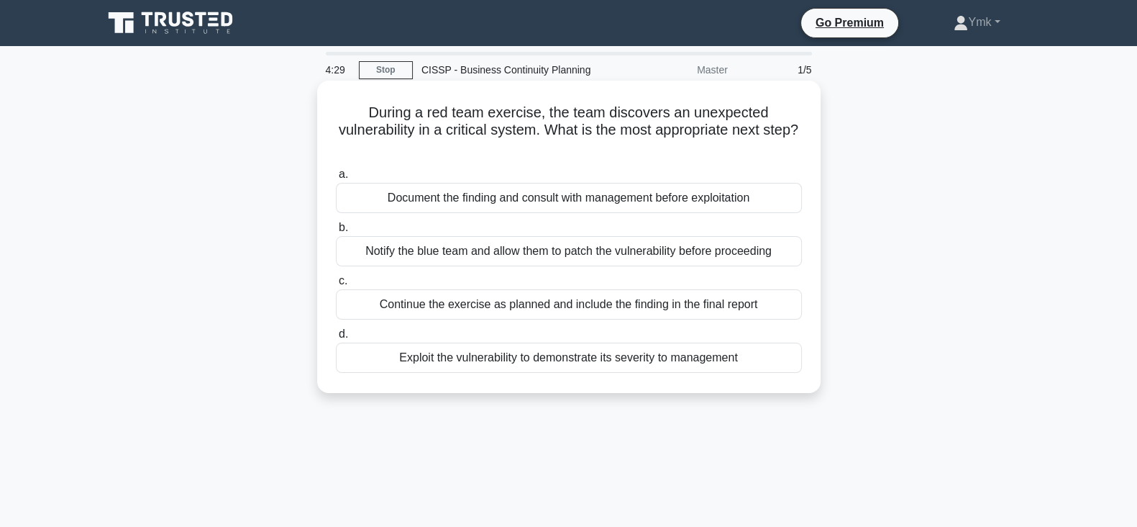
click at [750, 312] on div "Continue the exercise as planned and include the finding in the final report" at bounding box center [569, 304] width 466 height 30
click at [336, 286] on input "c. Continue the exercise as planned and include the finding in the final report" at bounding box center [336, 280] width 0 height 9
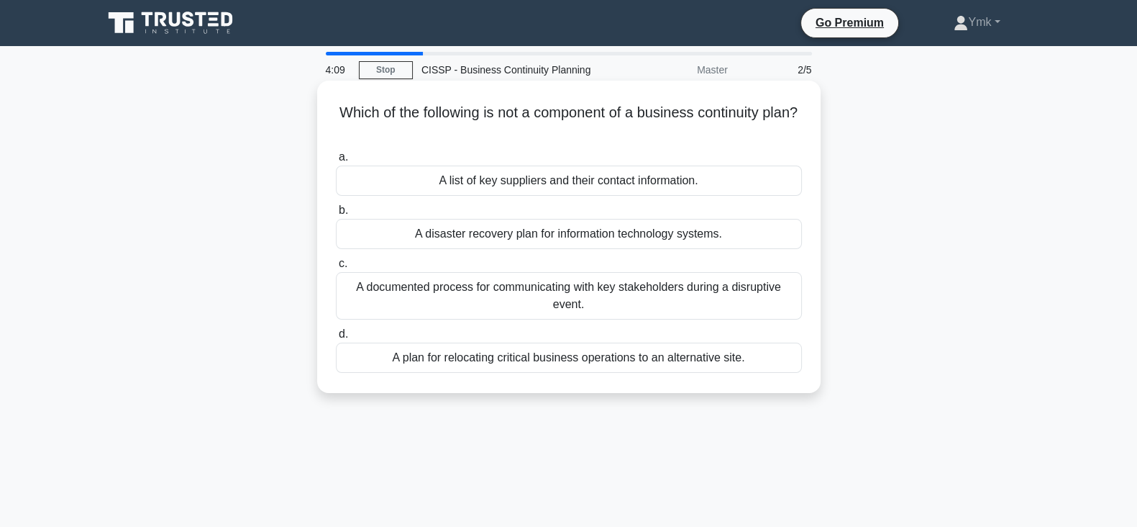
click at [688, 187] on div "A list of key suppliers and their contact information." at bounding box center [569, 180] width 466 height 30
click at [336, 162] on input "a. A list of key suppliers and their contact information." at bounding box center [336, 157] width 0 height 9
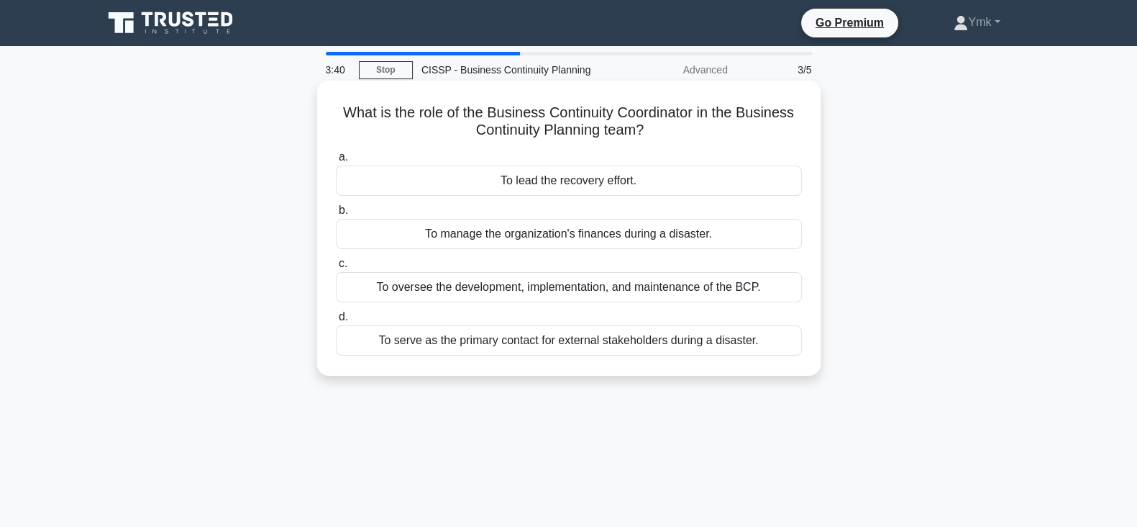
click at [750, 294] on div "To oversee the development, implementation, and maintenance of the BCP." at bounding box center [569, 287] width 466 height 30
click at [336, 268] on input "c. To oversee the development, implementation, and maintenance of the BCP." at bounding box center [336, 263] width 0 height 9
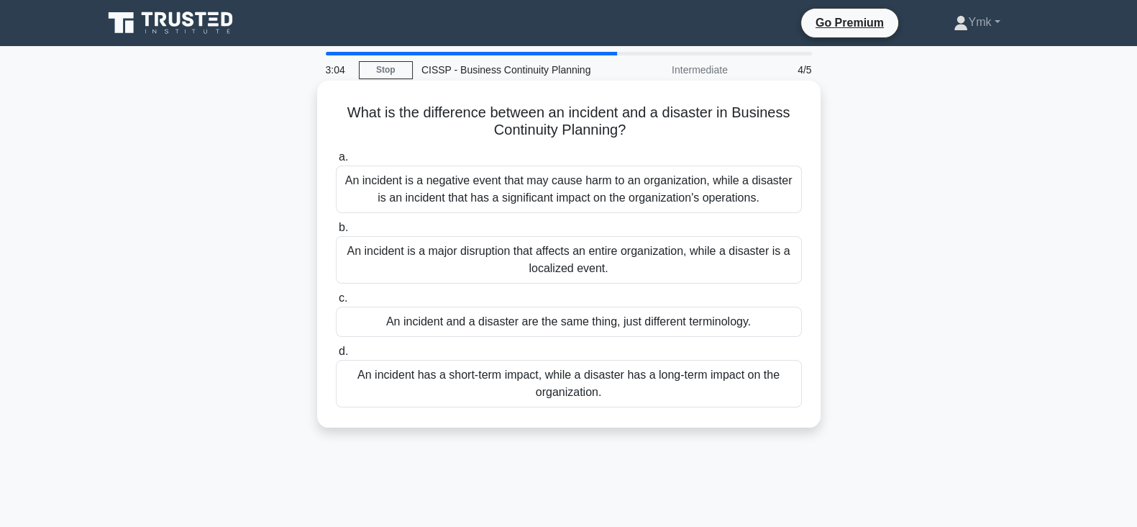
click at [630, 188] on div "An incident is a negative event that may cause harm to an organization, while a…" at bounding box center [569, 188] width 466 height 47
click at [336, 162] on input "a. An incident is a negative event that may cause harm to an organization, whil…" at bounding box center [336, 157] width 0 height 9
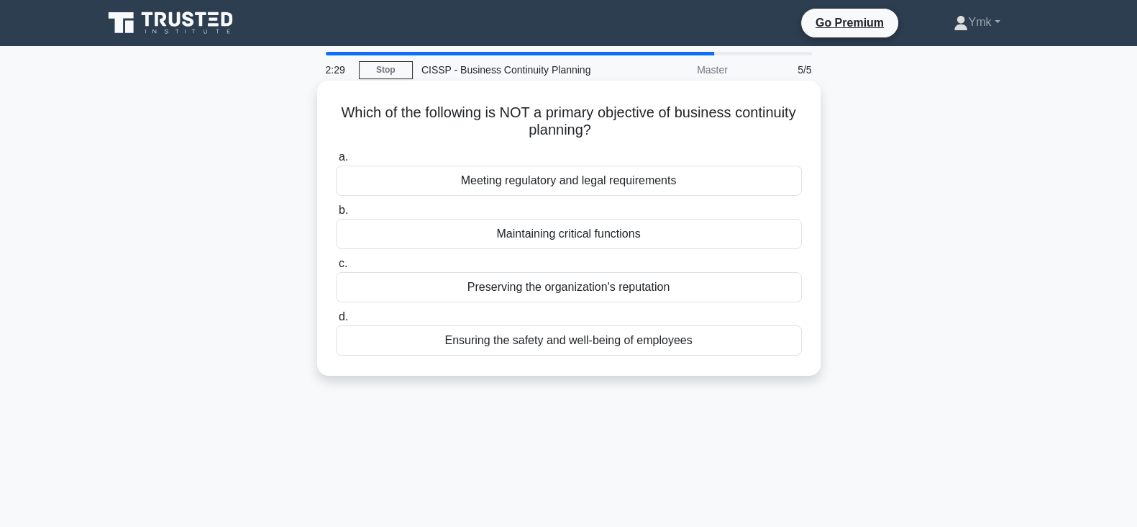
click at [720, 185] on div "Meeting regulatory and legal requirements" at bounding box center [569, 180] width 466 height 30
click at [336, 162] on input "a. Meeting regulatory and legal requirements" at bounding box center [336, 157] width 0 height 9
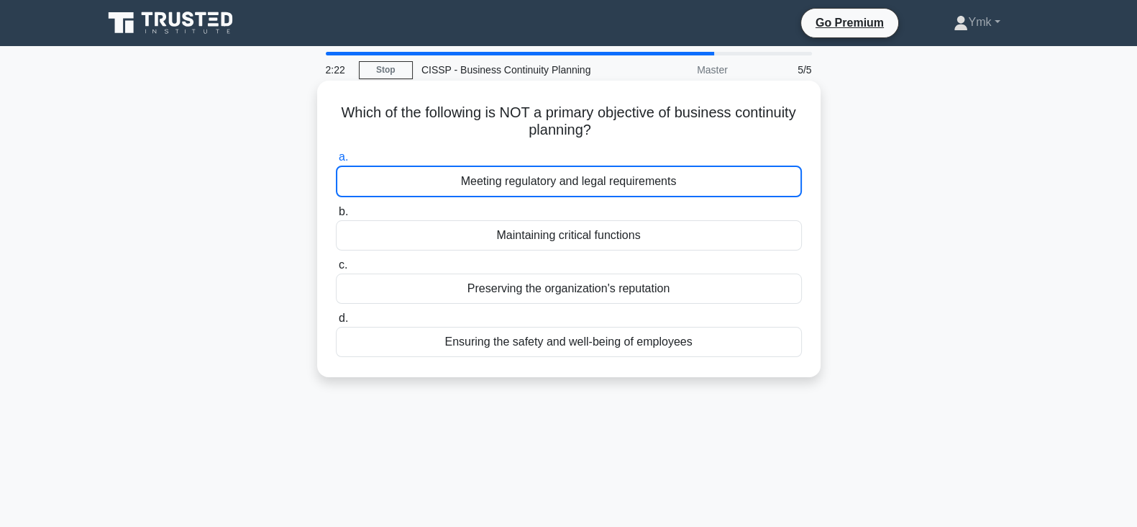
click at [734, 176] on div "Meeting regulatory and legal requirements" at bounding box center [569, 181] width 466 height 32
click at [336, 162] on input "a. Meeting regulatory and legal requirements" at bounding box center [336, 157] width 0 height 9
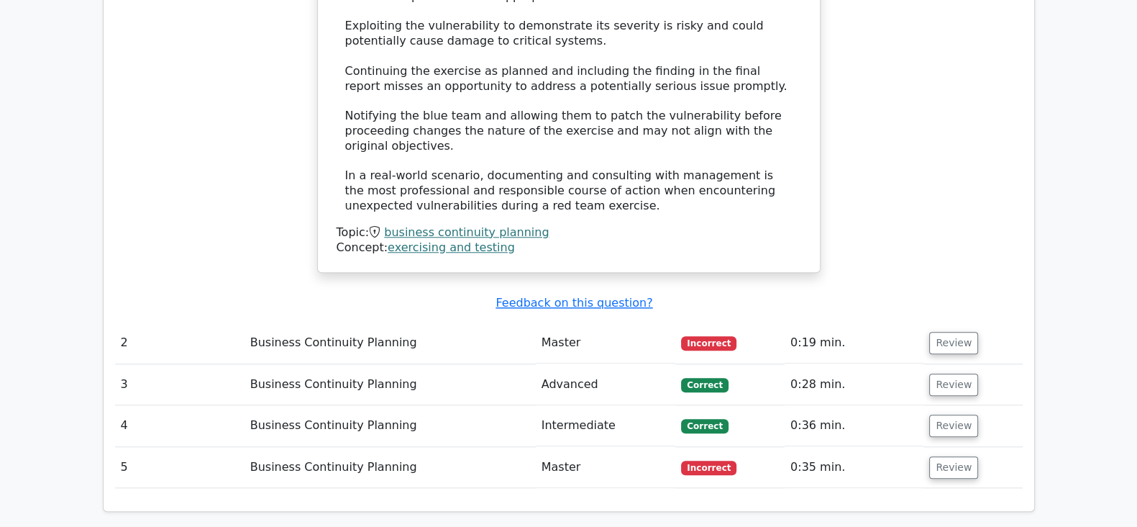
scroll to position [1748, 0]
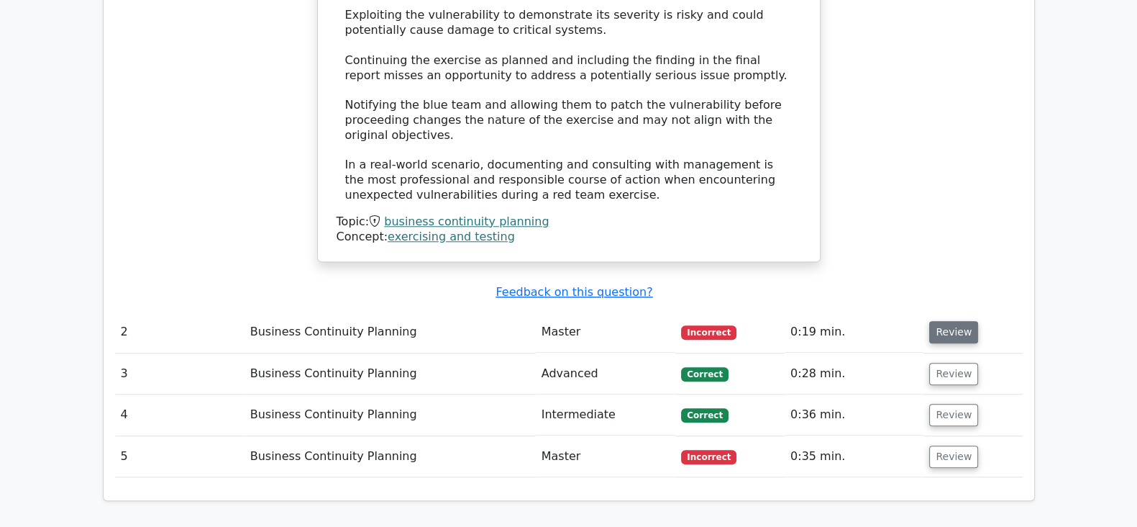
click at [948, 321] on button "Review" at bounding box center [954, 332] width 49 height 22
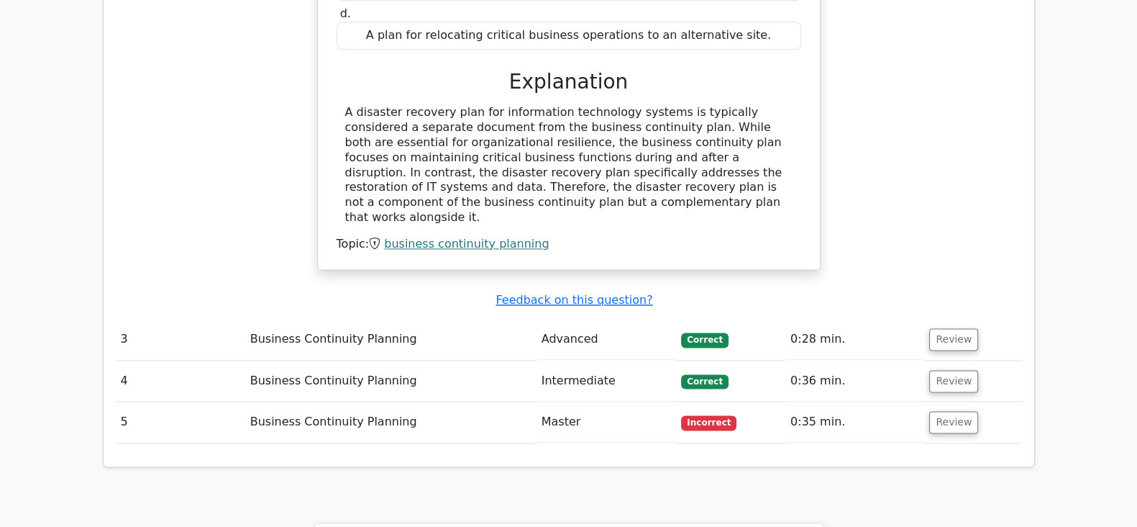
scroll to position [2341, 0]
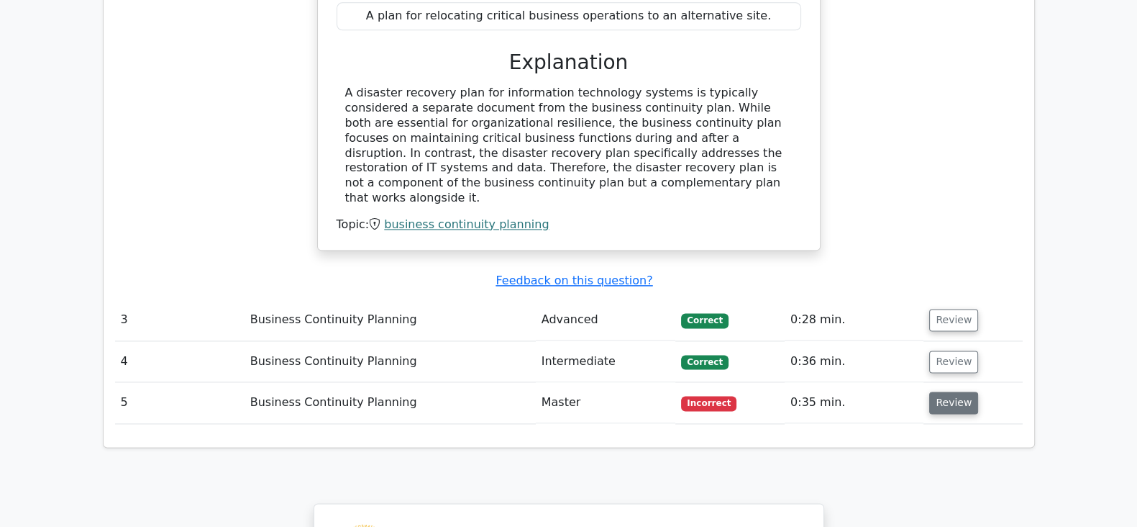
click at [957, 391] on button "Review" at bounding box center [954, 402] width 49 height 22
